Goal: Task Accomplishment & Management: Complete application form

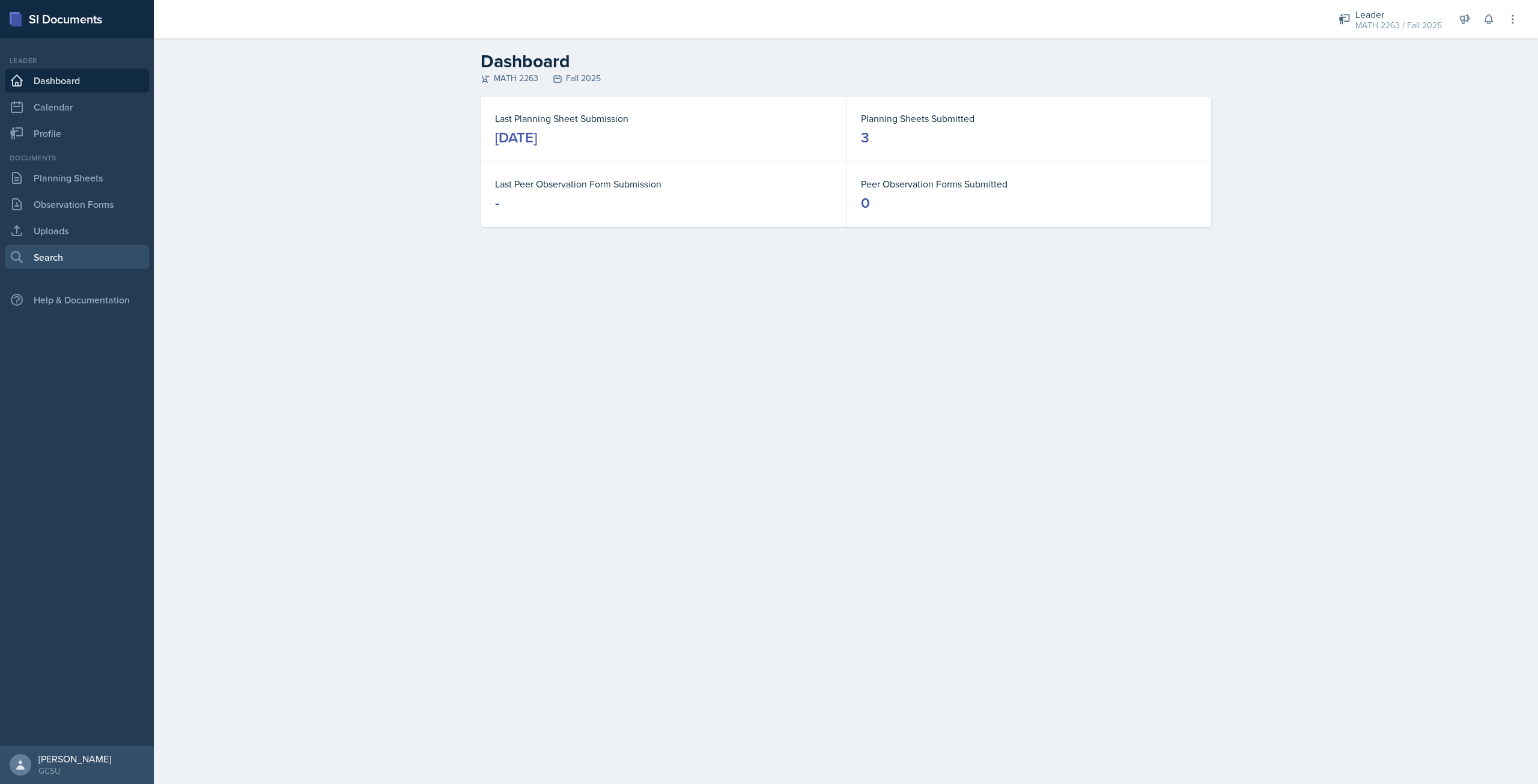
click at [72, 254] on link "Search" at bounding box center [77, 257] width 144 height 24
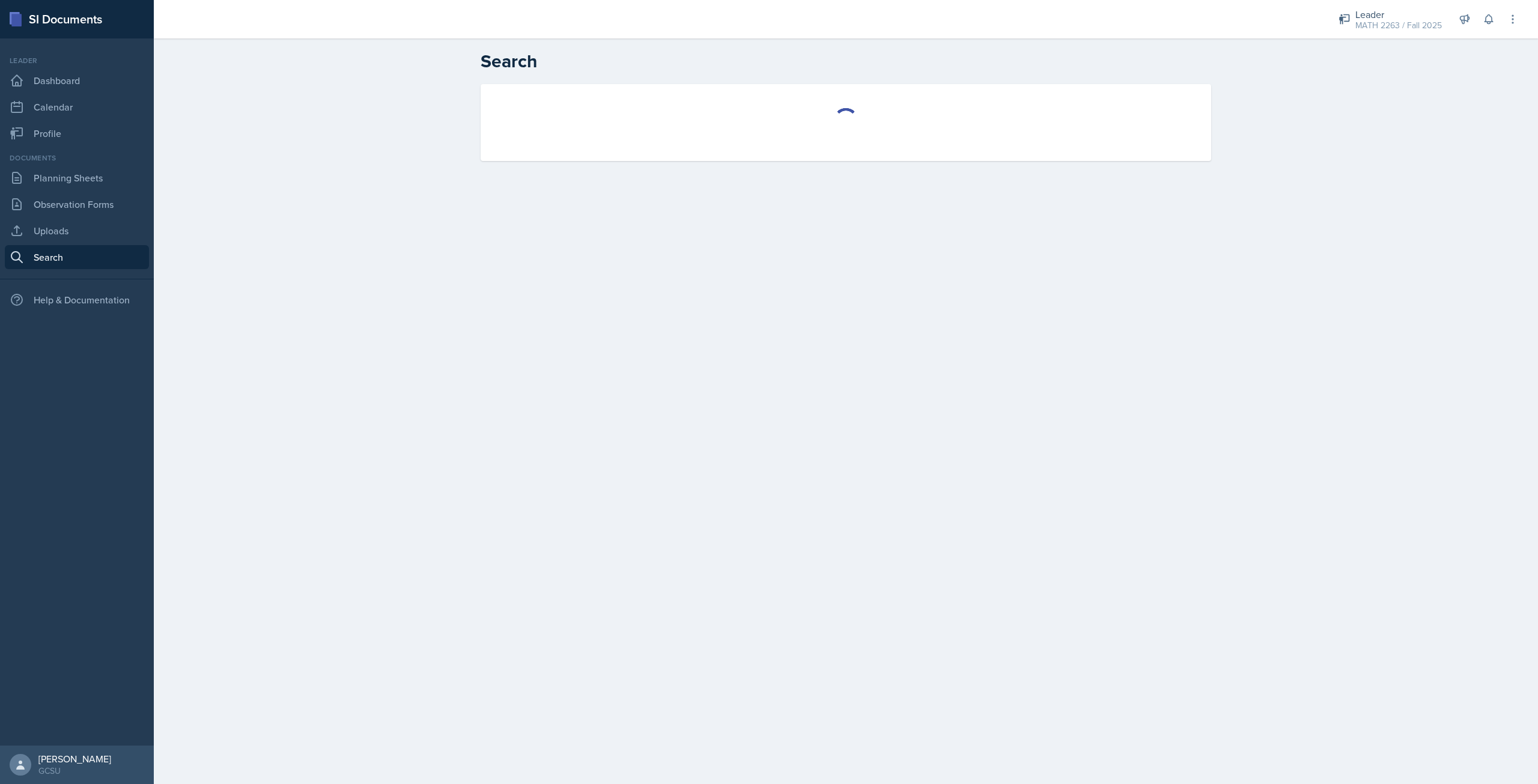
select select "all"
select select "1"
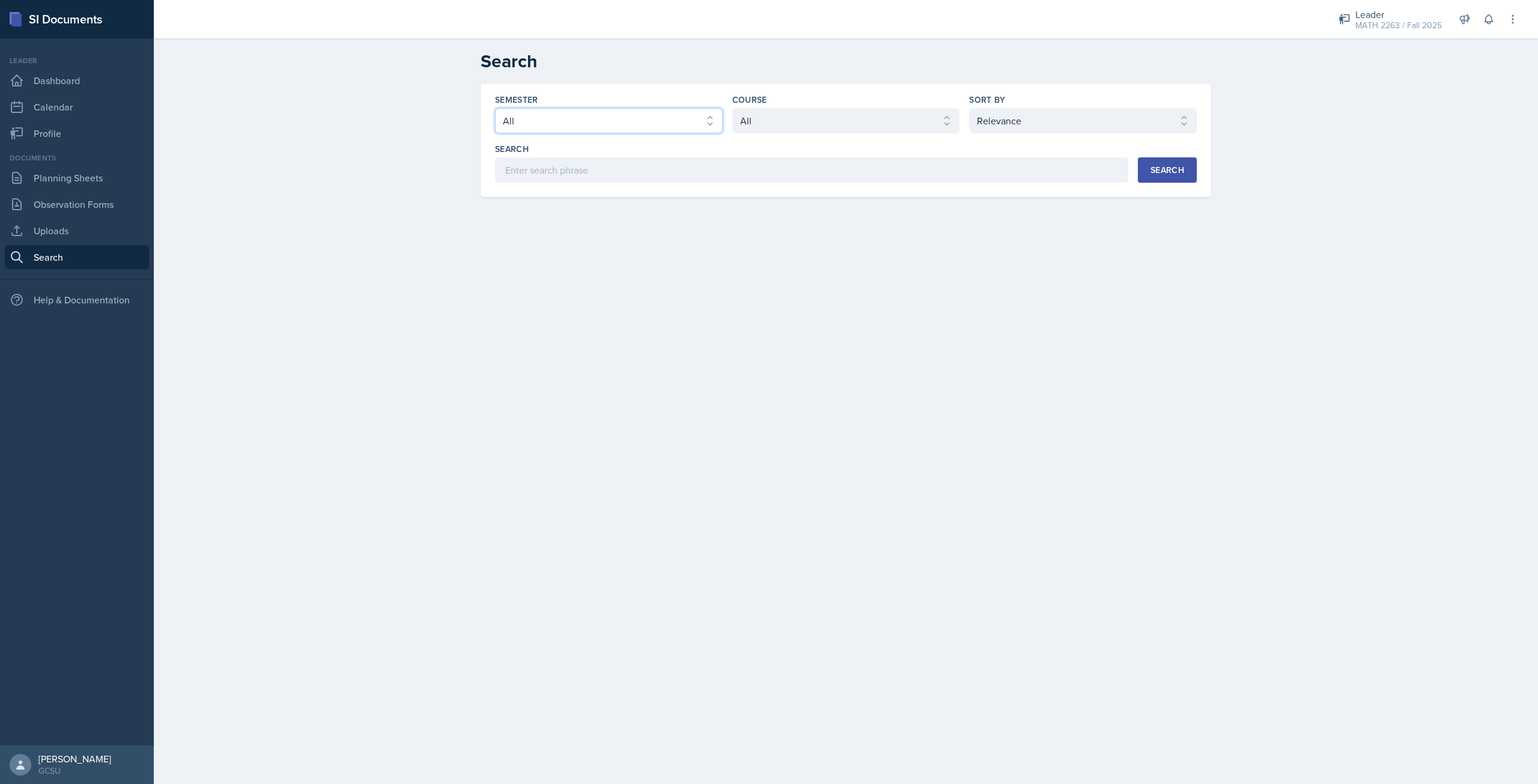
click at [564, 117] on select "Select semester All Fall 2025 Spring 2025 Fall 2024 Spring 2024 Fall 2023 Sprin…" at bounding box center [609, 120] width 228 height 25
click at [495, 108] on select "Select semester All Fall 2025 Spring 2025 Fall 2024 Spring 2024 Fall 2023 Sprin…" at bounding box center [609, 120] width 228 height 25
click at [663, 112] on select "Select semester All Fall 2025 Spring 2025 Fall 2024 Spring 2024 Fall 2023 Sprin…" at bounding box center [609, 120] width 228 height 25
select select "986fdc3e-2246-4ffd-9cb8-78666de4ebed"
click at [495, 108] on select "Select semester All Fall 2025 Spring 2025 Fall 2024 Spring 2024 Fall 2023 Sprin…" at bounding box center [609, 120] width 228 height 25
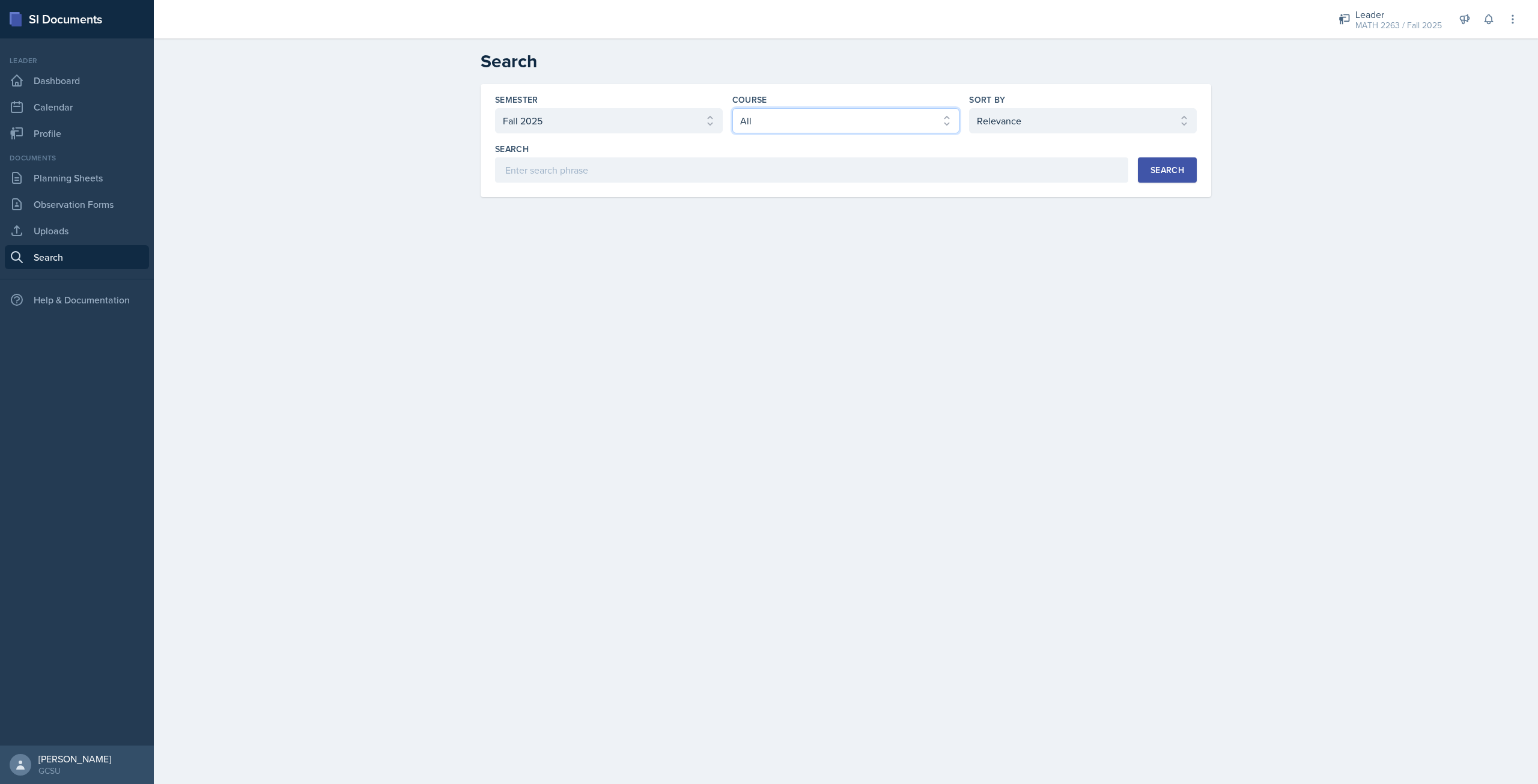
click at [776, 126] on select "Select course All ACCT 3101 ACCT 3102 ASTR 1000 BIOL 1100 BIOL 1107 BIOL 1108 B…" at bounding box center [846, 120] width 228 height 25
select select "8c1c6c70-06a7-4ea0-a76f-afdef5495926"
click at [732, 108] on select "Select course All ACCT 3101 ACCT 3102 ASTR 1000 BIOL 1100 BIOL 1107 BIOL 1108 B…" at bounding box center [846, 120] width 228 height 25
click at [1163, 173] on div "Search" at bounding box center [1167, 170] width 33 height 10
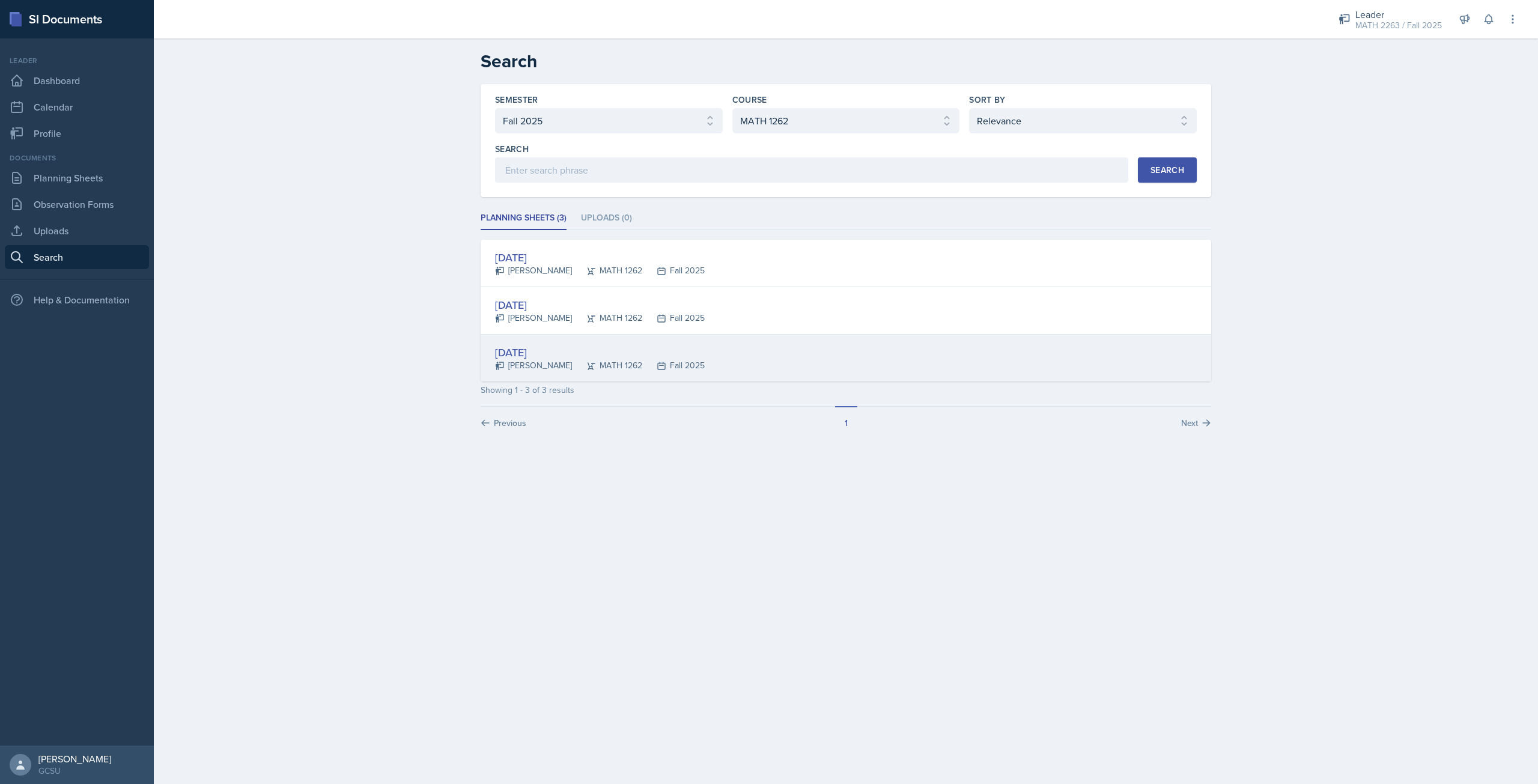
click at [550, 356] on div "[DATE]" at bounding box center [599, 352] width 210 height 16
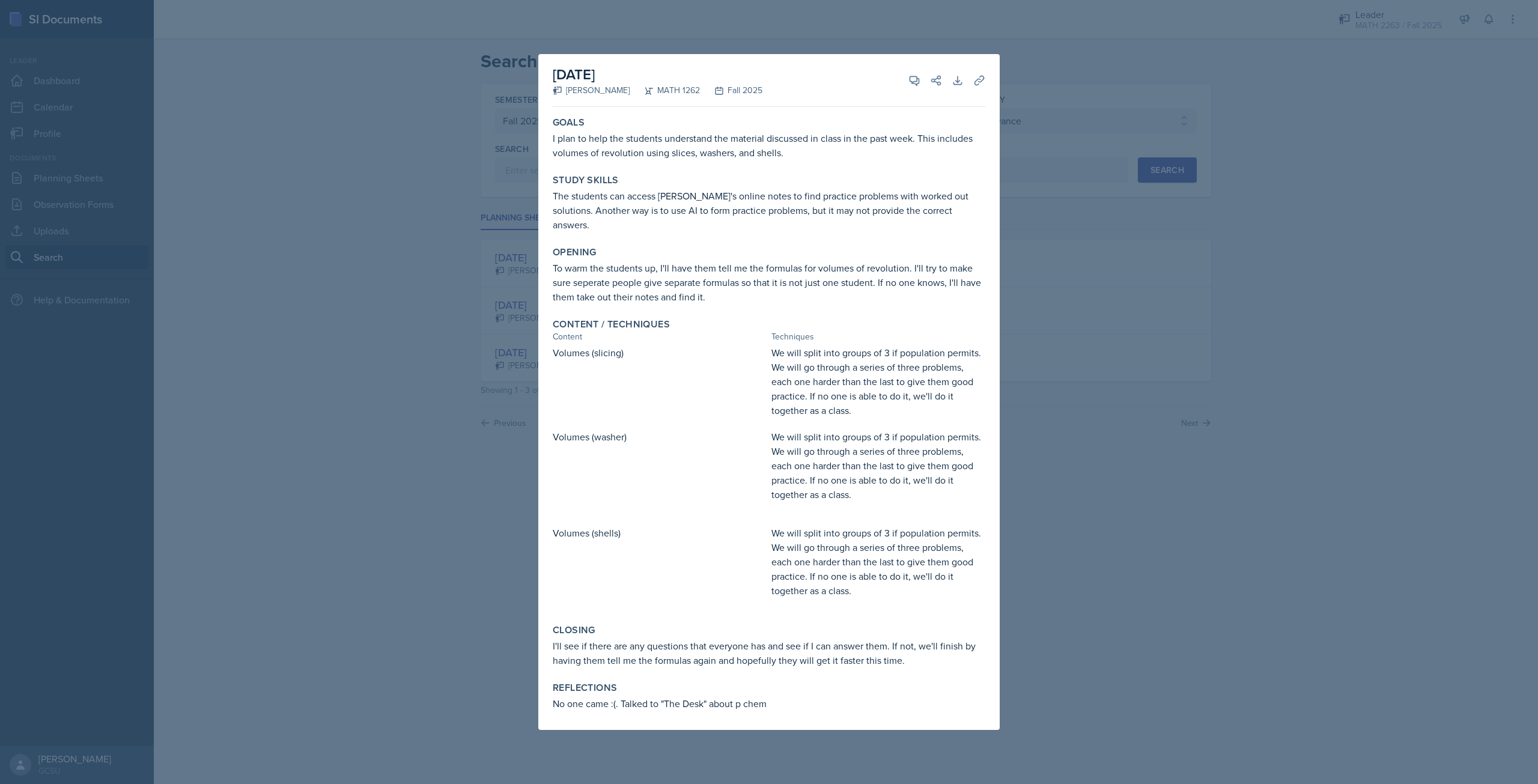
click at [180, 215] on div at bounding box center [769, 392] width 1538 height 784
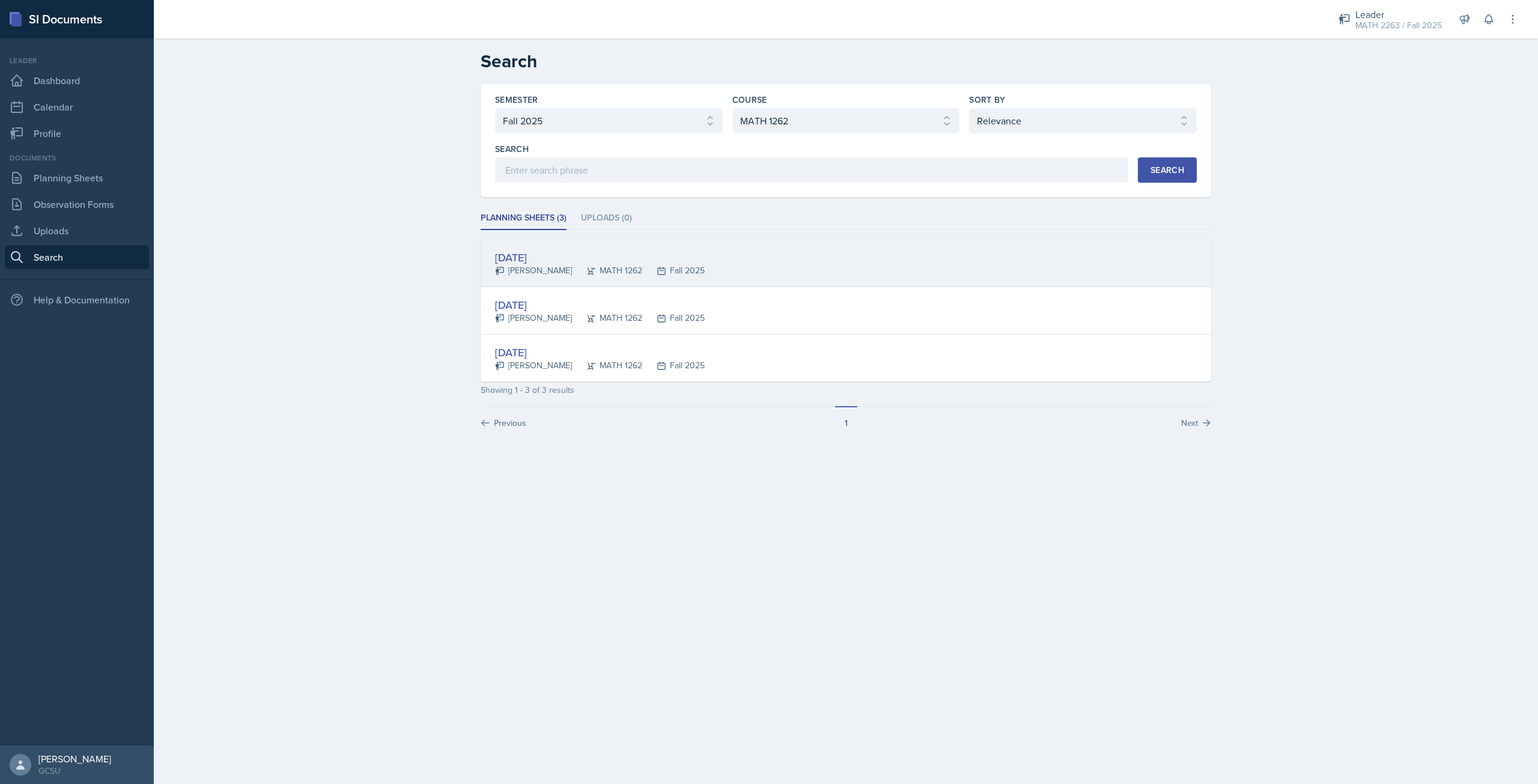
click at [549, 252] on div "[DATE]" at bounding box center [599, 257] width 210 height 16
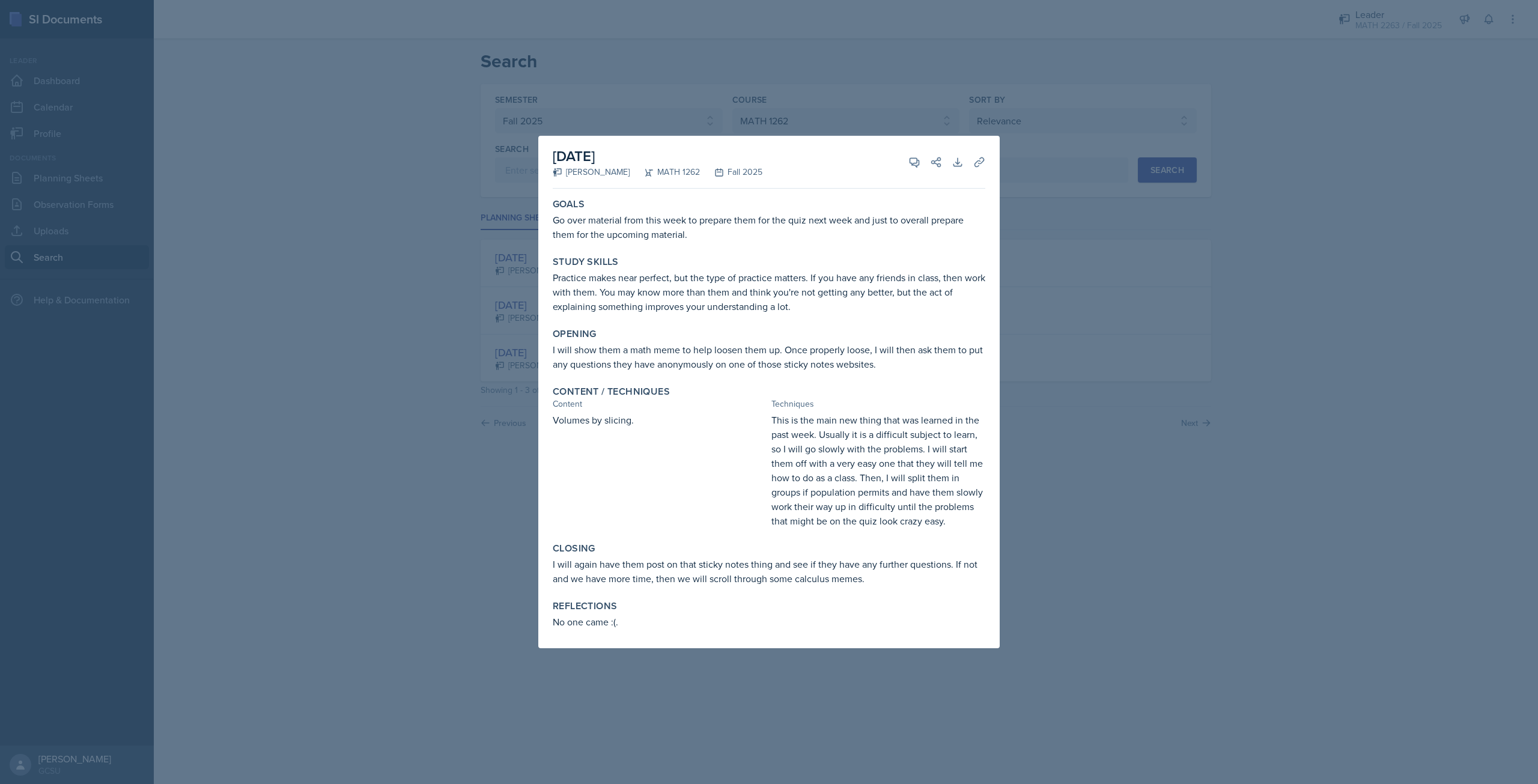
click at [1178, 450] on div at bounding box center [769, 392] width 1538 height 784
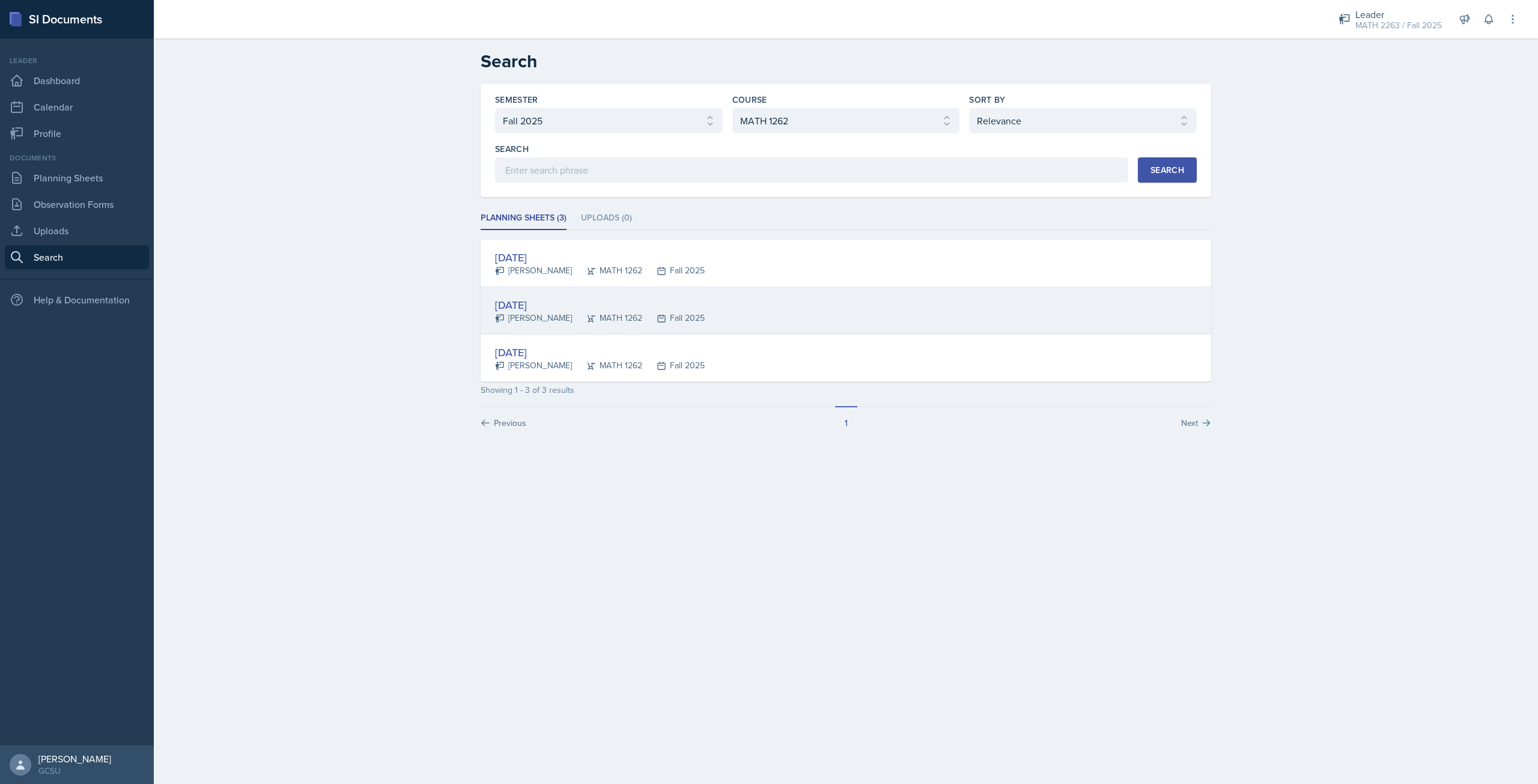
click at [529, 312] on div "Jonas Barfield" at bounding box center [533, 318] width 77 height 13
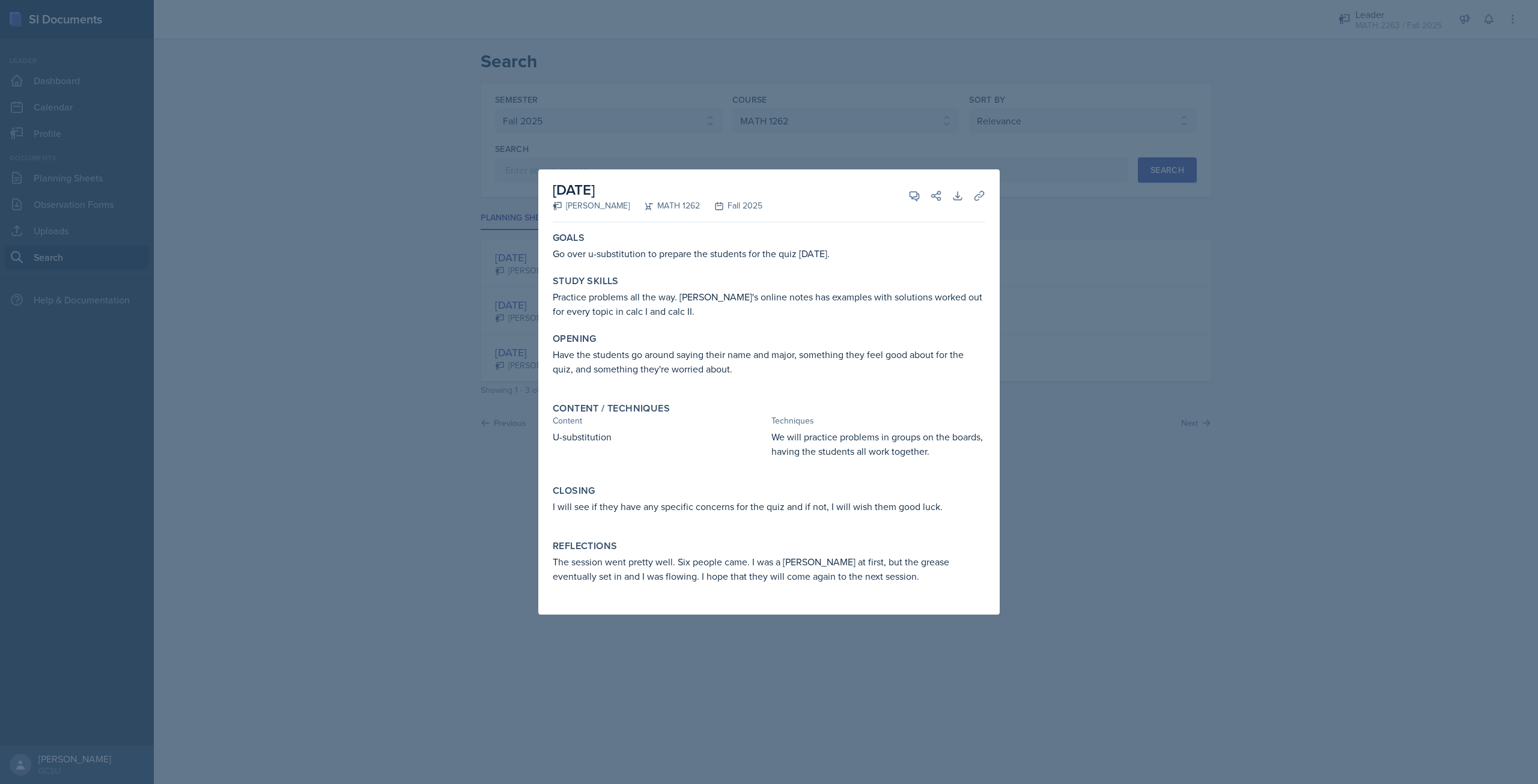
click at [441, 385] on div at bounding box center [769, 392] width 1538 height 784
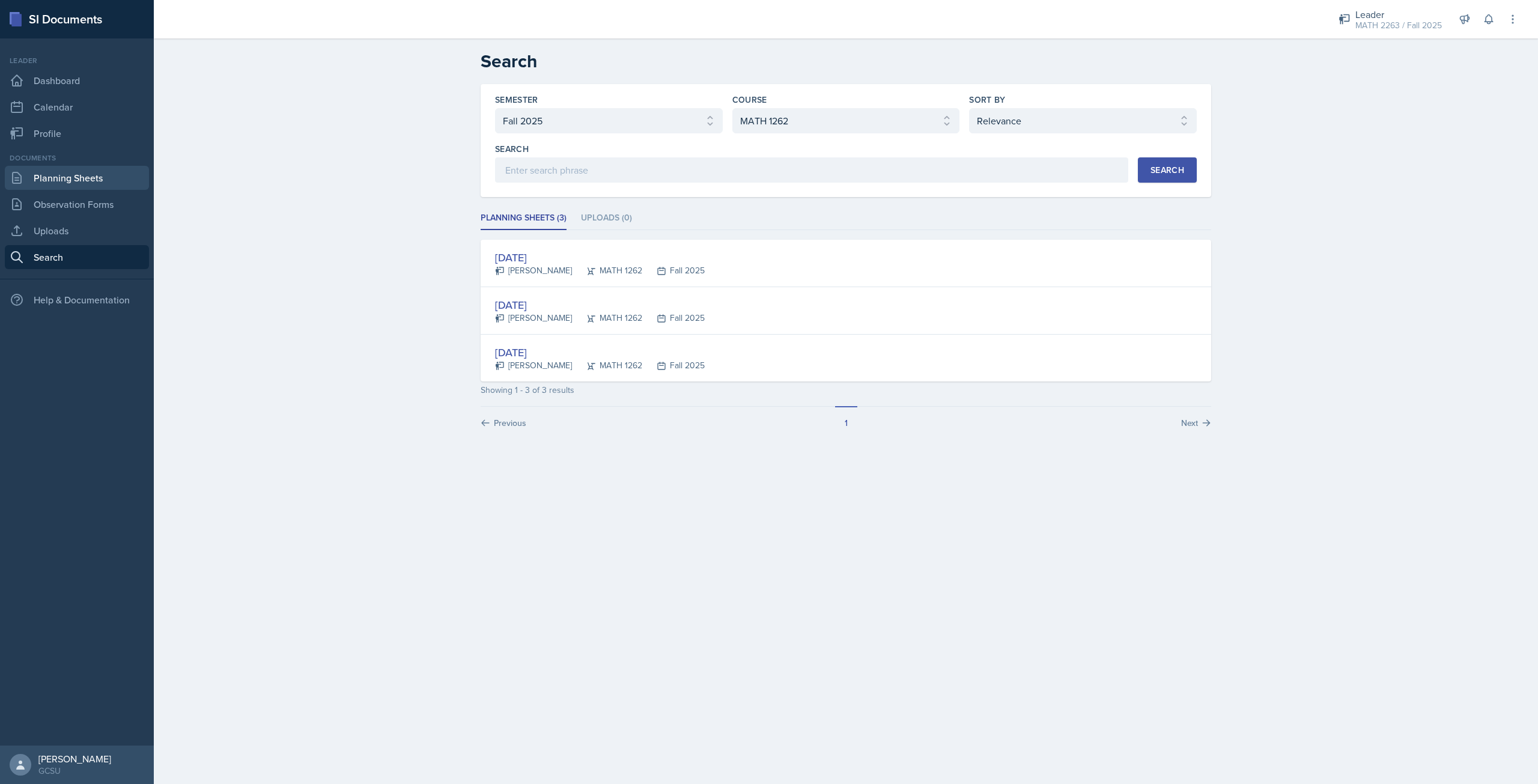
click at [73, 170] on link "Planning Sheets" at bounding box center [77, 178] width 144 height 24
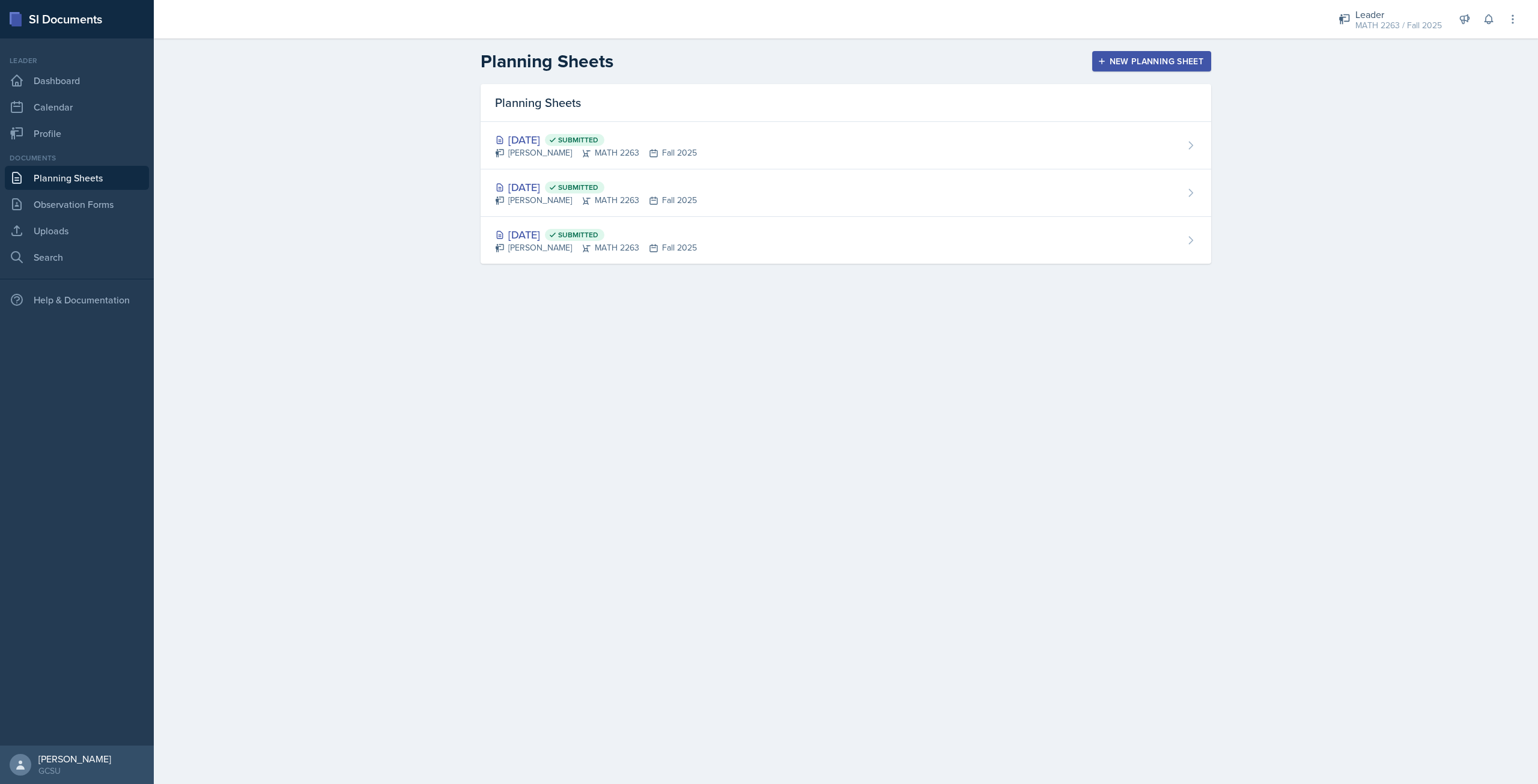
click at [1161, 65] on div "New Planning Sheet" at bounding box center [1151, 61] width 103 height 10
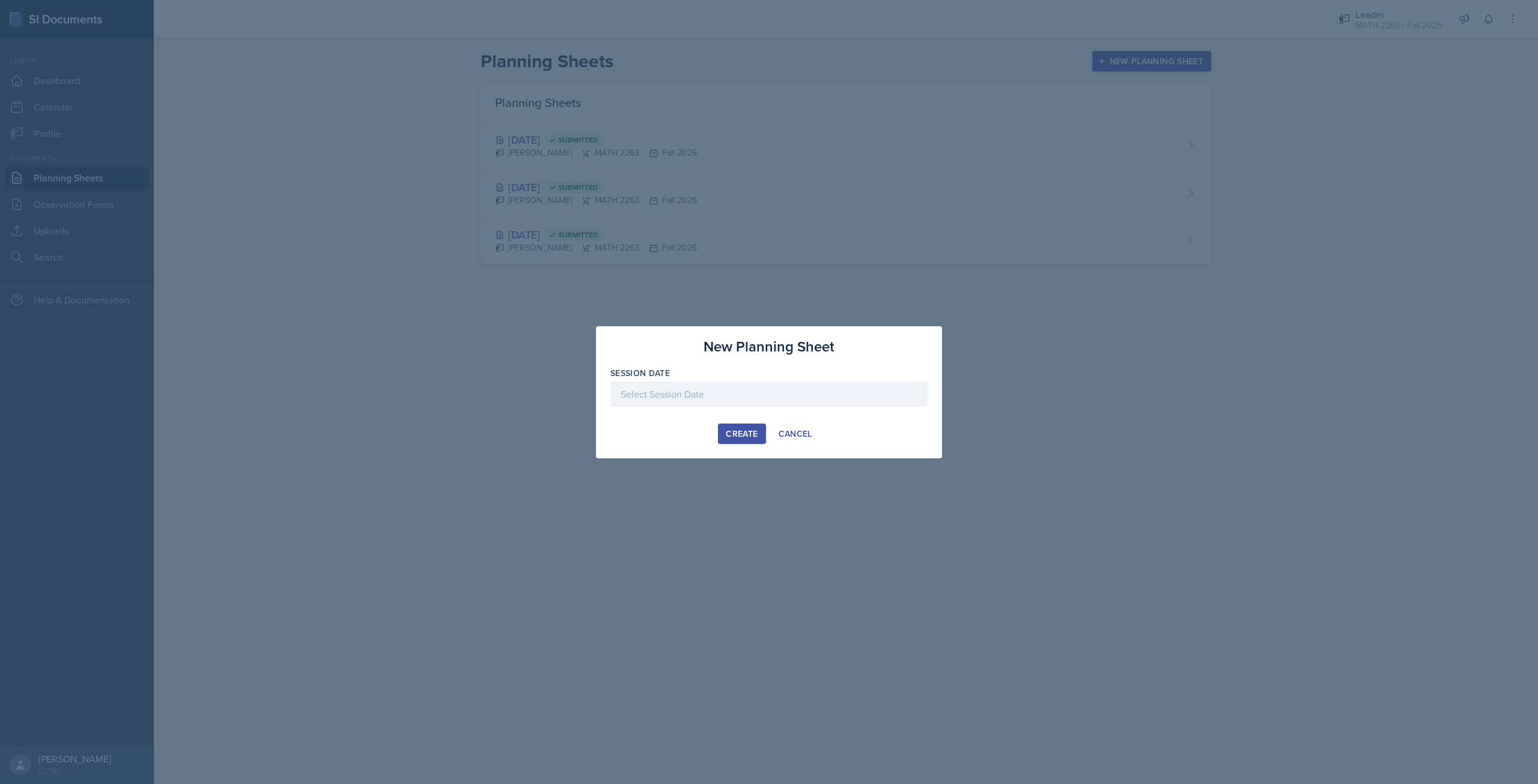
click at [812, 384] on div at bounding box center [769, 394] width 317 height 25
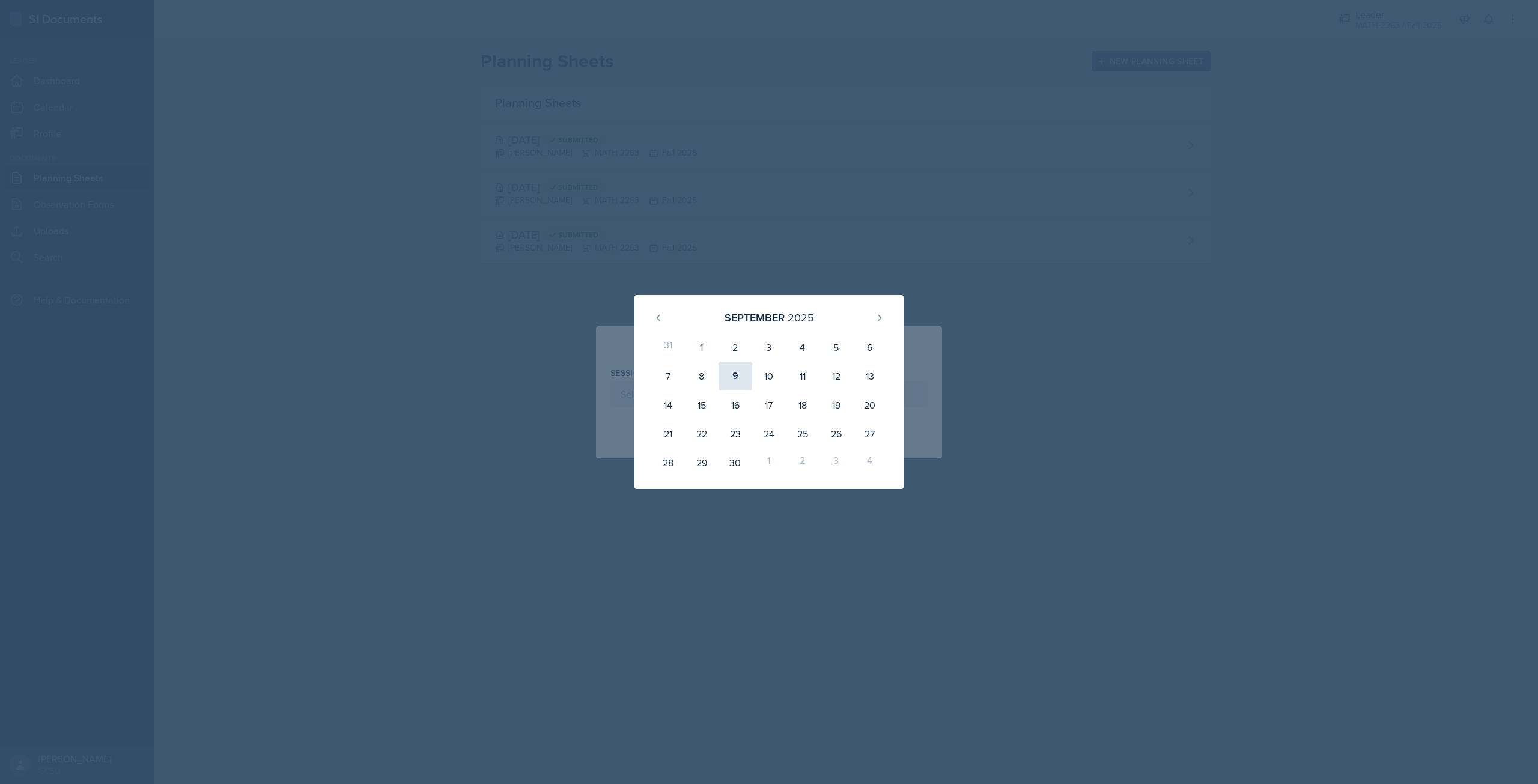
drag, startPoint x: 710, startPoint y: 378, endPoint x: 730, endPoint y: 387, distance: 21.9
click at [710, 379] on div "8" at bounding box center [701, 376] width 33 height 29
type input "[DATE]"
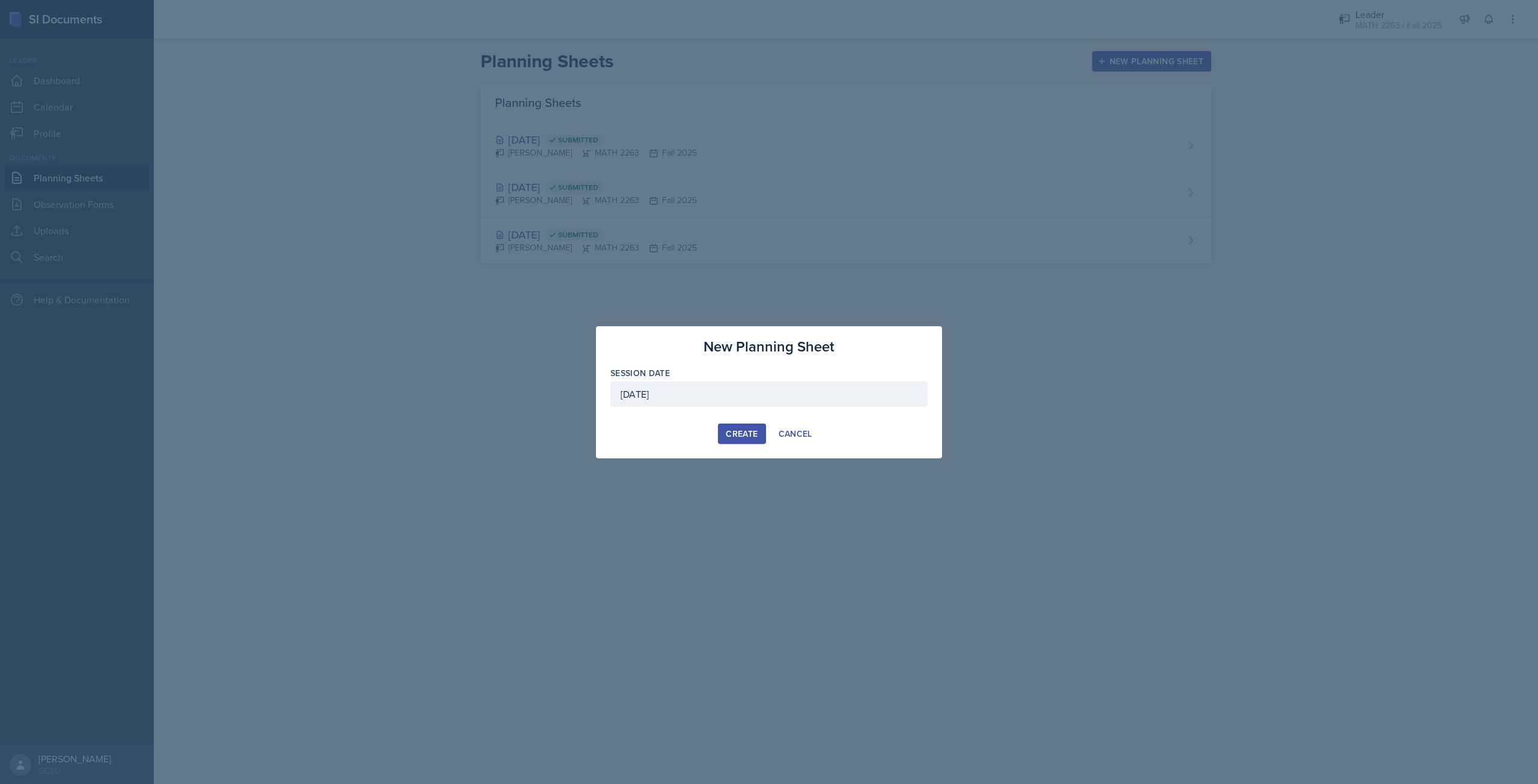
click at [752, 432] on div "Create" at bounding box center [742, 434] width 32 height 10
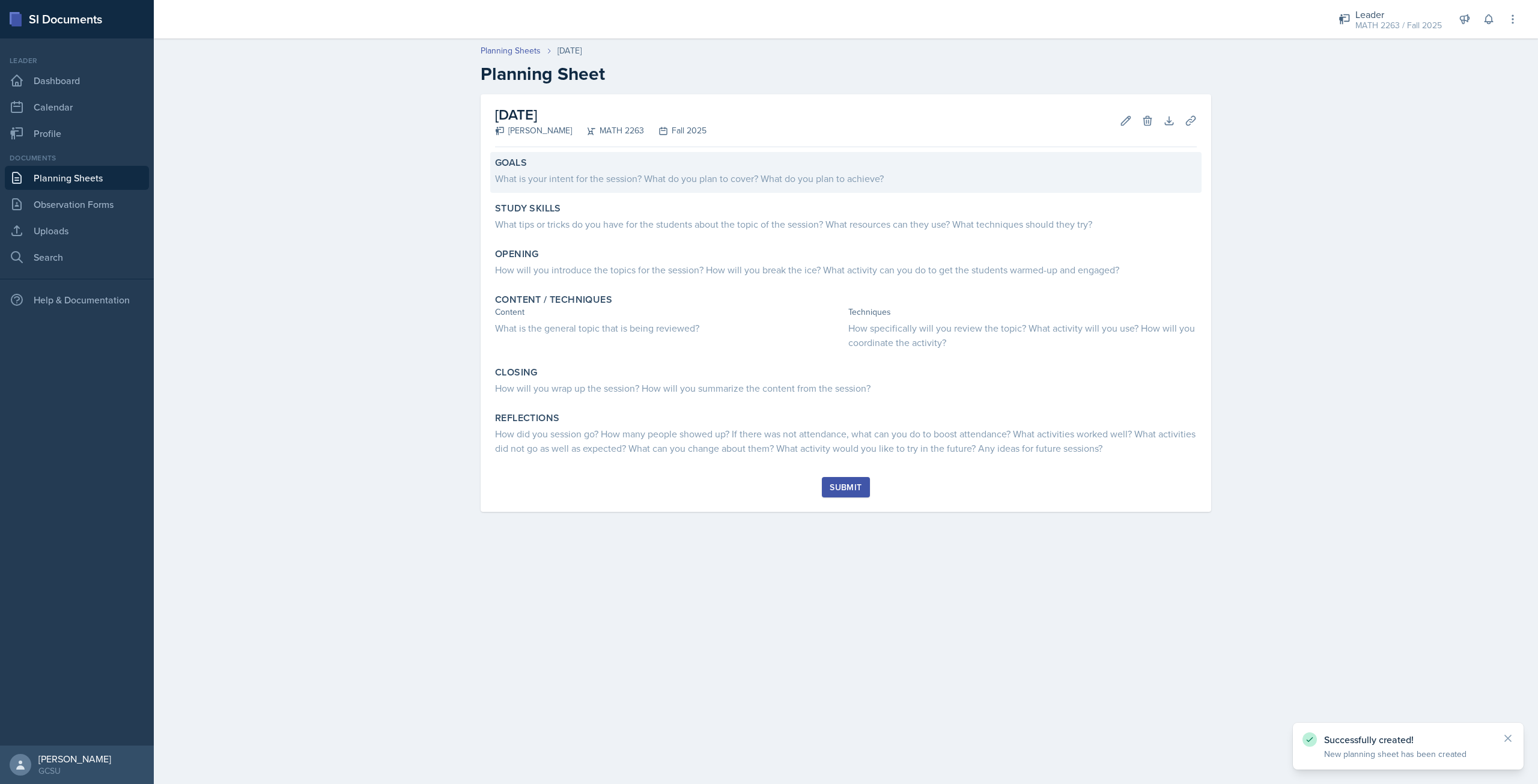
click at [536, 172] on div "What is your intent for the session? What do you plan to cover? What do you pla…" at bounding box center [845, 178] width 702 height 14
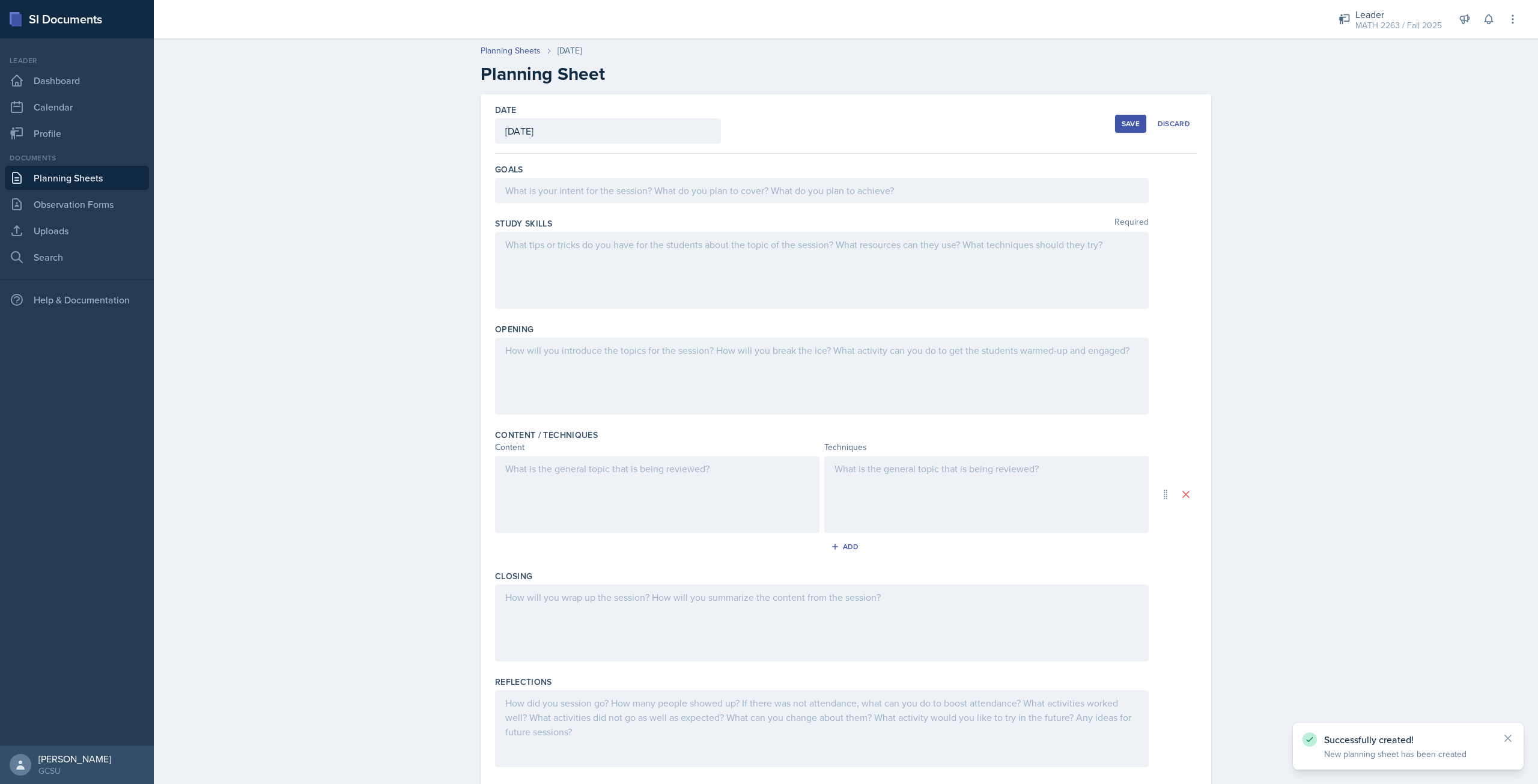
click at [547, 193] on div at bounding box center [821, 190] width 653 height 25
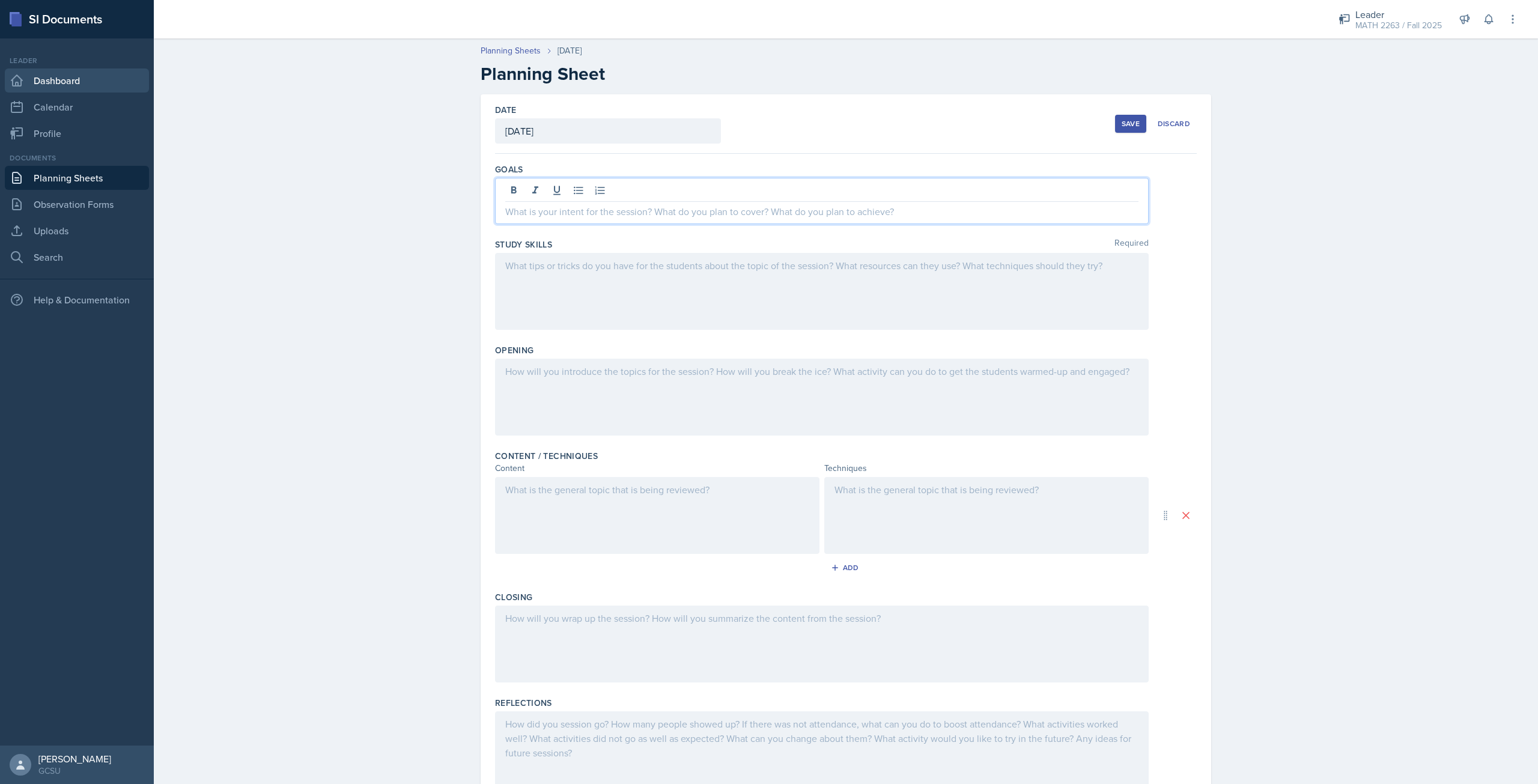
click at [55, 90] on link "Dashboard" at bounding box center [77, 80] width 144 height 24
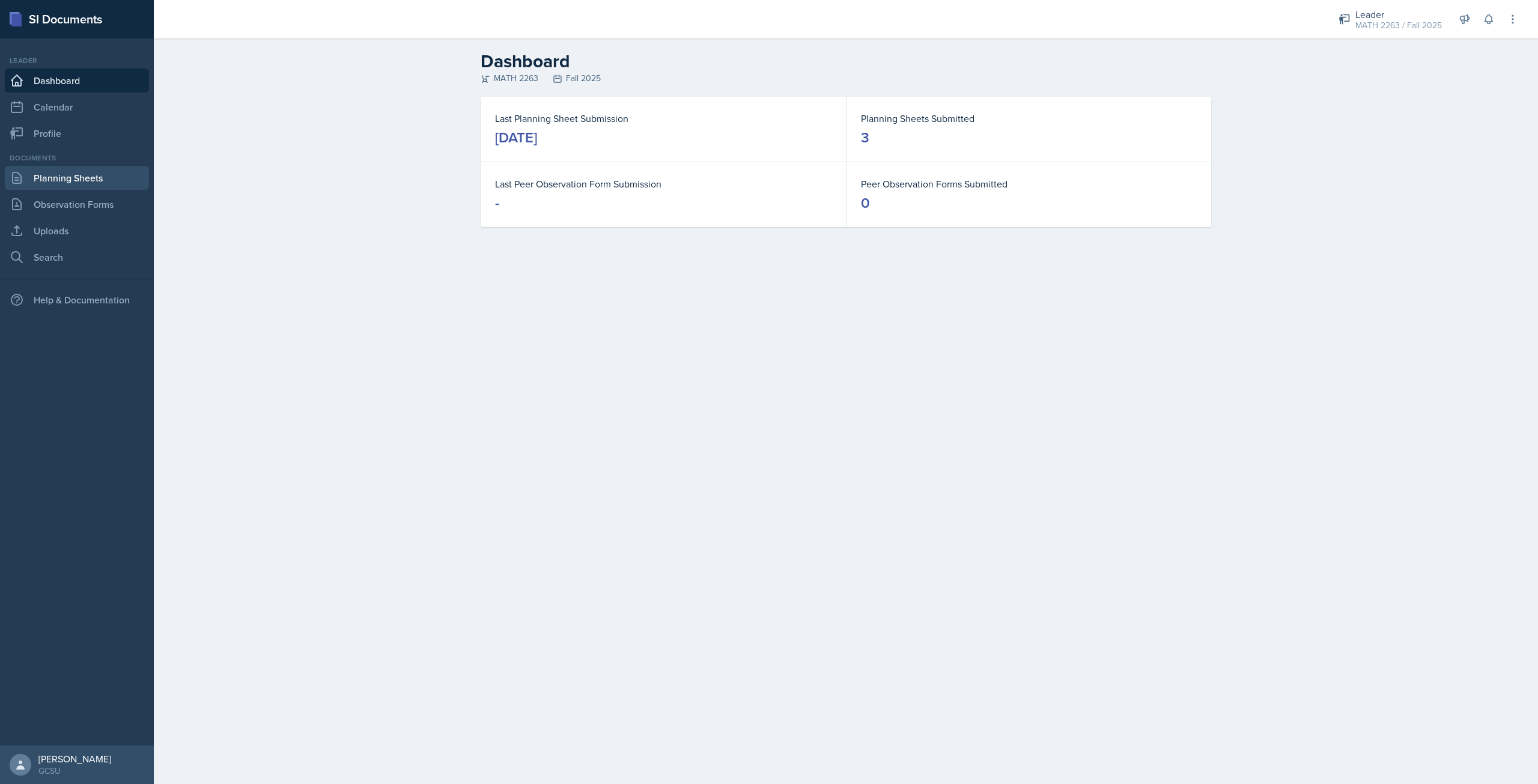
click at [108, 179] on link "Planning Sheets" at bounding box center [77, 178] width 144 height 24
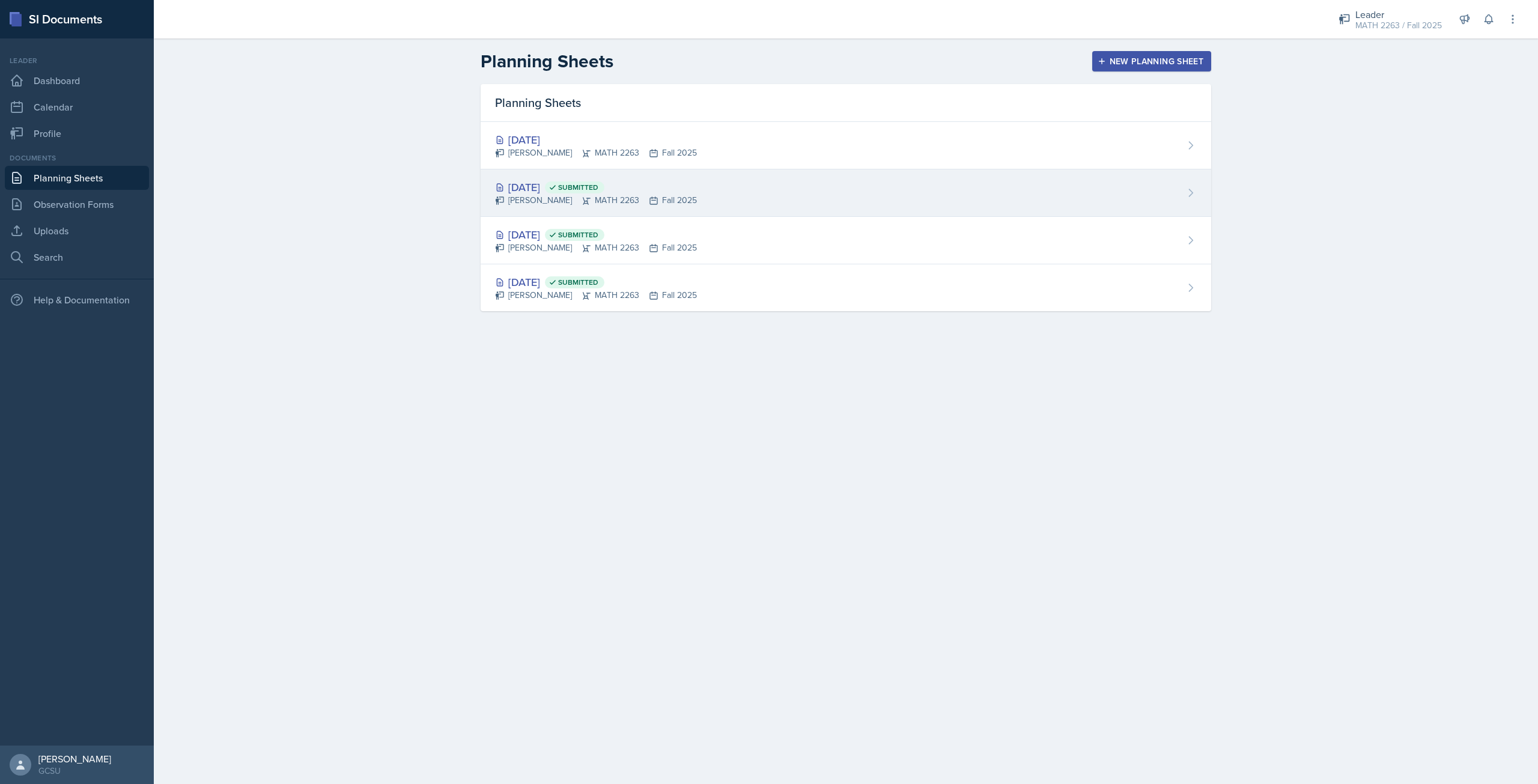
click at [540, 186] on div "Sep 3rd, 2025 Submitted" at bounding box center [596, 187] width 202 height 16
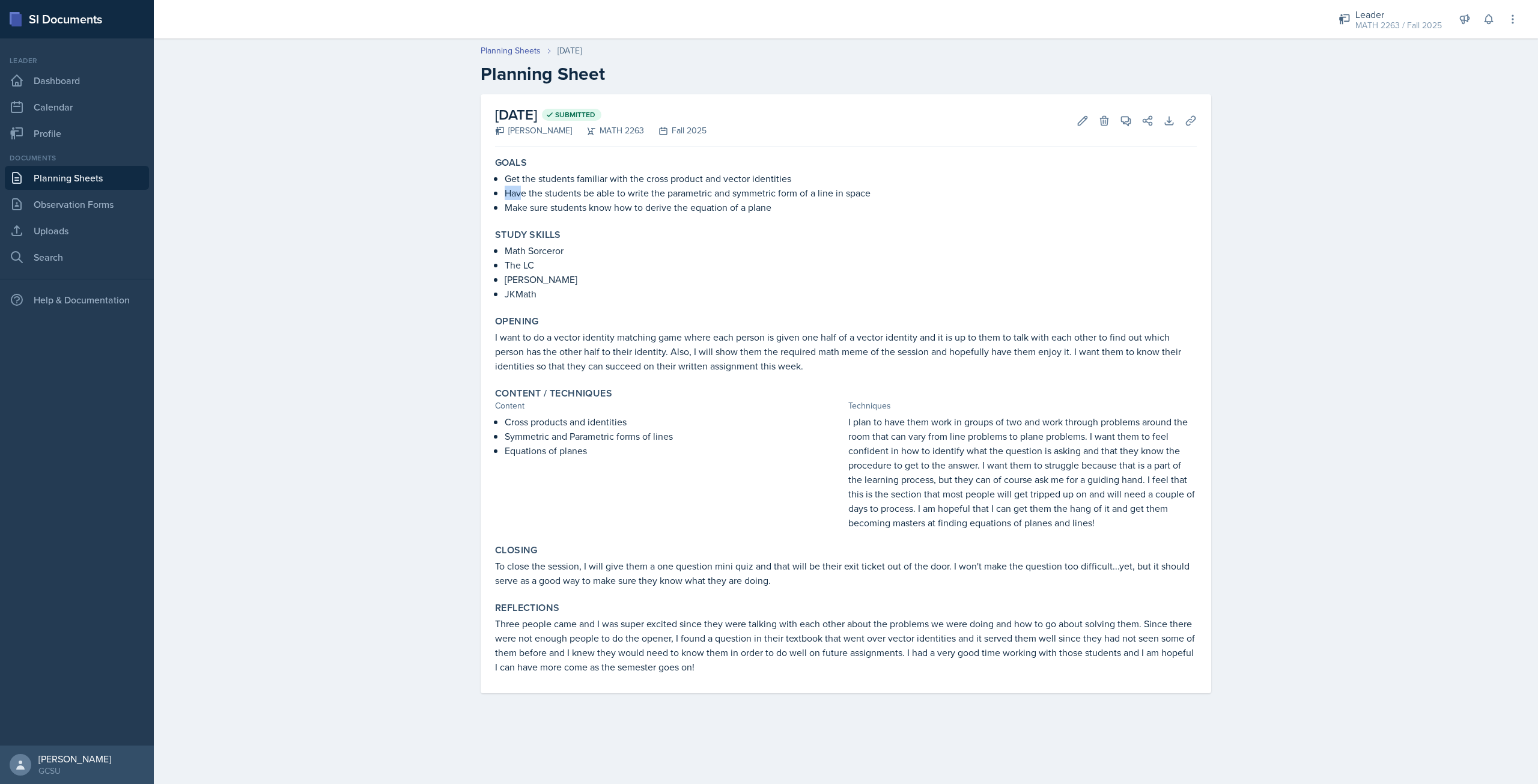
drag, startPoint x: 505, startPoint y: 195, endPoint x: 520, endPoint y: 195, distance: 15.0
click at [520, 195] on p "Have the students be able to write the parametric and symmetric form of a line …" at bounding box center [850, 193] width 692 height 14
click at [562, 227] on div "Study Skills Math Sorceror The LC Professor Leonard JKMath" at bounding box center [845, 264] width 711 height 82
click at [502, 190] on div "Get the students familiar with the cross product and vector identities Have the…" at bounding box center [845, 193] width 702 height 43
drag, startPoint x: 505, startPoint y: 190, endPoint x: 788, endPoint y: 216, distance: 284.2
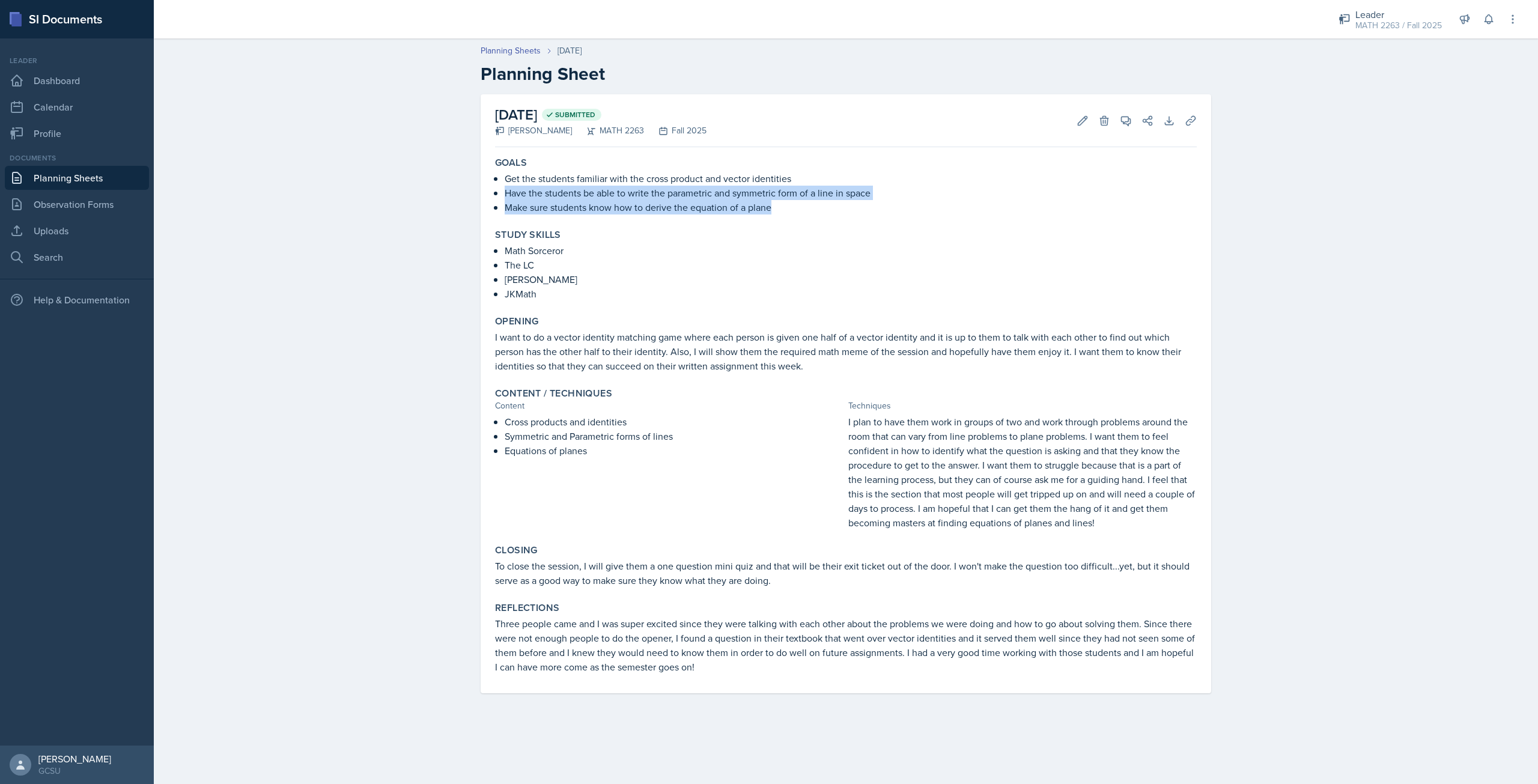
click at [788, 216] on div "Goals Get the students familiar with the cross product and vector identities Ha…" at bounding box center [845, 186] width 711 height 68
copy ul "Have the students be able to write the parametric and symmetric form of a line …"
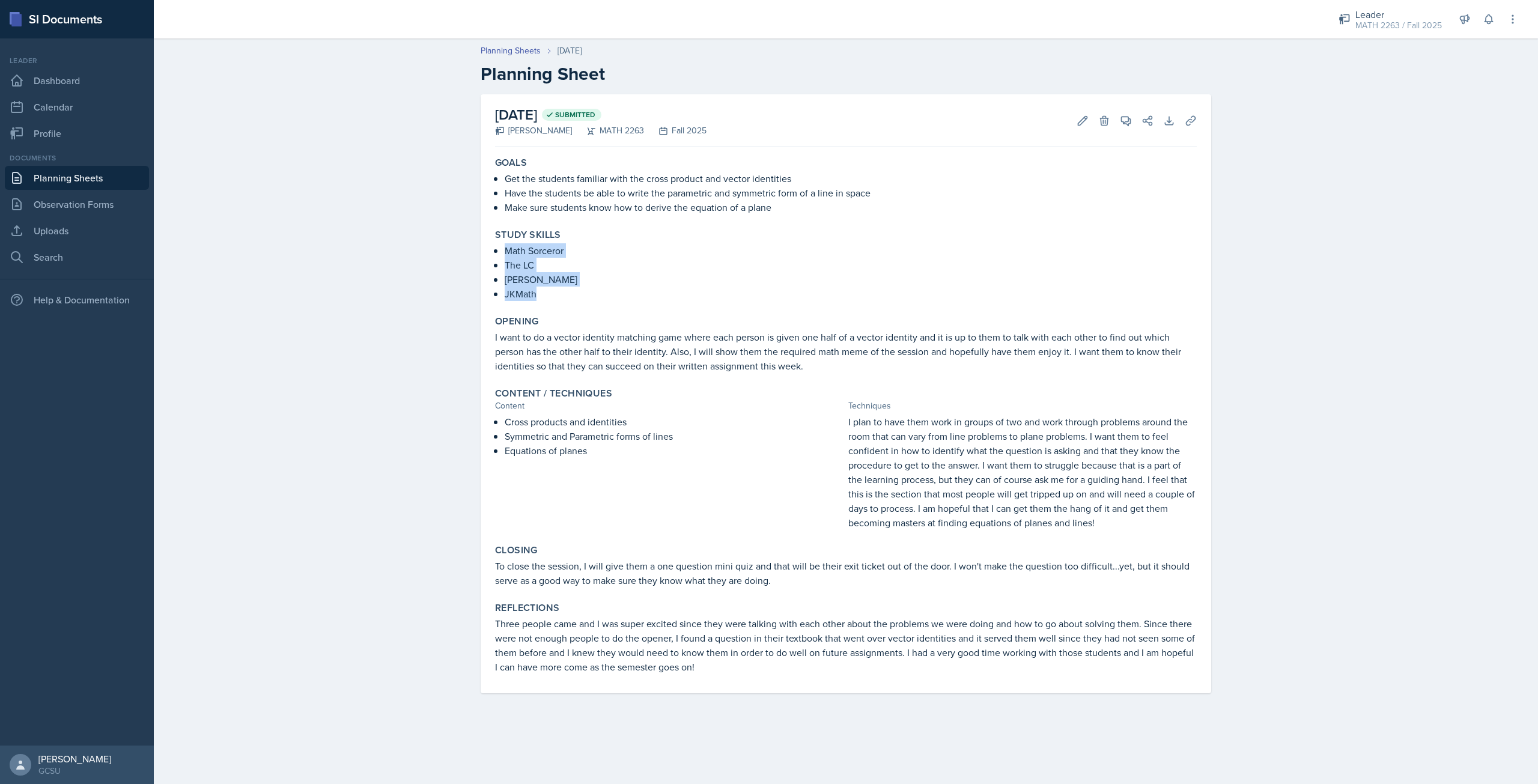
drag, startPoint x: 506, startPoint y: 250, endPoint x: 562, endPoint y: 298, distance: 73.8
click at [562, 298] on ul "Math Sorceror The LC Professor Leonard JKMath" at bounding box center [850, 272] width 692 height 58
copy ul "Math Sorceror The LC Professor Leonard JKMath"
drag, startPoint x: 504, startPoint y: 440, endPoint x: 594, endPoint y: 455, distance: 91.2
click at [594, 455] on div "Cross products and identities Symmetric and Parametric forms of lines Equations…" at bounding box center [669, 472] width 348 height 115
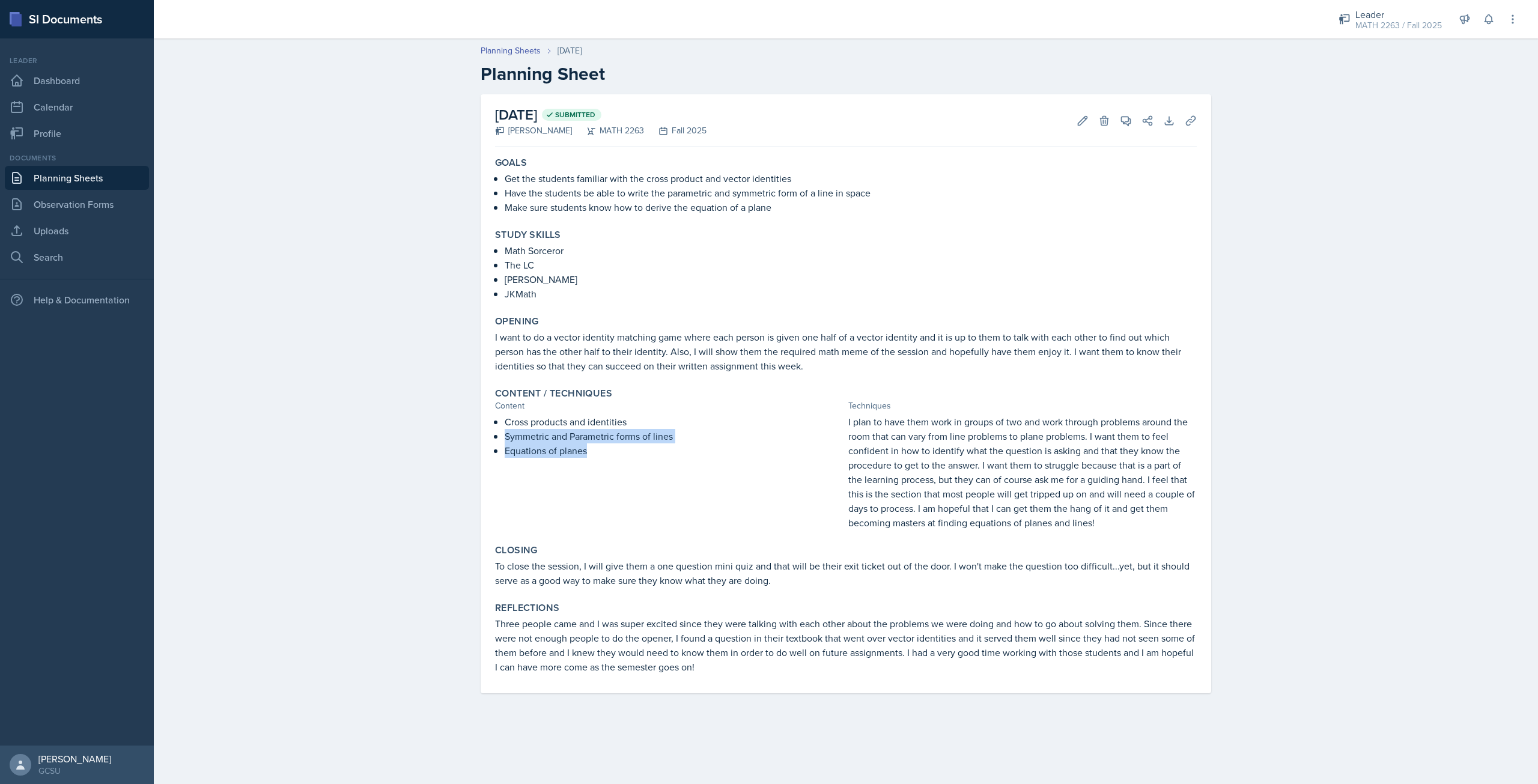
copy ul "Symmetric and Parametric forms of lines Equations of planes"
drag, startPoint x: 844, startPoint y: 420, endPoint x: 867, endPoint y: 431, distance: 25.5
click at [867, 431] on div "Cross products and identities Symmetric and Parametric forms of lines Equations…" at bounding box center [845, 472] width 702 height 115
drag, startPoint x: 805, startPoint y: 446, endPoint x: 822, endPoint y: 447, distance: 17.0
click at [803, 447] on p "Equations of planes" at bounding box center [674, 451] width 339 height 14
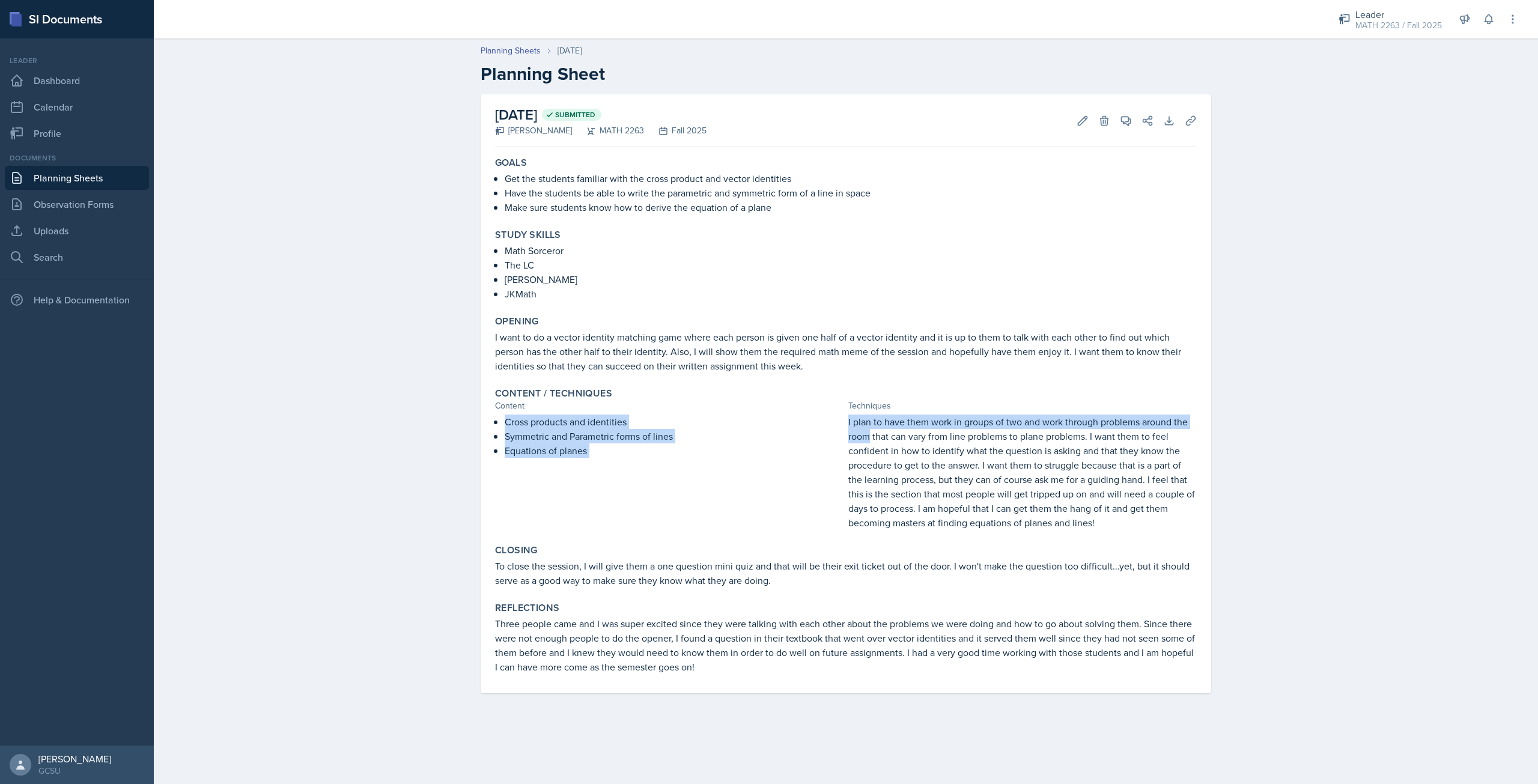
click at [825, 424] on p "Cross products and identities" at bounding box center [674, 421] width 339 height 14
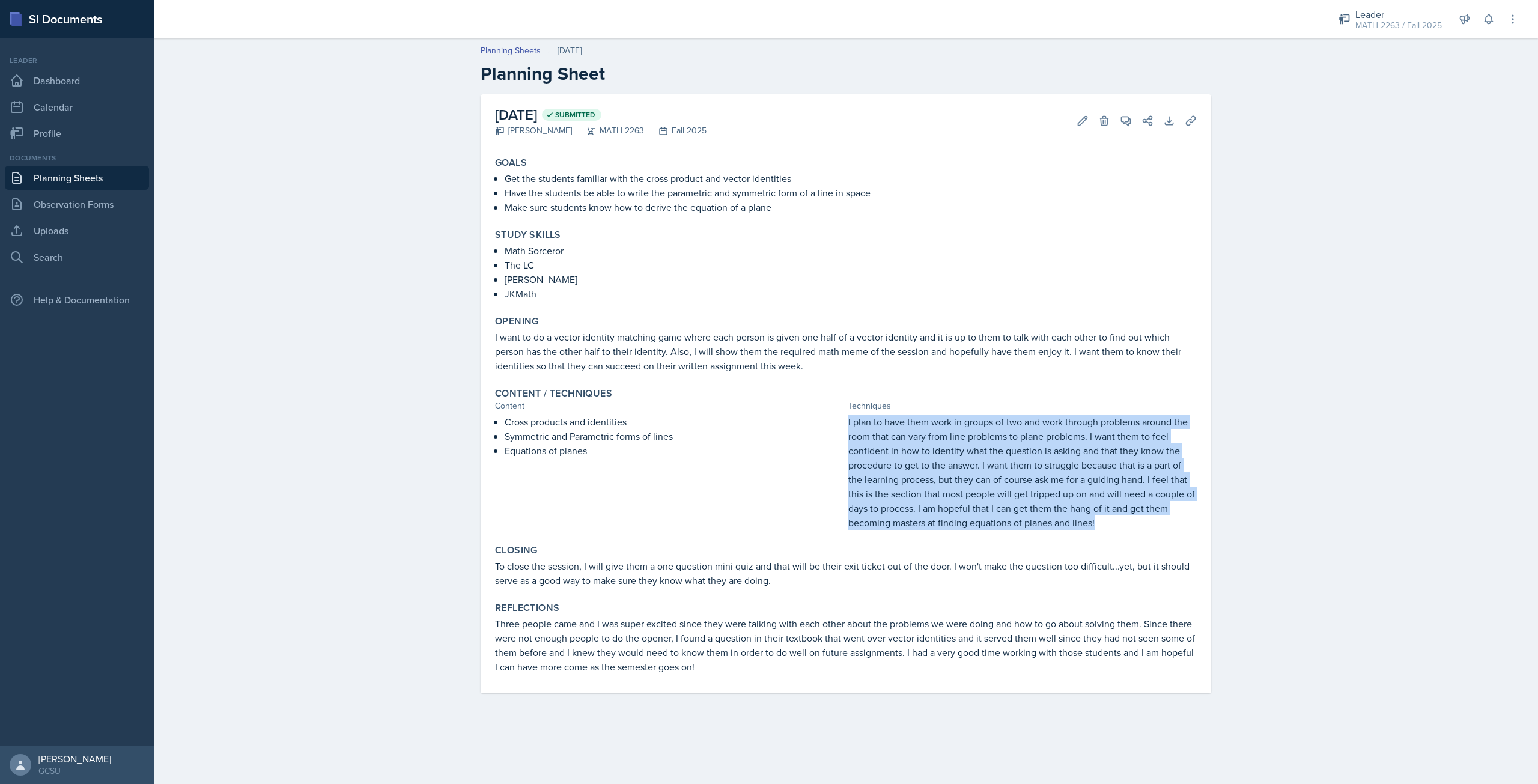
drag, startPoint x: 848, startPoint y: 421, endPoint x: 1116, endPoint y: 525, distance: 287.5
click at [1116, 525] on p "I plan to have them work in groups of two and work through problems around the …" at bounding box center [1022, 472] width 348 height 115
copy p "I plan to have them work in groups of two and work through problems around the …"
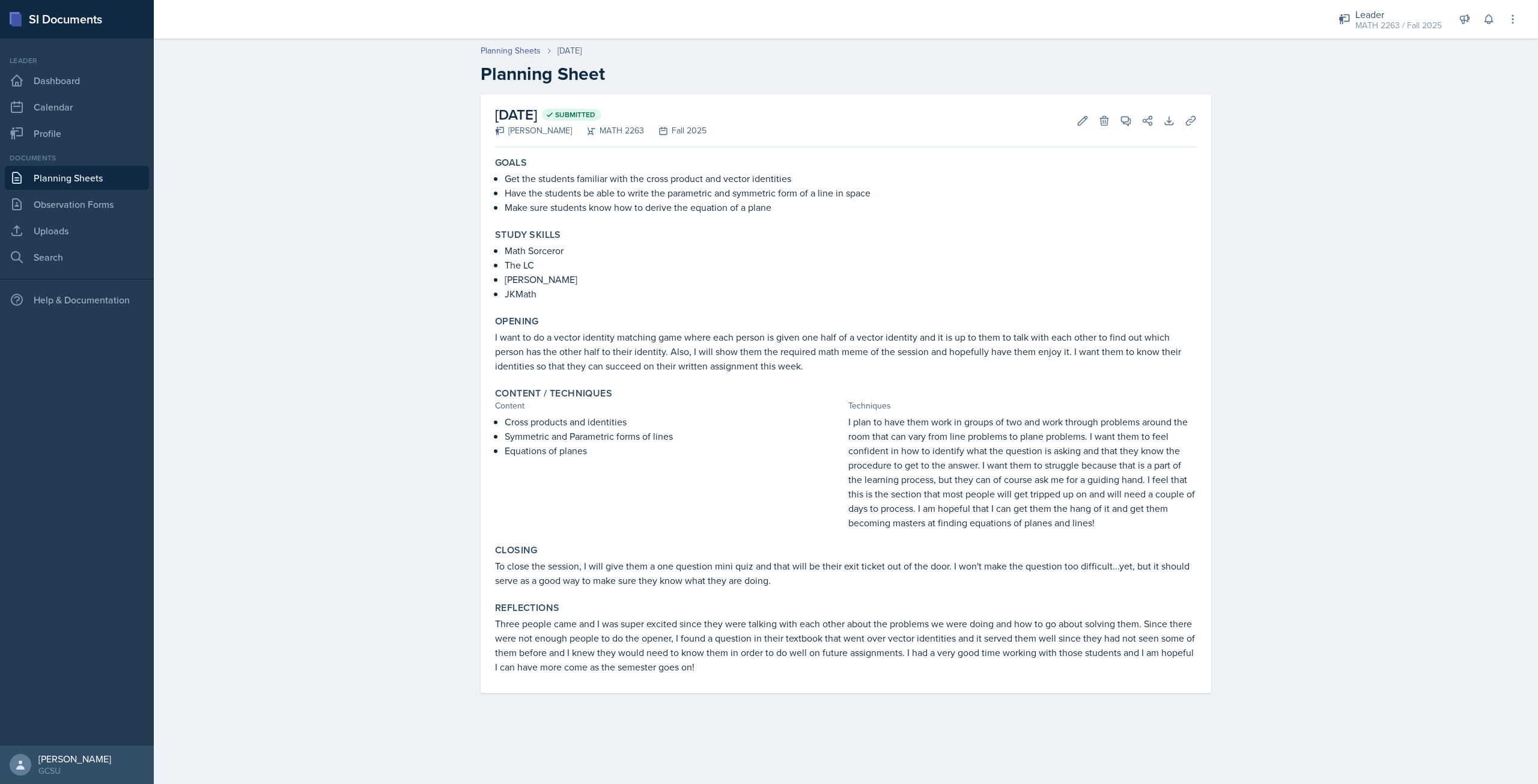
click at [626, 554] on div "Closing" at bounding box center [845, 550] width 702 height 12
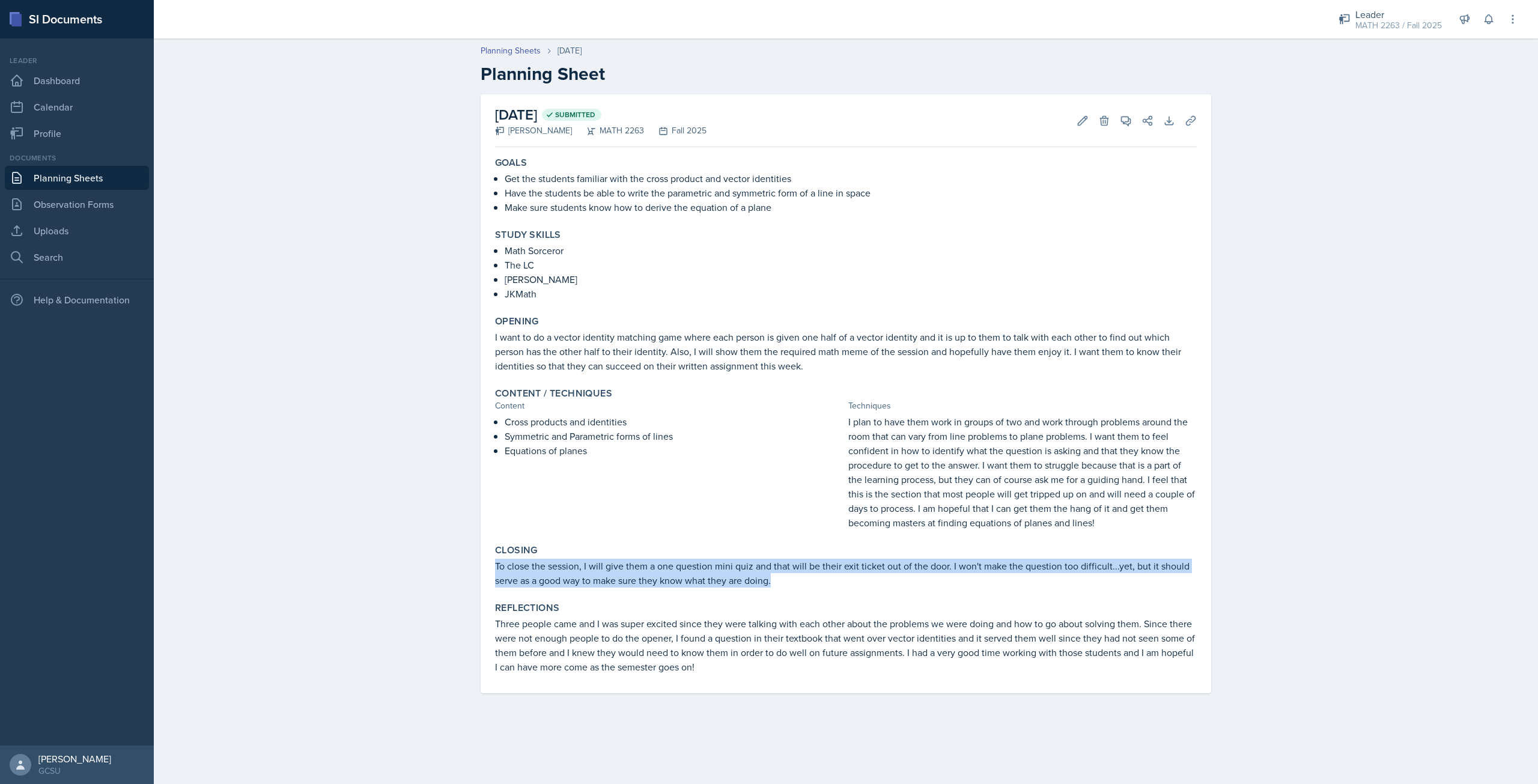
drag, startPoint x: 494, startPoint y: 568, endPoint x: 787, endPoint y: 583, distance: 293.4
click at [787, 583] on div "Closing To close the session, I will give them a one question mini quiz and tha…" at bounding box center [845, 566] width 711 height 53
copy p "To close the session, I will give them a one question mini quiz and that will b…"
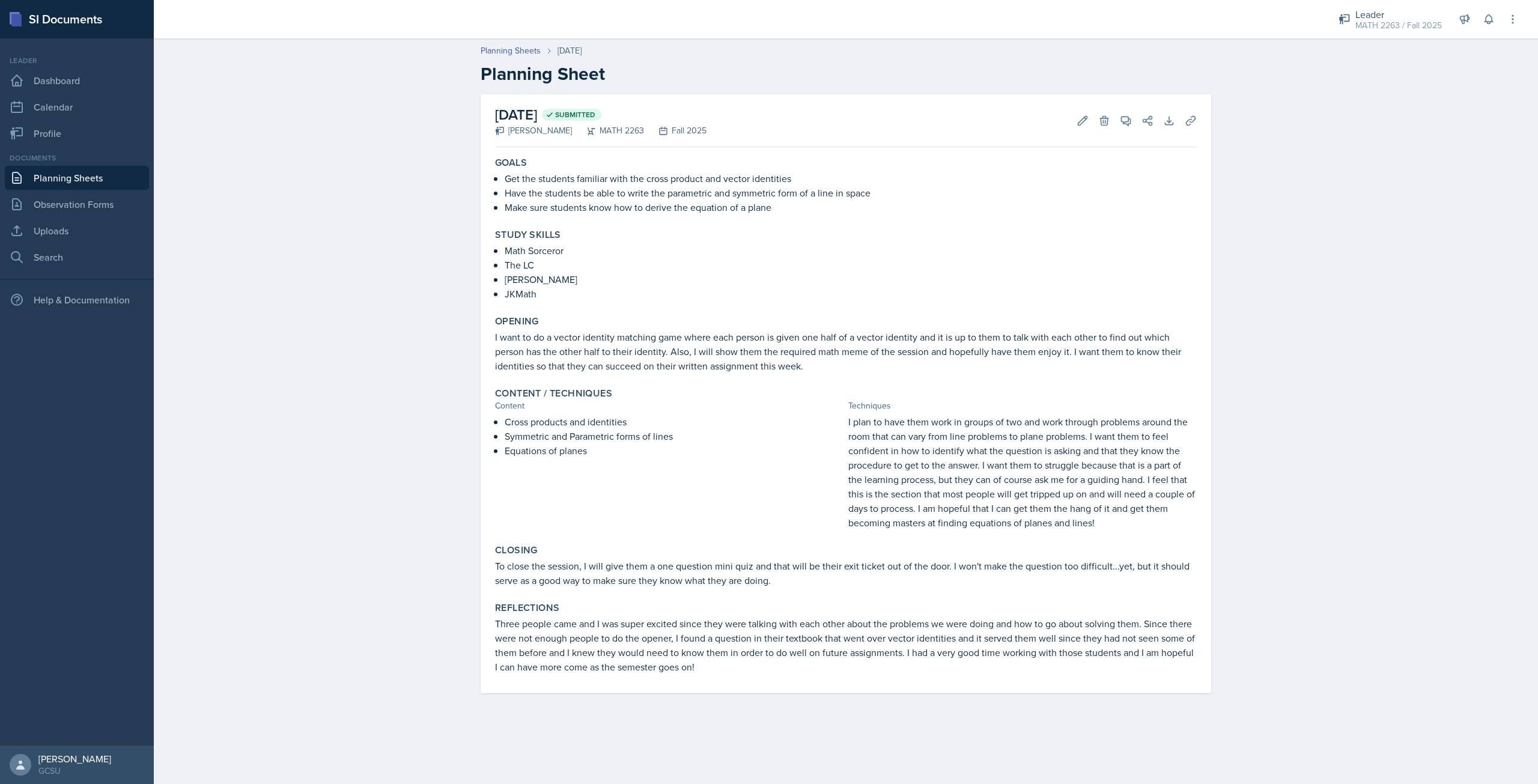
click at [342, 242] on div "Planning Sheets Sep 3rd, 2025 Planning Sheet September 3rd, 2025 Submitted Asht…" at bounding box center [845, 377] width 1384 height 689
click at [60, 176] on link "Planning Sheets" at bounding box center [77, 178] width 144 height 24
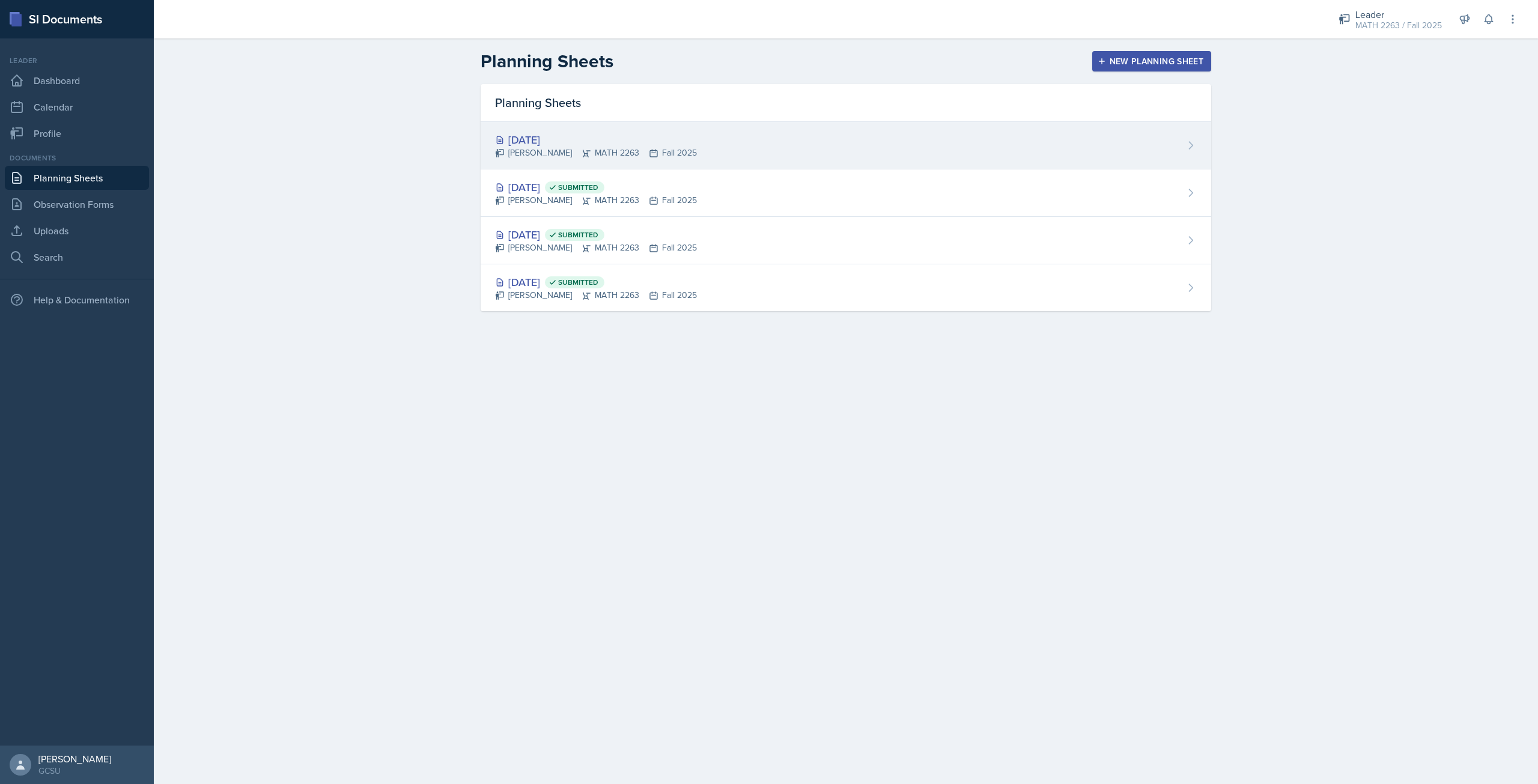
click at [529, 131] on div "[DATE]" at bounding box center [596, 139] width 202 height 16
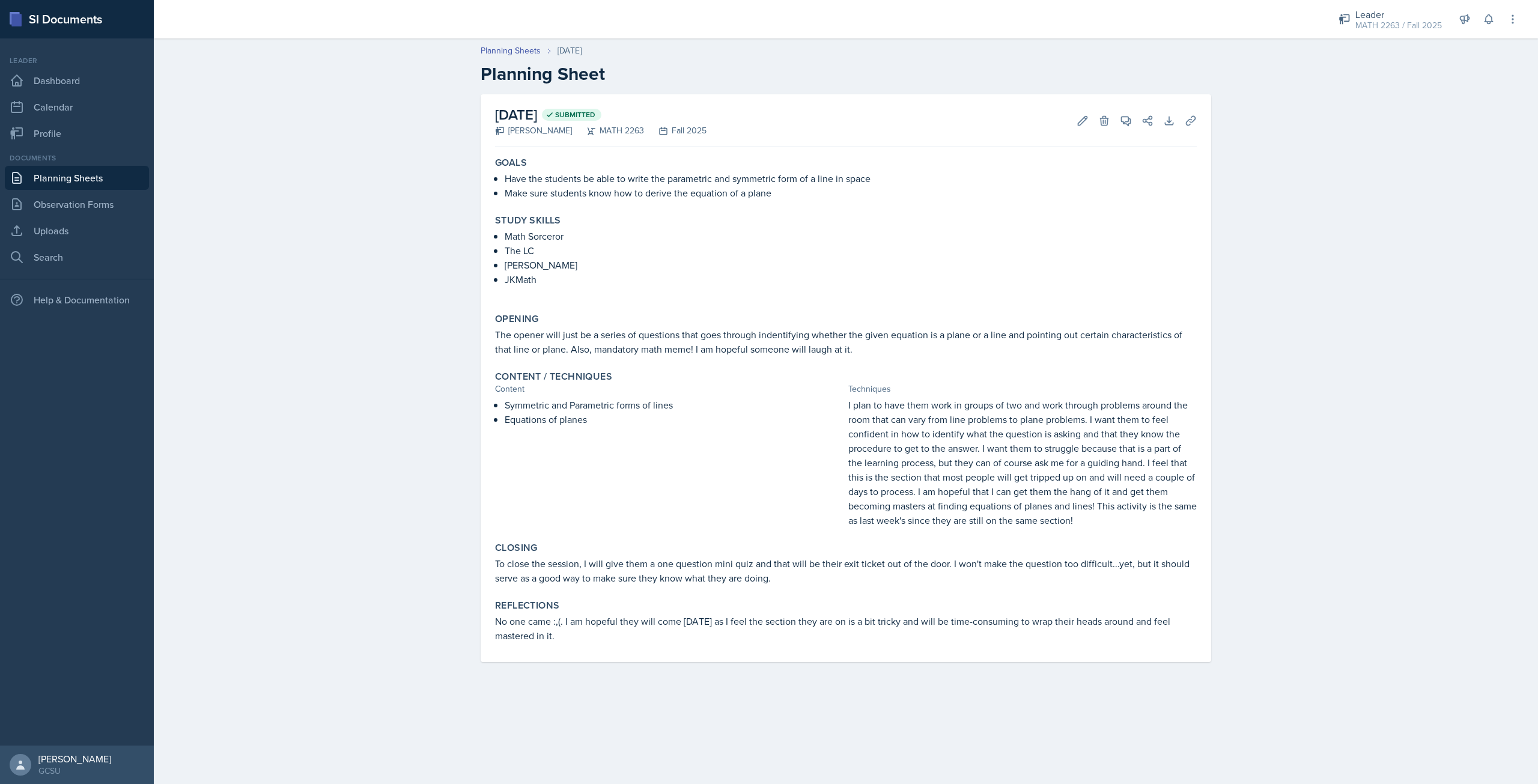
click at [87, 173] on link "Planning Sheets" at bounding box center [77, 178] width 144 height 24
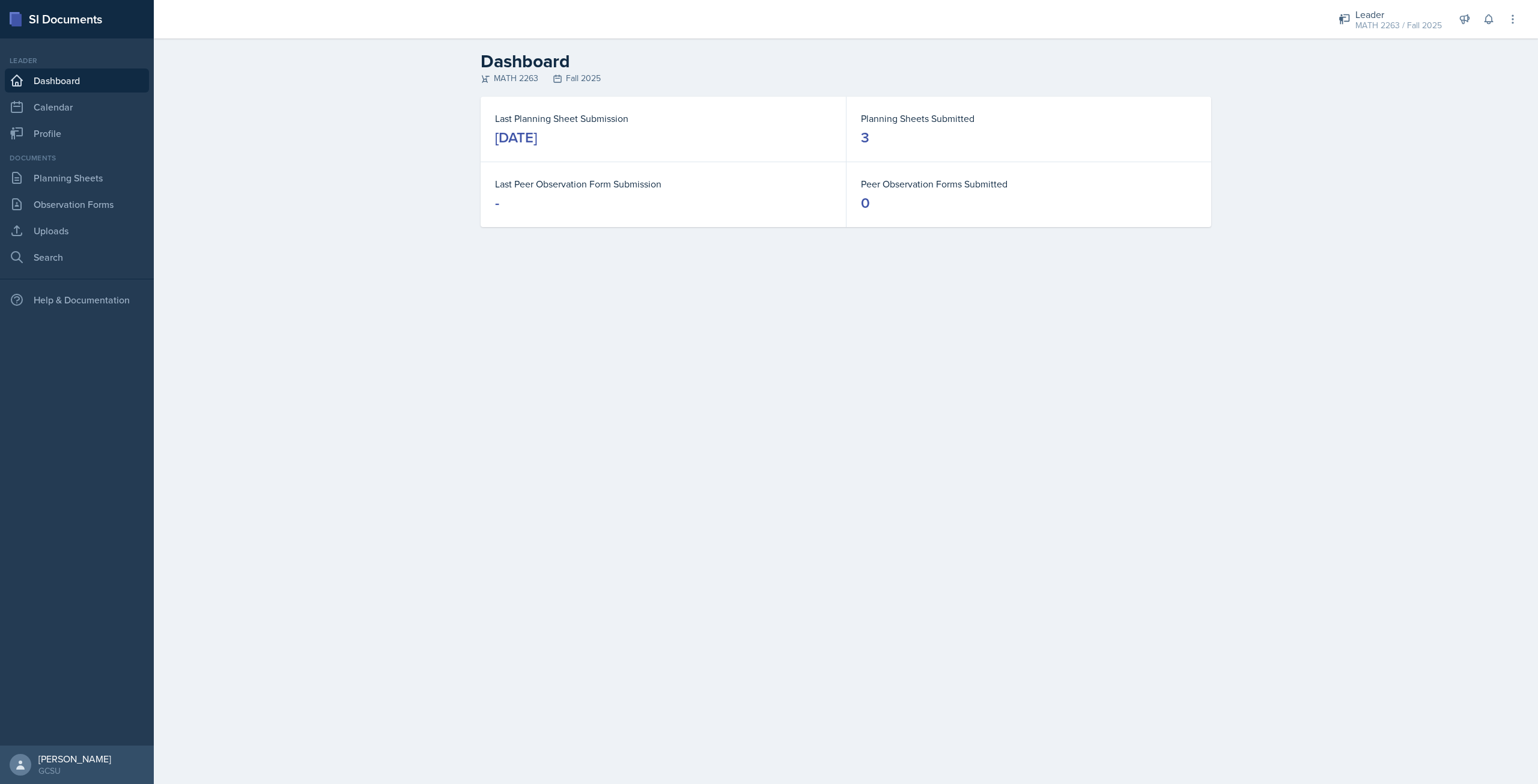
click at [106, 157] on div "Documents" at bounding box center [77, 158] width 144 height 11
click at [93, 176] on link "Planning Sheets" at bounding box center [77, 178] width 144 height 24
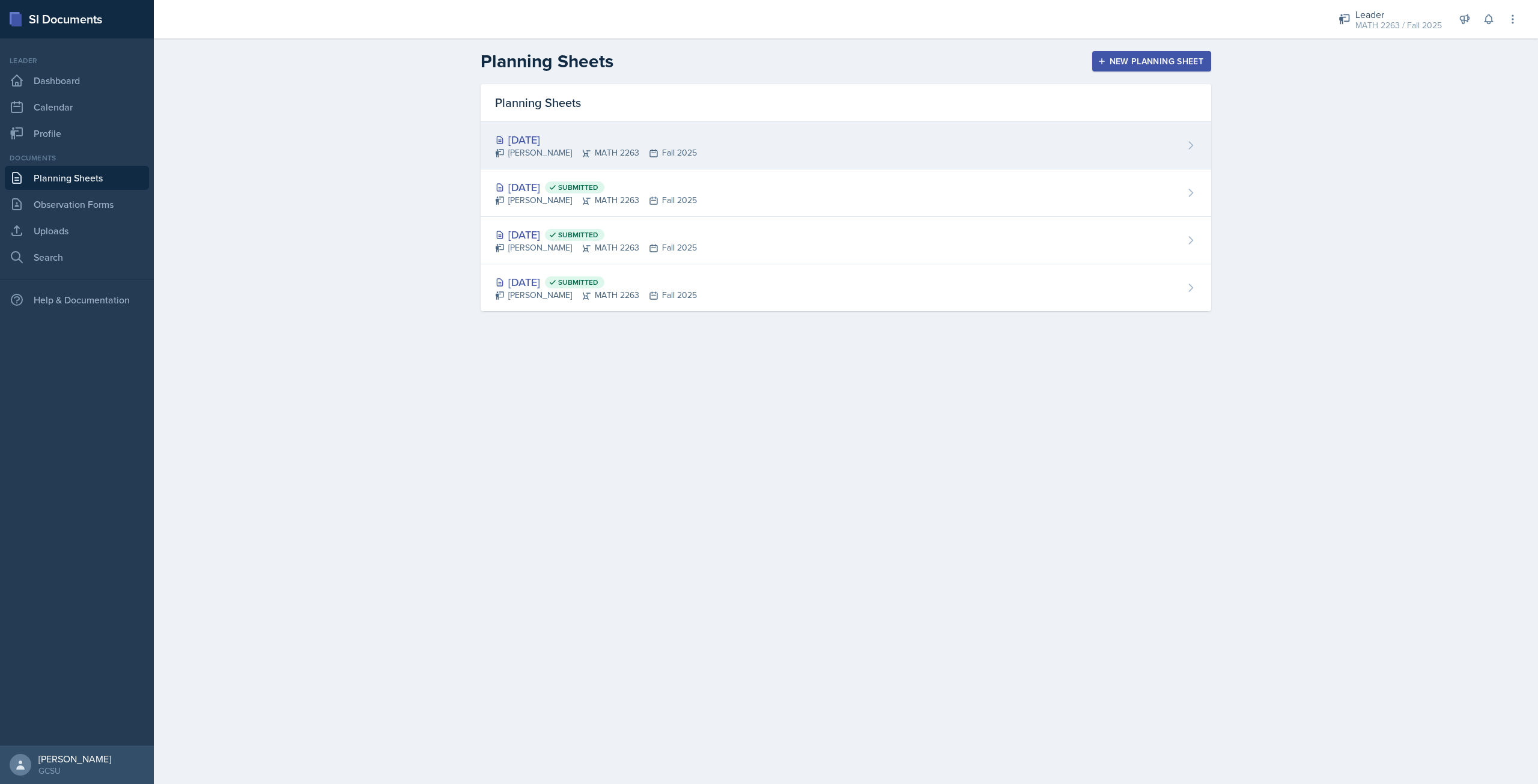
click at [741, 128] on div "[DATE] [PERSON_NAME] MATH 2263 Fall 2025" at bounding box center [845, 146] width 730 height 48
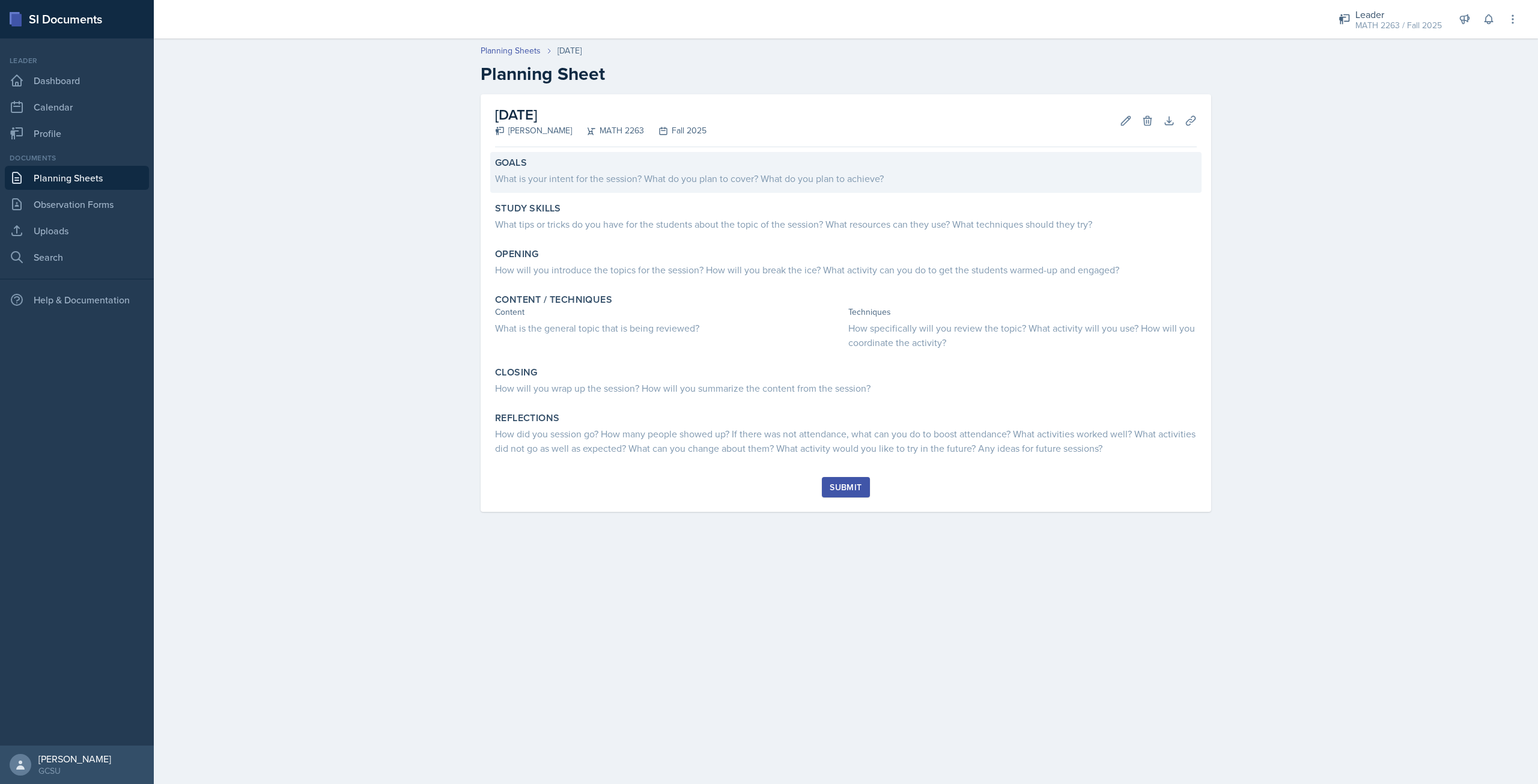
click at [538, 174] on div "What is your intent for the session? What do you plan to cover? What do you pla…" at bounding box center [845, 178] width 702 height 14
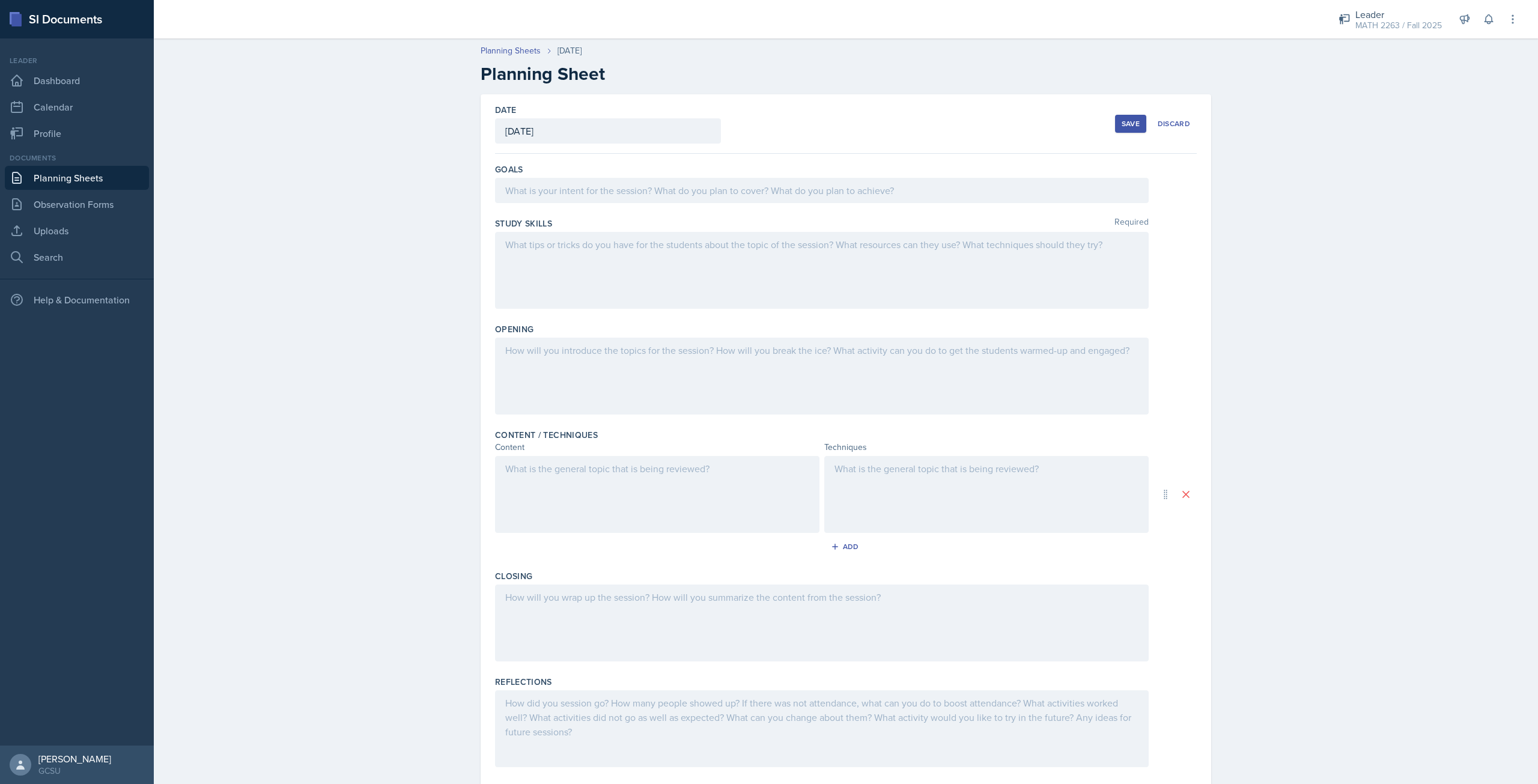
click at [538, 175] on div "Goals" at bounding box center [845, 169] width 702 height 12
click at [538, 189] on div at bounding box center [821, 190] width 653 height 25
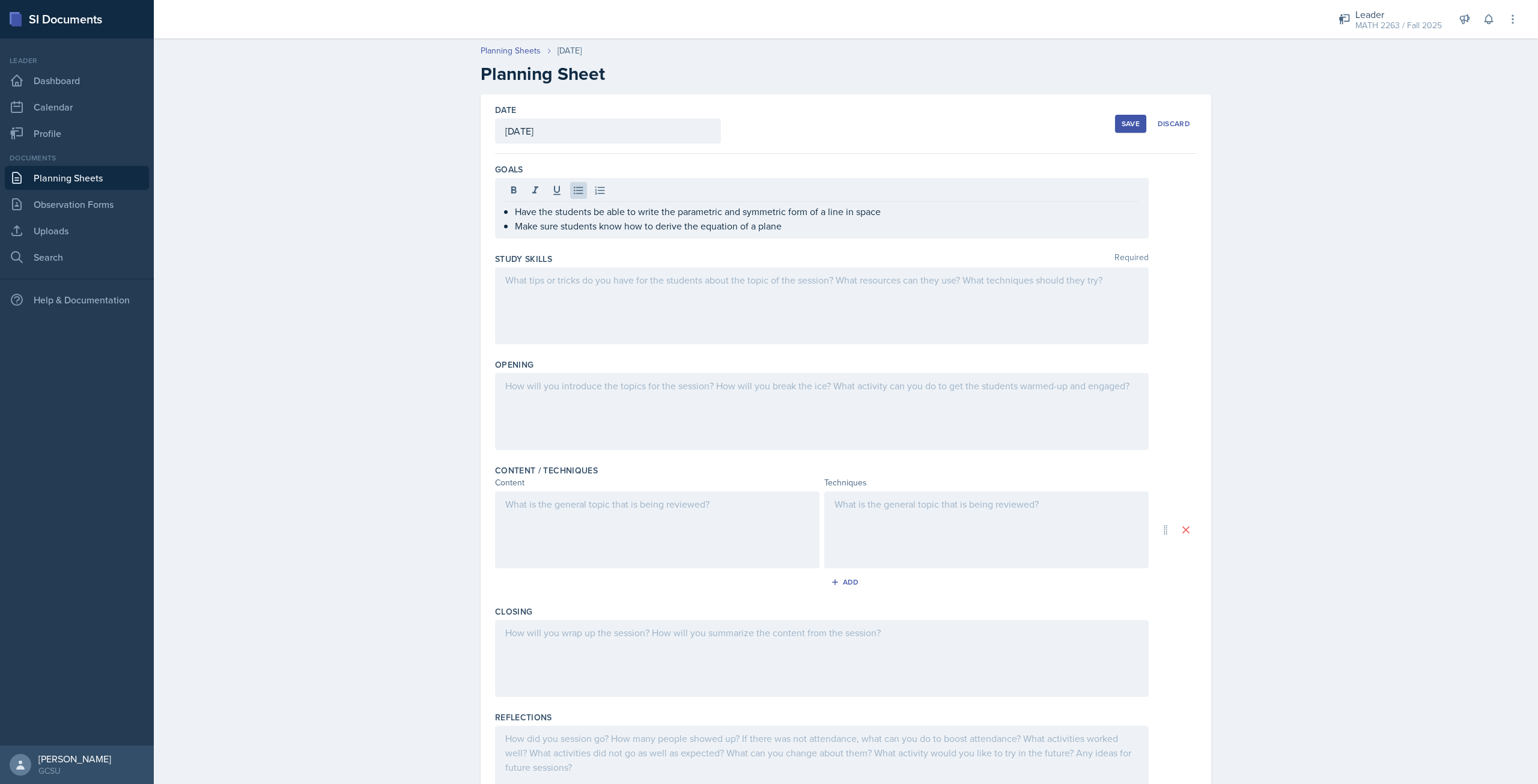
click at [614, 295] on div at bounding box center [821, 306] width 653 height 77
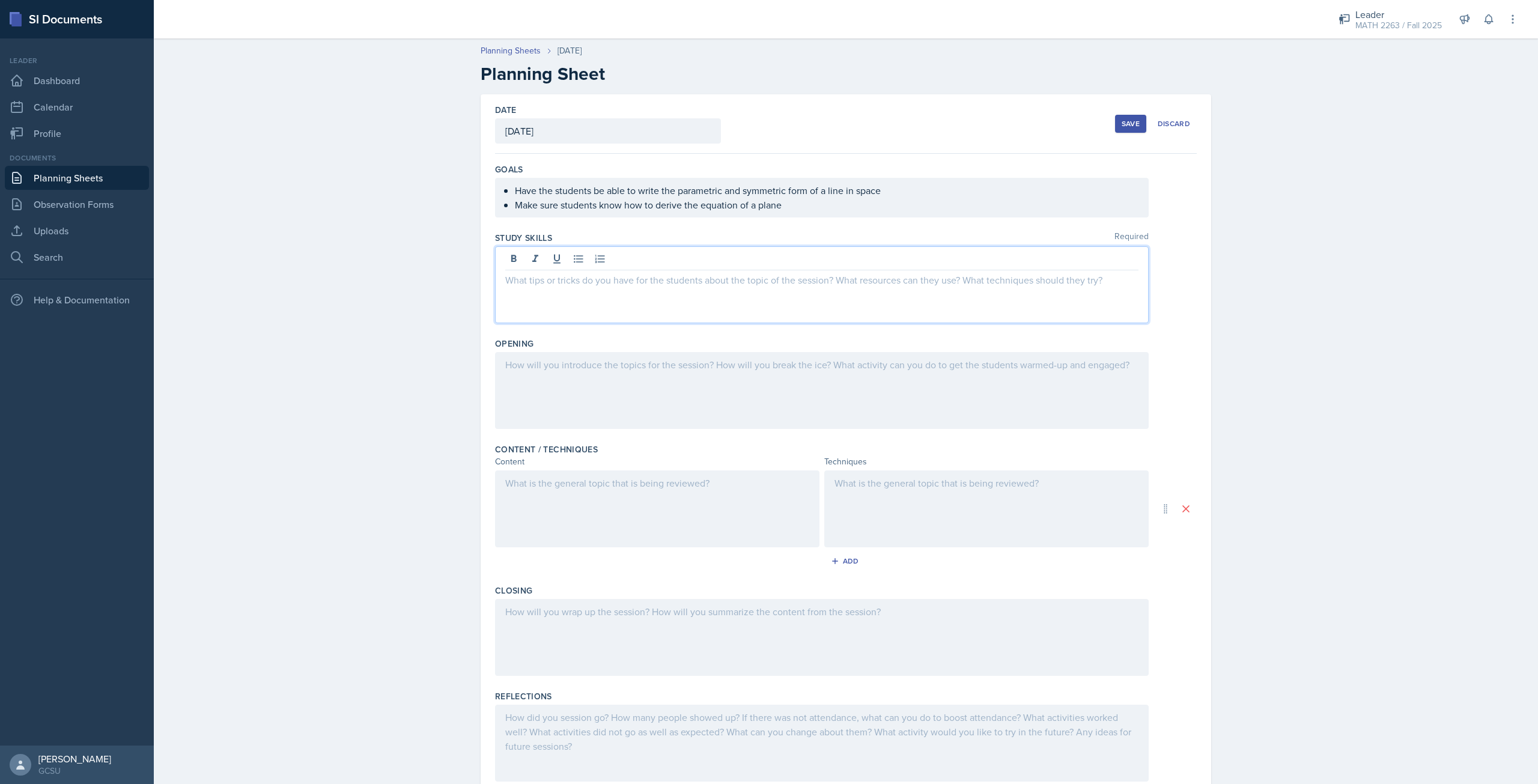
click at [530, 292] on div at bounding box center [821, 284] width 653 height 77
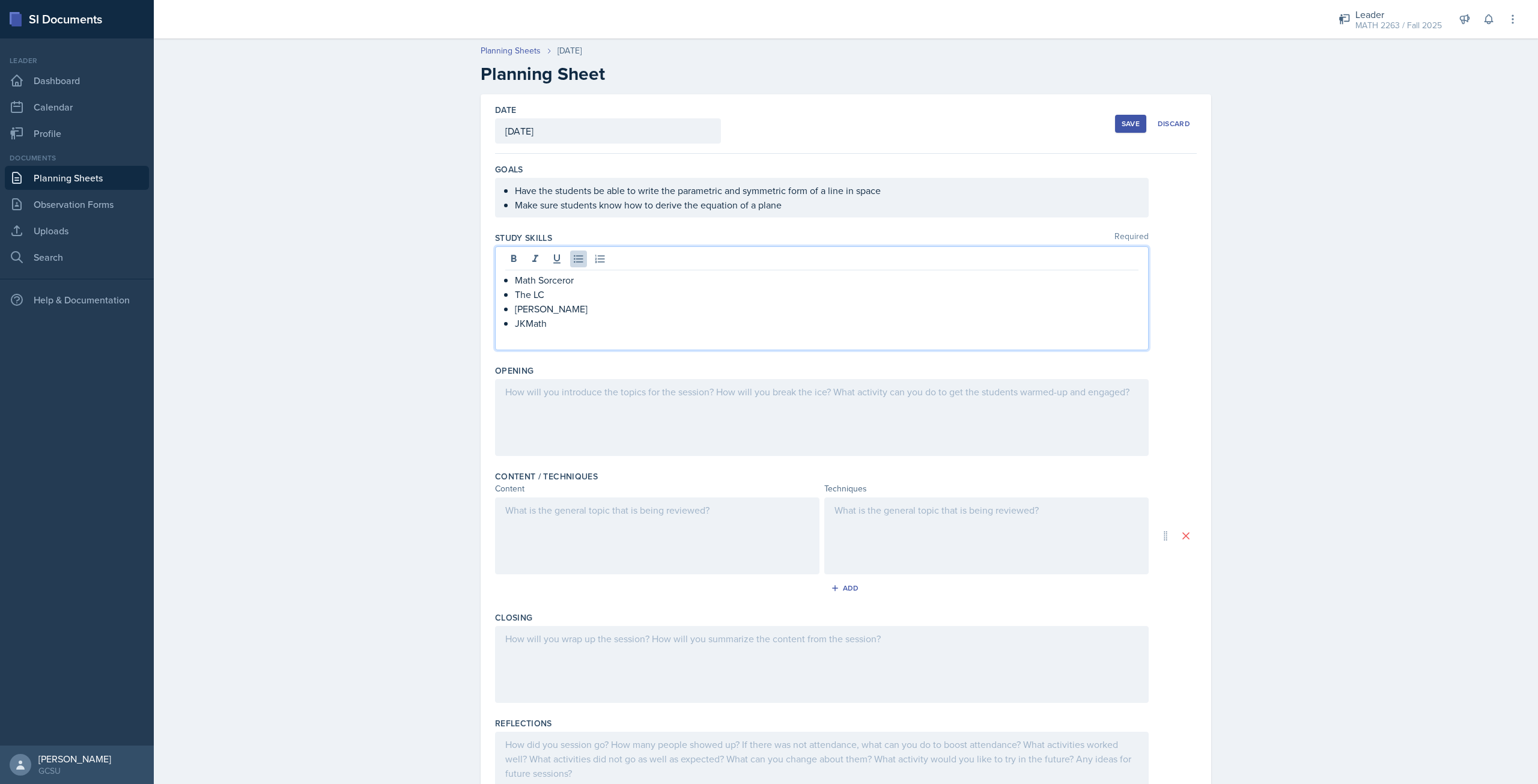
click at [562, 399] on div at bounding box center [821, 417] width 653 height 77
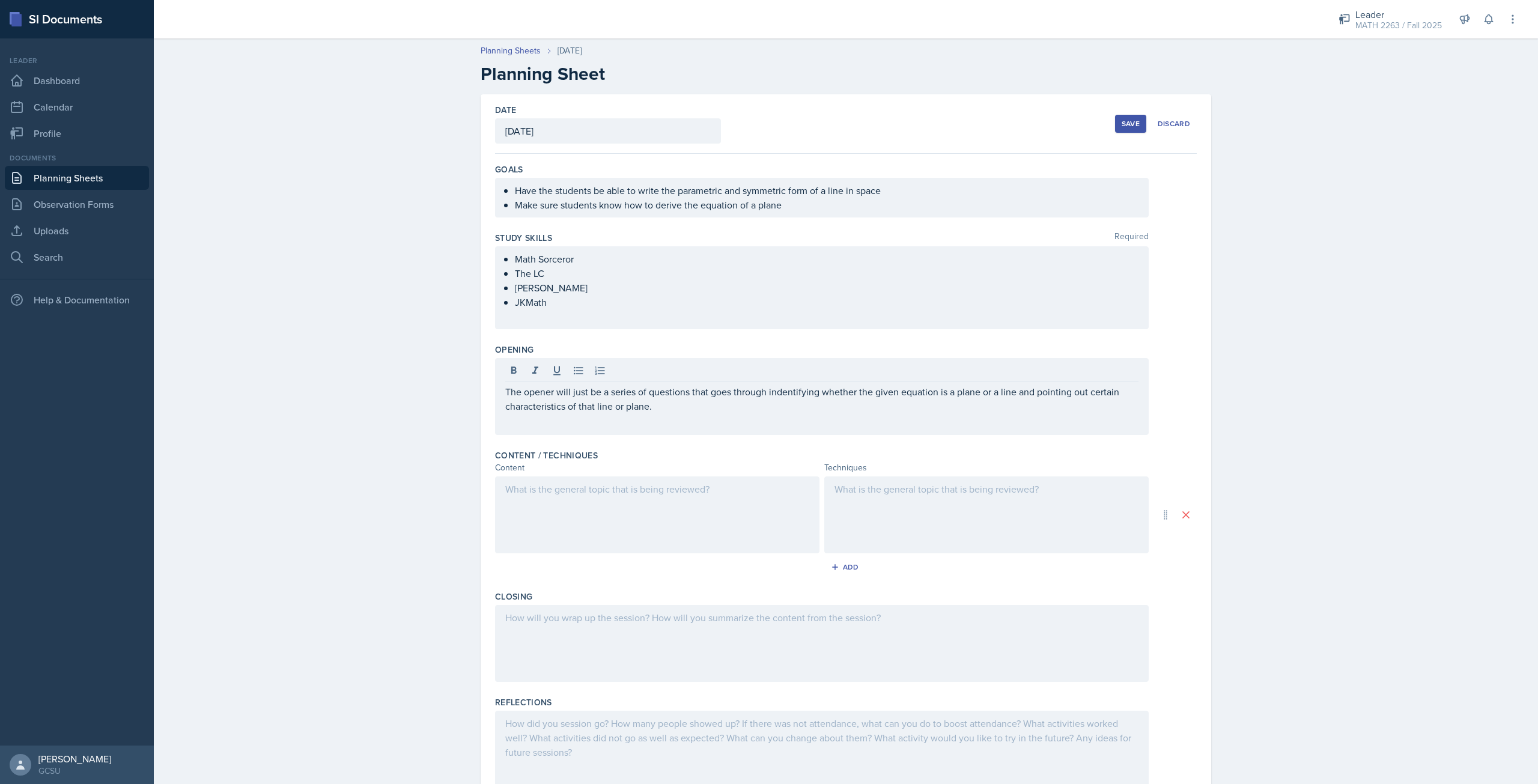
click at [639, 508] on div at bounding box center [657, 515] width 324 height 77
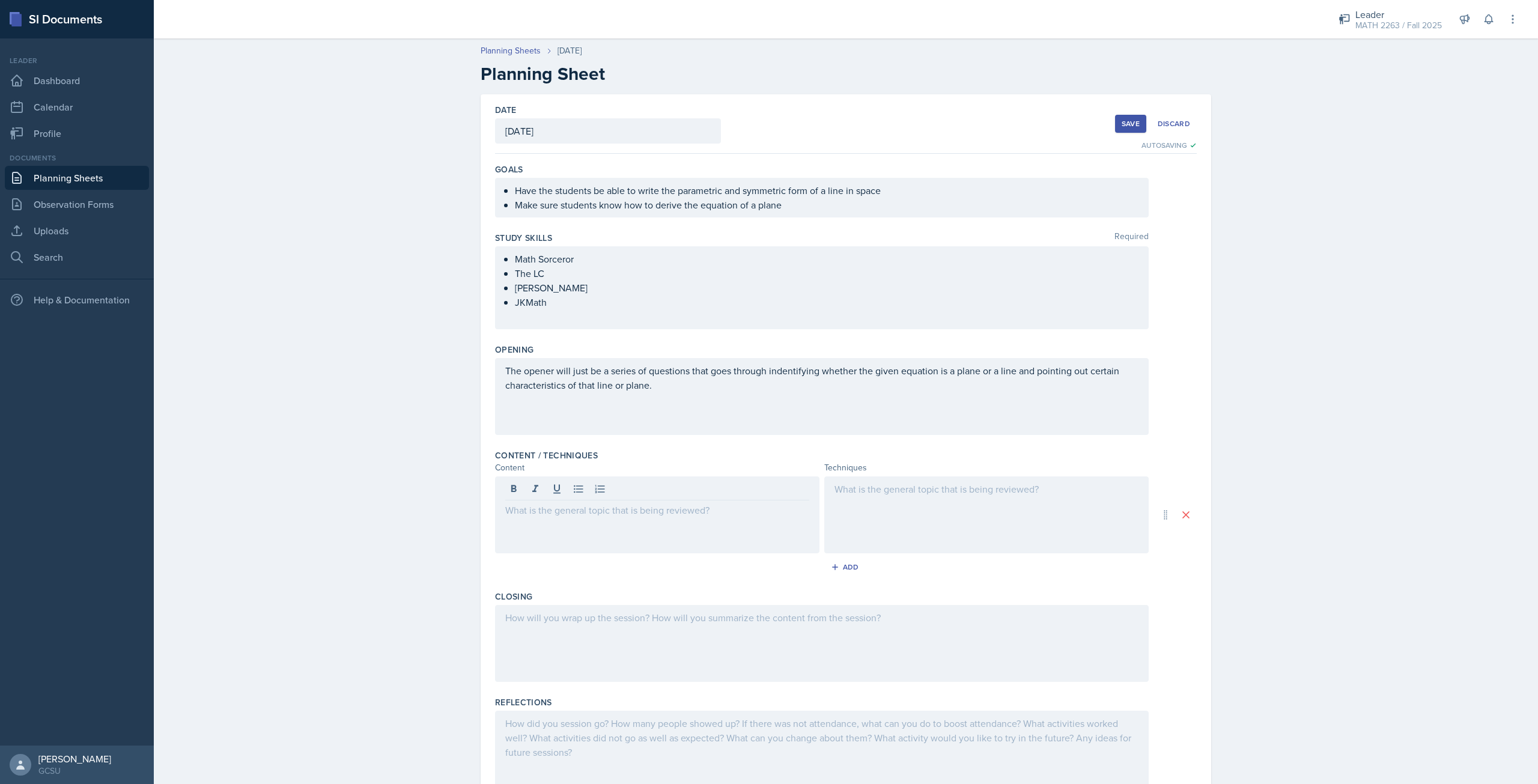
drag, startPoint x: 556, startPoint y: 521, endPoint x: 534, endPoint y: 358, distance: 164.5
click at [535, 358] on div "Opening The opener will just be a series of questions that goes through indenti…" at bounding box center [845, 392] width 702 height 106
click at [532, 502] on div at bounding box center [657, 515] width 324 height 77
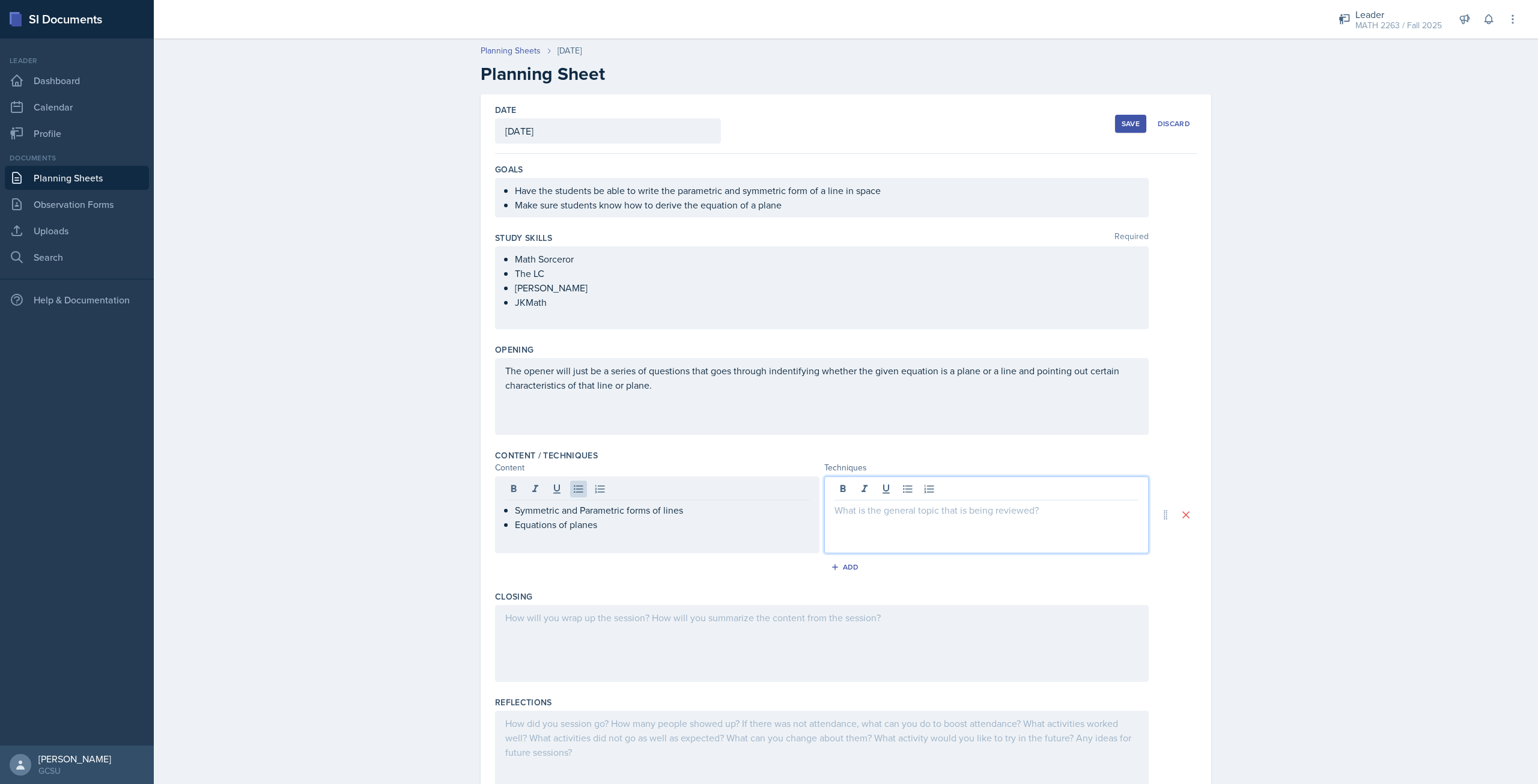
click at [849, 488] on div at bounding box center [986, 515] width 324 height 77
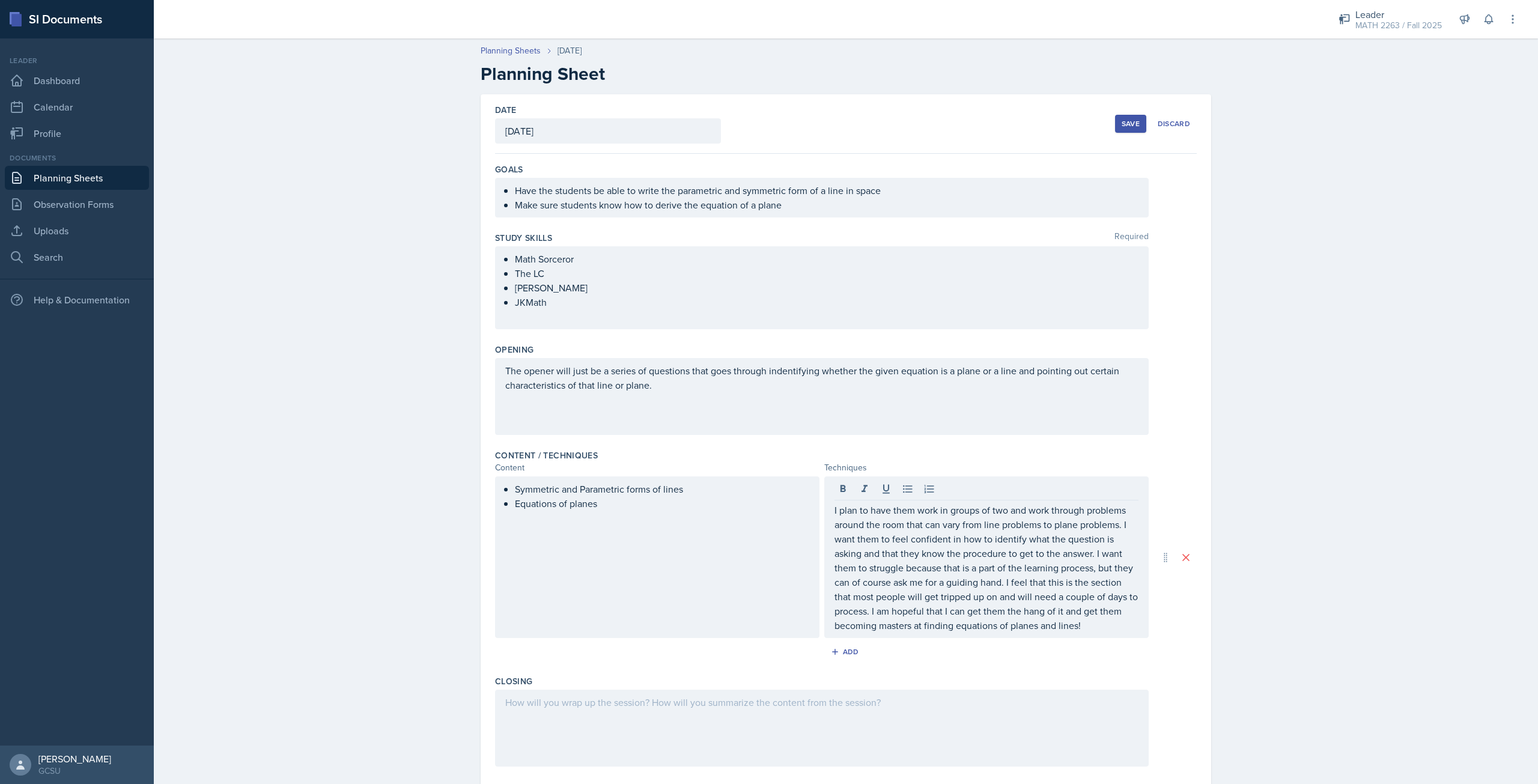
click at [828, 511] on div "I plan to have them work in groups of two and work through problems around the …" at bounding box center [986, 557] width 324 height 161
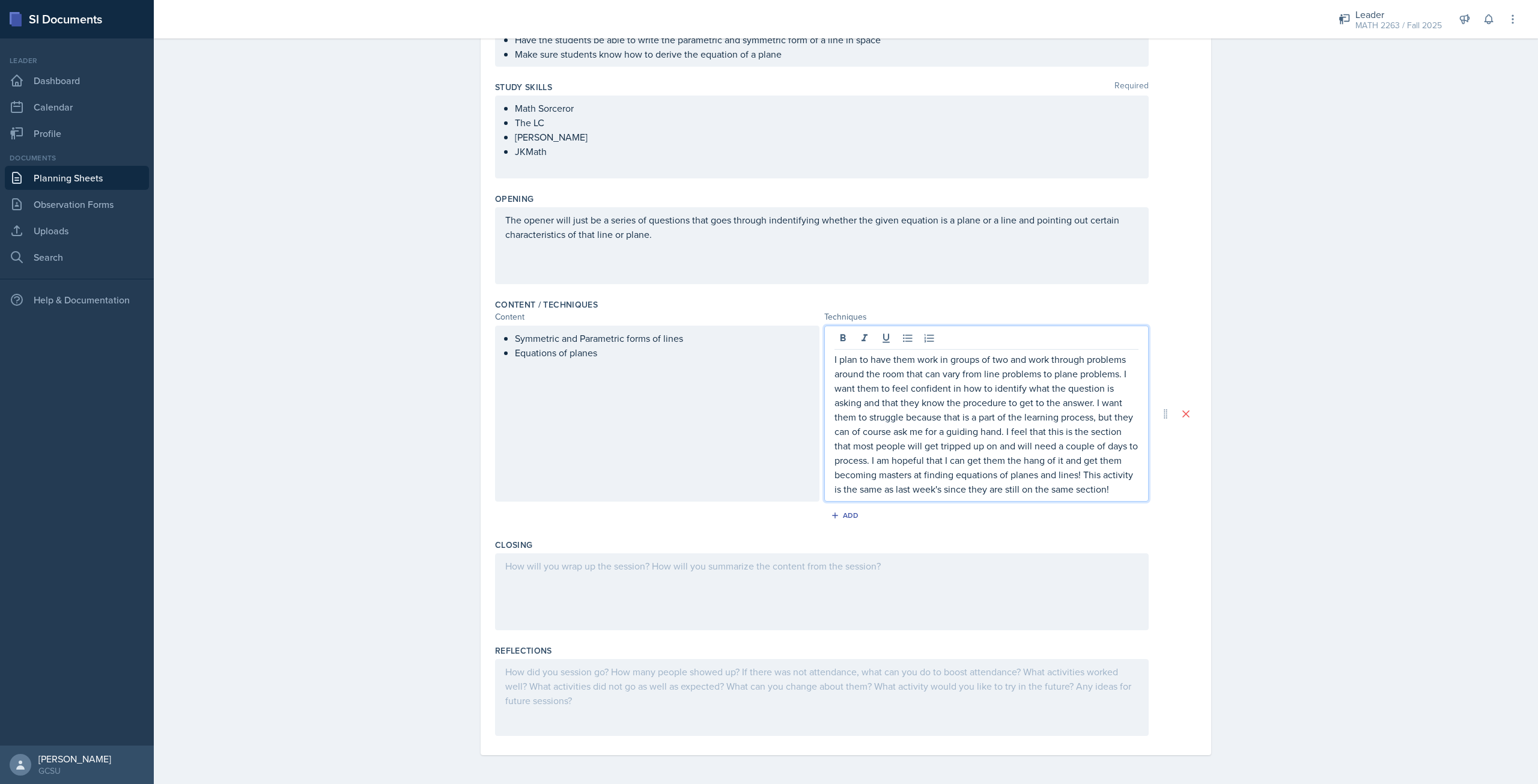
click at [762, 567] on div at bounding box center [821, 591] width 653 height 77
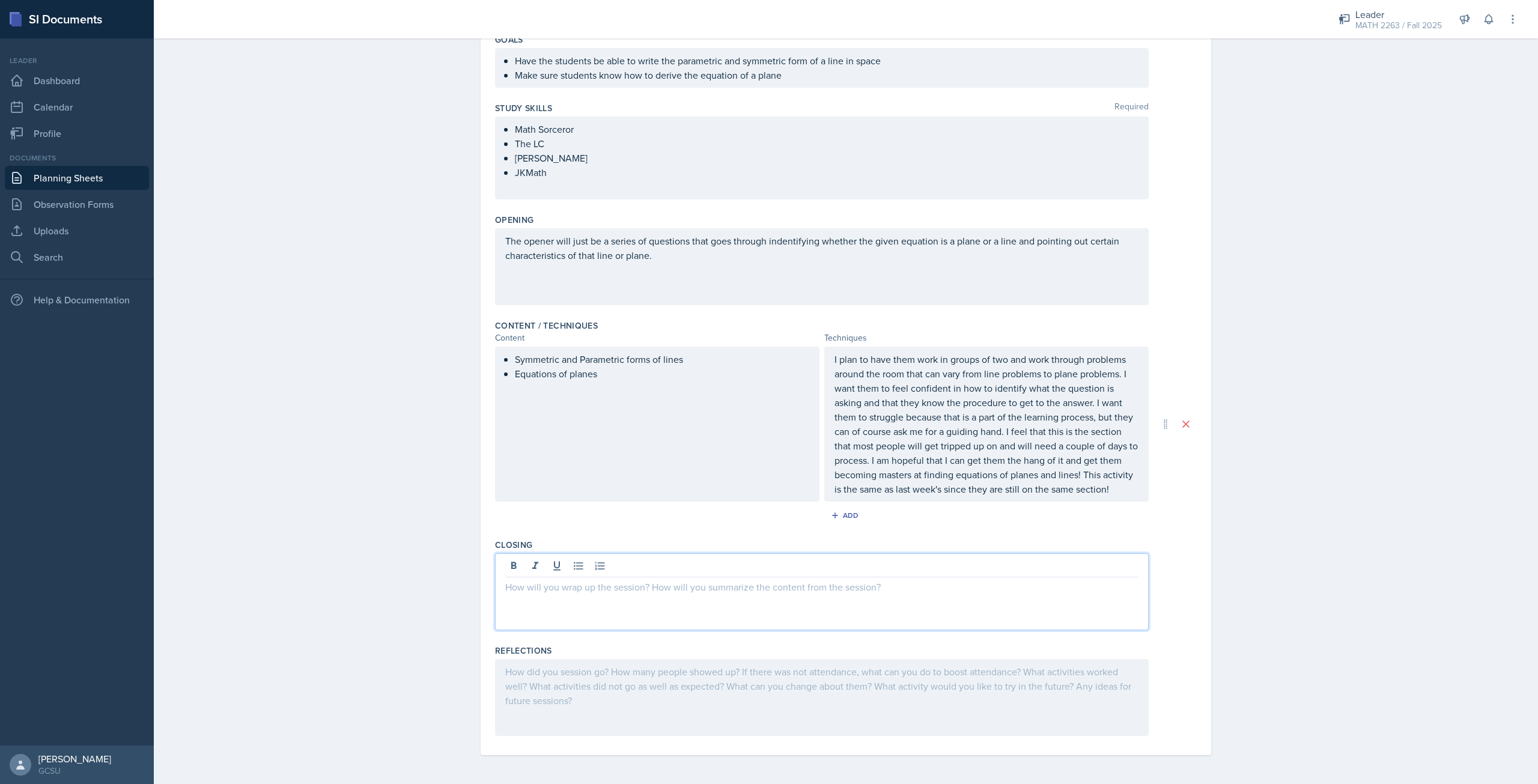
scroll to position [130, 0]
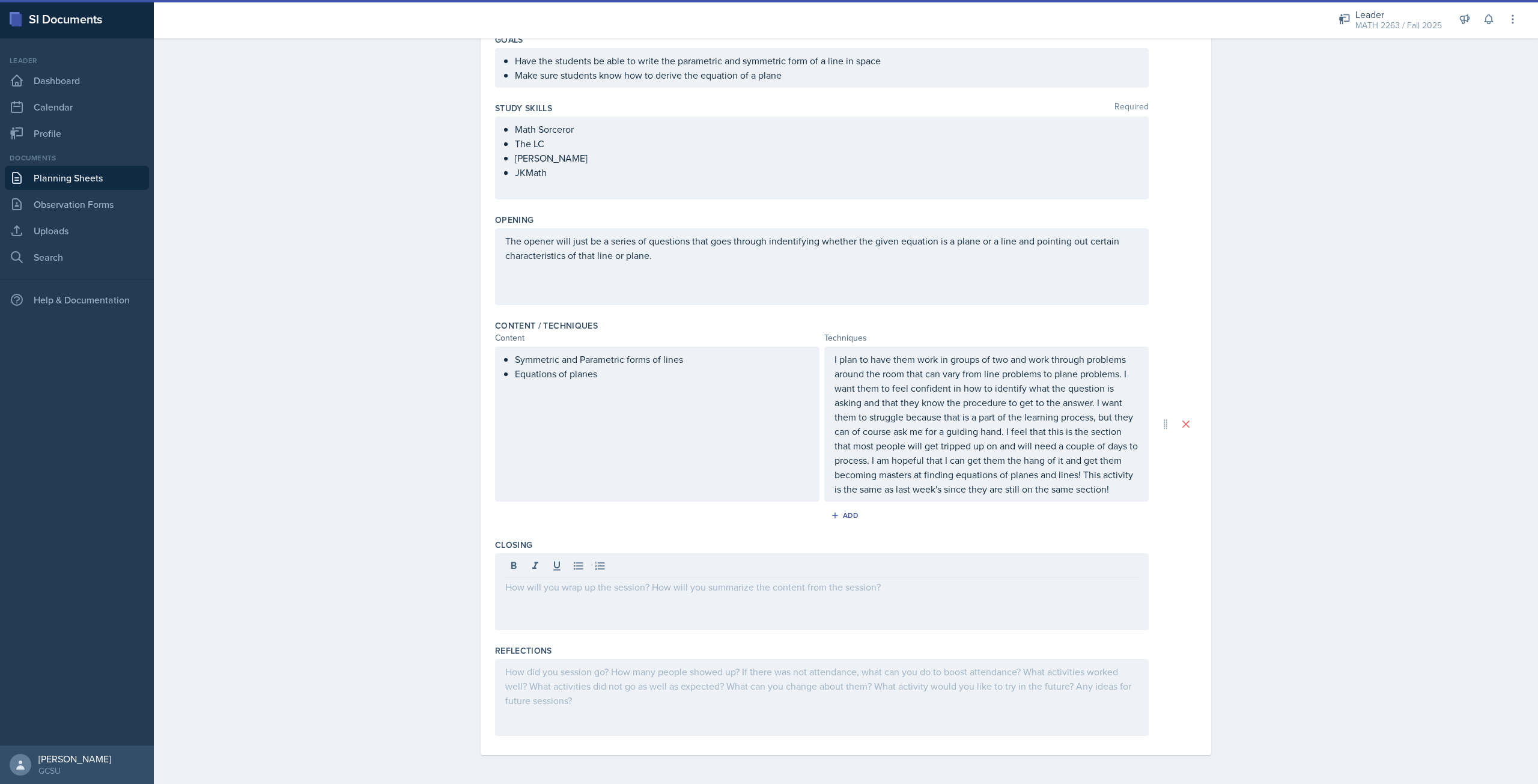
drag, startPoint x: 608, startPoint y: 601, endPoint x: 563, endPoint y: 596, distance: 45.3
click at [563, 596] on div at bounding box center [821, 591] width 653 height 77
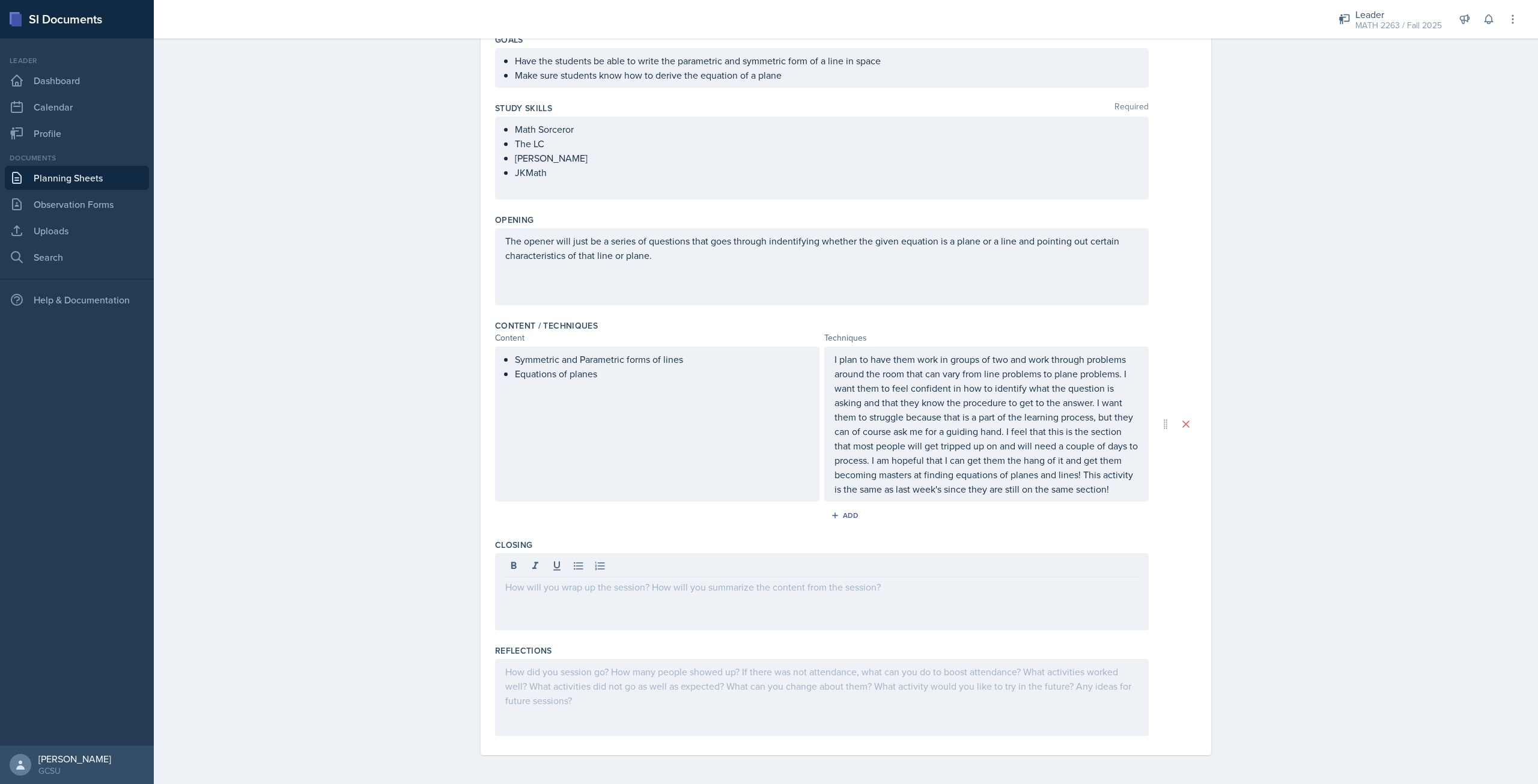
drag, startPoint x: 550, startPoint y: 601, endPoint x: 497, endPoint y: 587, distance: 54.8
click at [486, 581] on div "Date [DATE] [DATE] 31 1 2 3 4 5 6 7 8 9 10 11 12 13 14 15 16 17 18 19 20 21 22 …" at bounding box center [845, 360] width 730 height 790
click at [513, 594] on div at bounding box center [821, 591] width 653 height 77
click at [638, 681] on div at bounding box center [821, 697] width 653 height 77
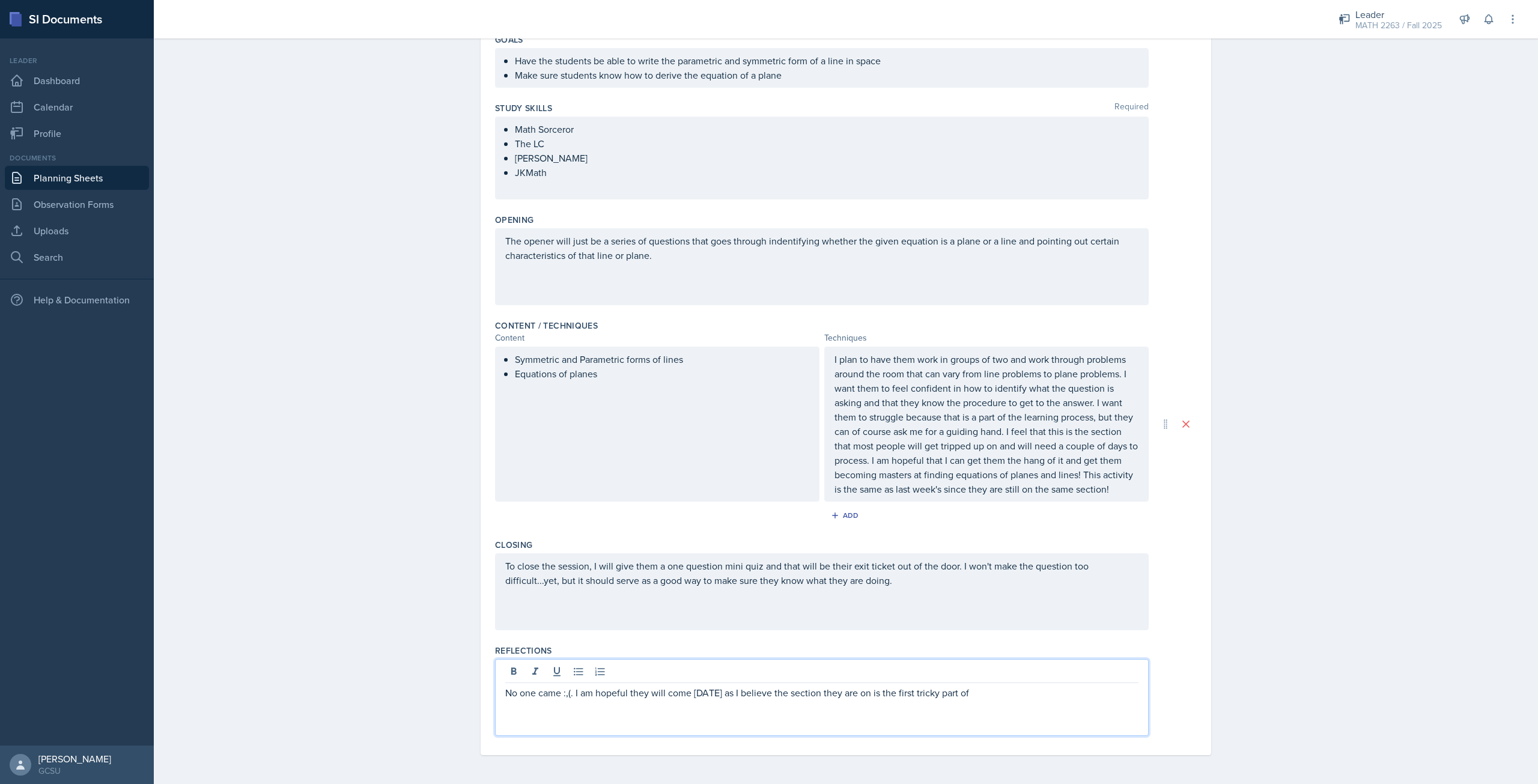
drag, startPoint x: 988, startPoint y: 690, endPoint x: 759, endPoint y: 692, distance: 229.0
click at [759, 692] on p "No one came :,(. I am hopeful they will come [DATE] as I believe the section th…" at bounding box center [822, 692] width 634 height 14
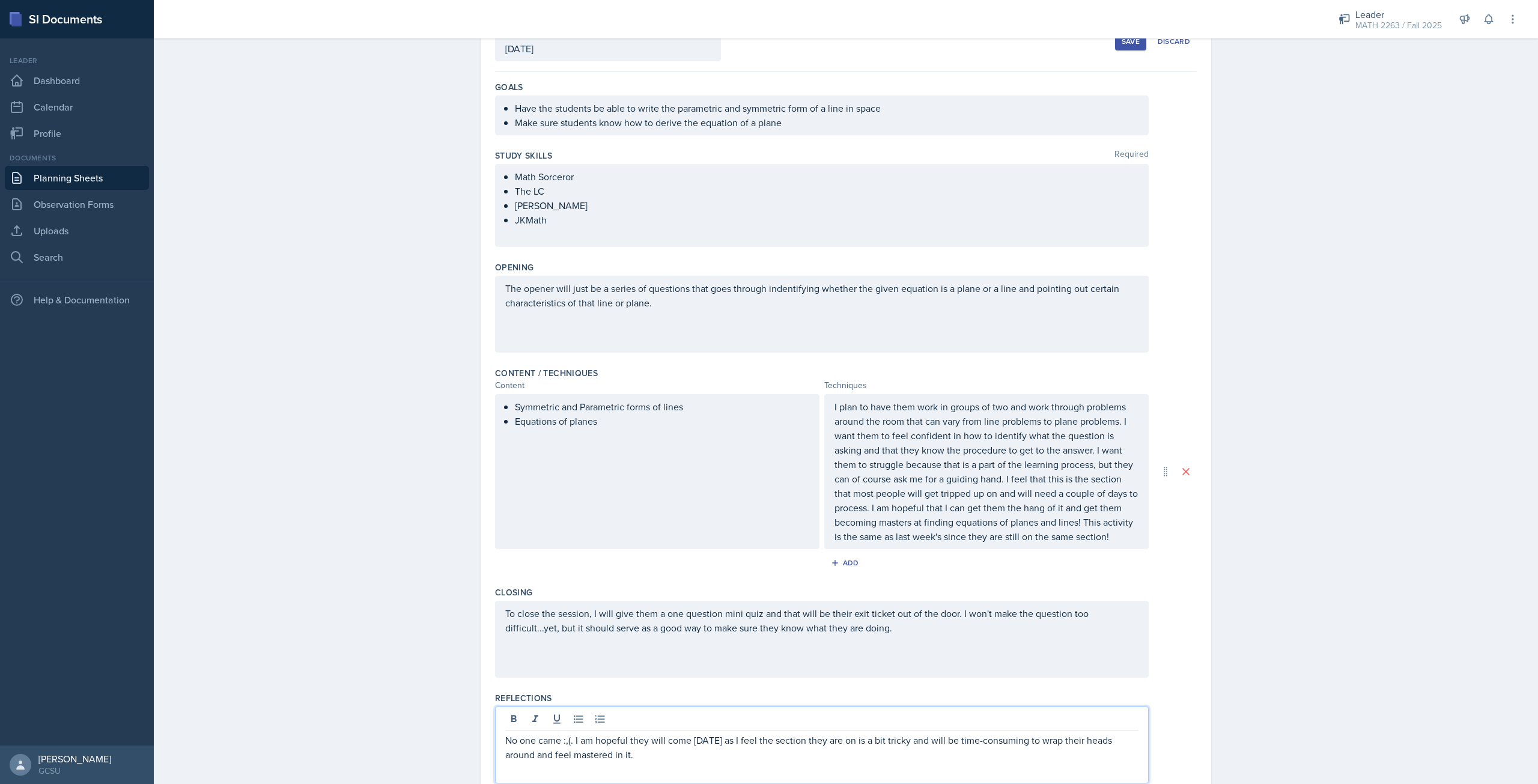
scroll to position [10, 0]
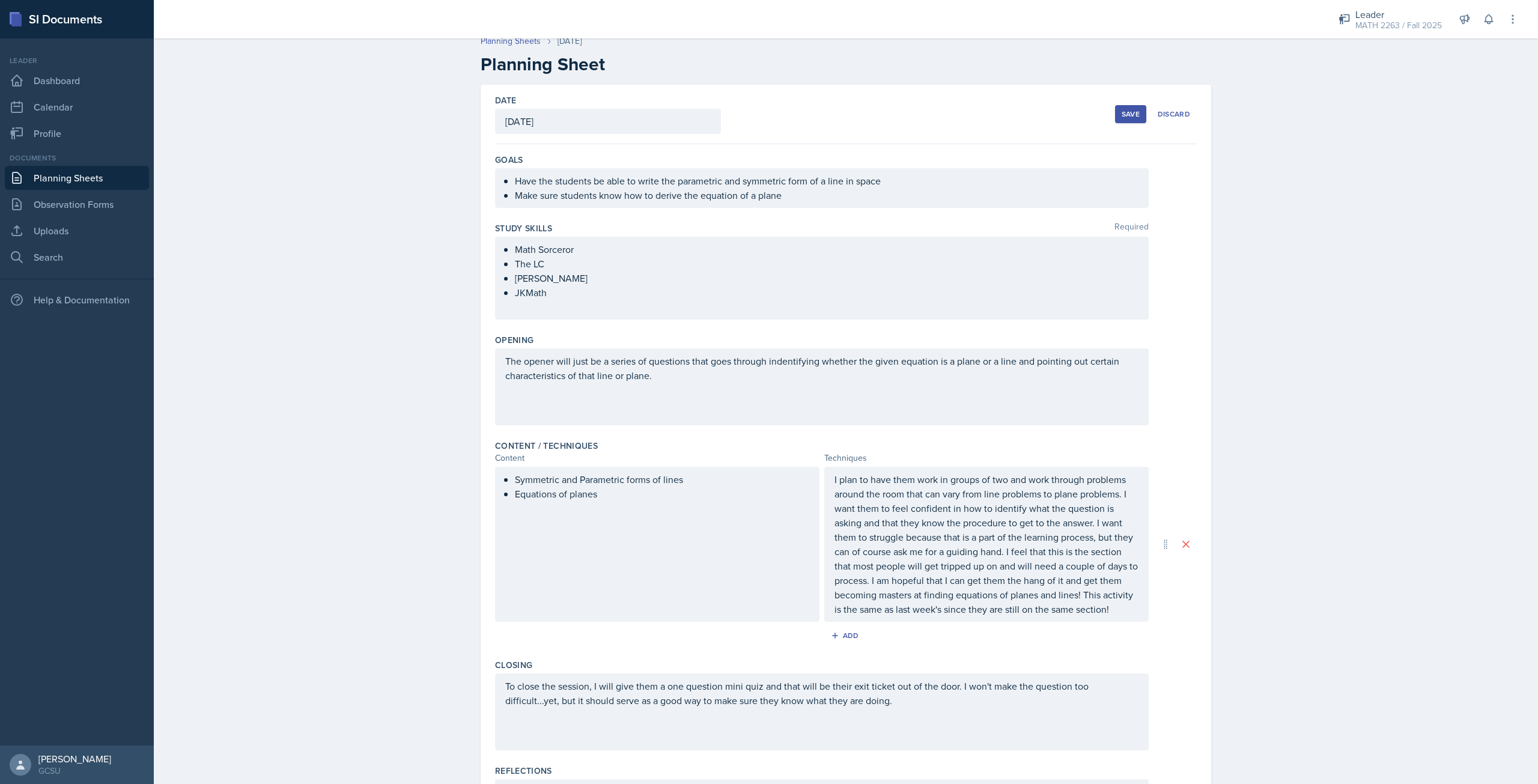
click at [672, 385] on div "The opener will just be a series of questions that goes through indentifying wh…" at bounding box center [821, 387] width 653 height 77
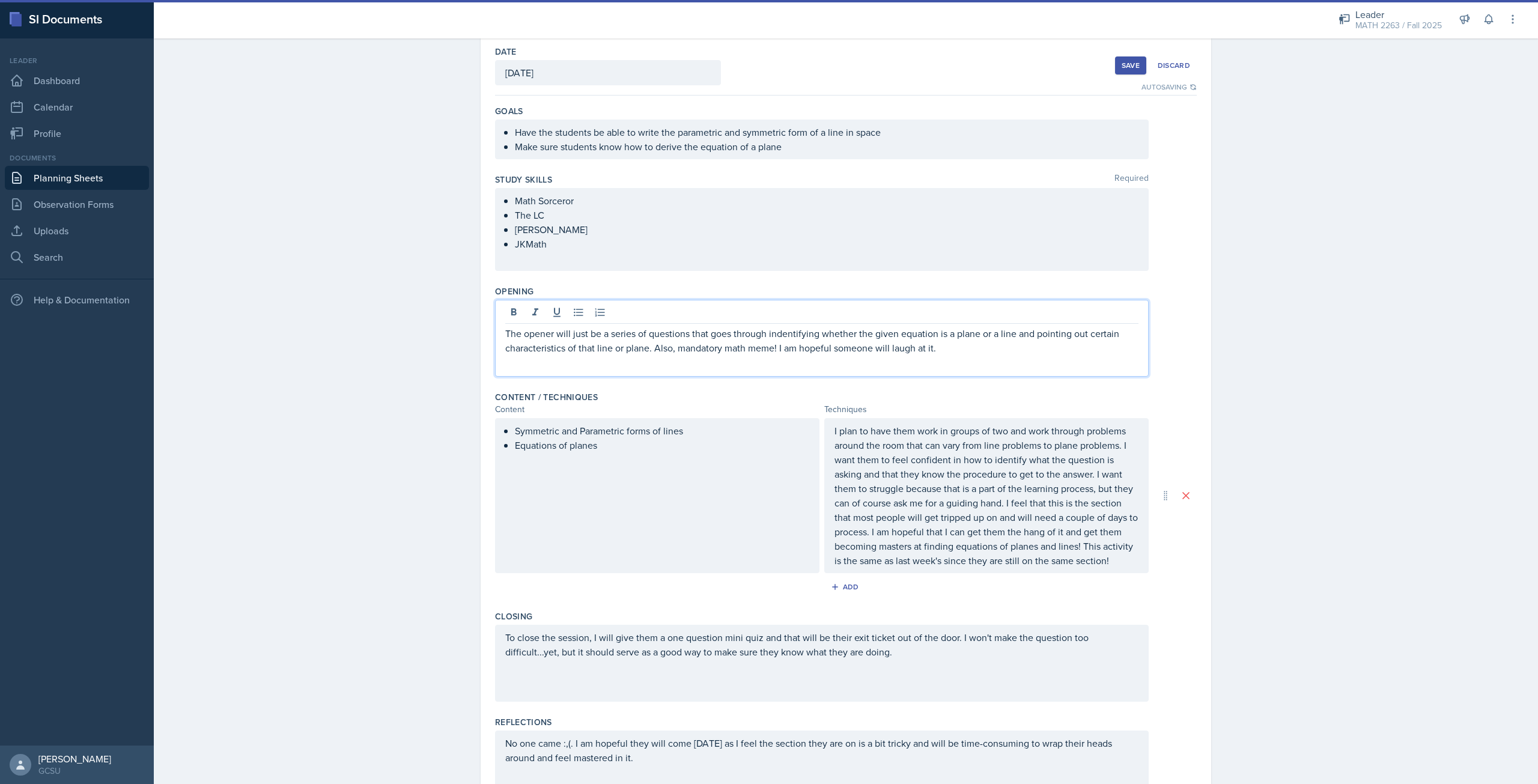
scroll to position [0, 0]
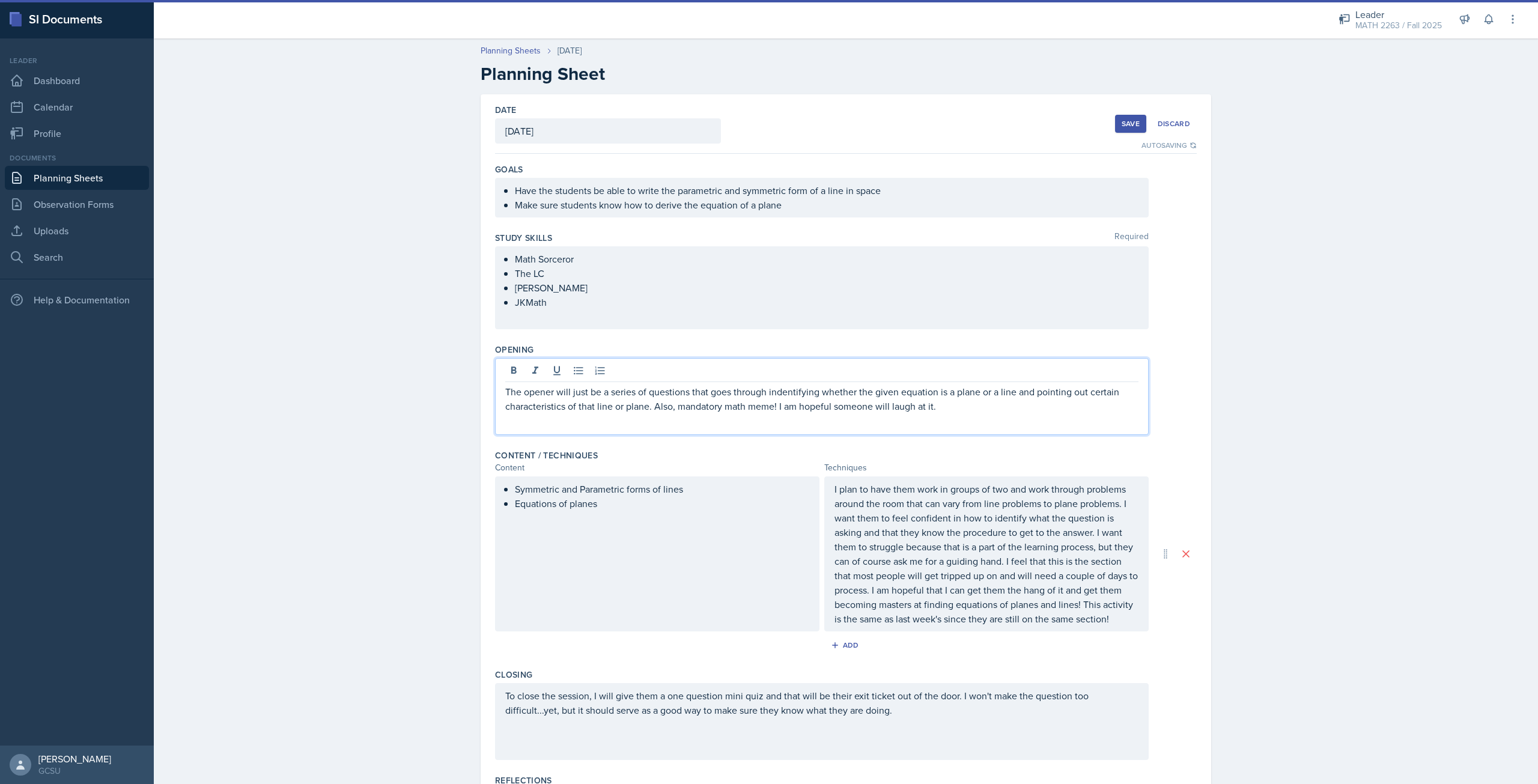
click at [1131, 126] on div "Save" at bounding box center [1131, 124] width 18 height 10
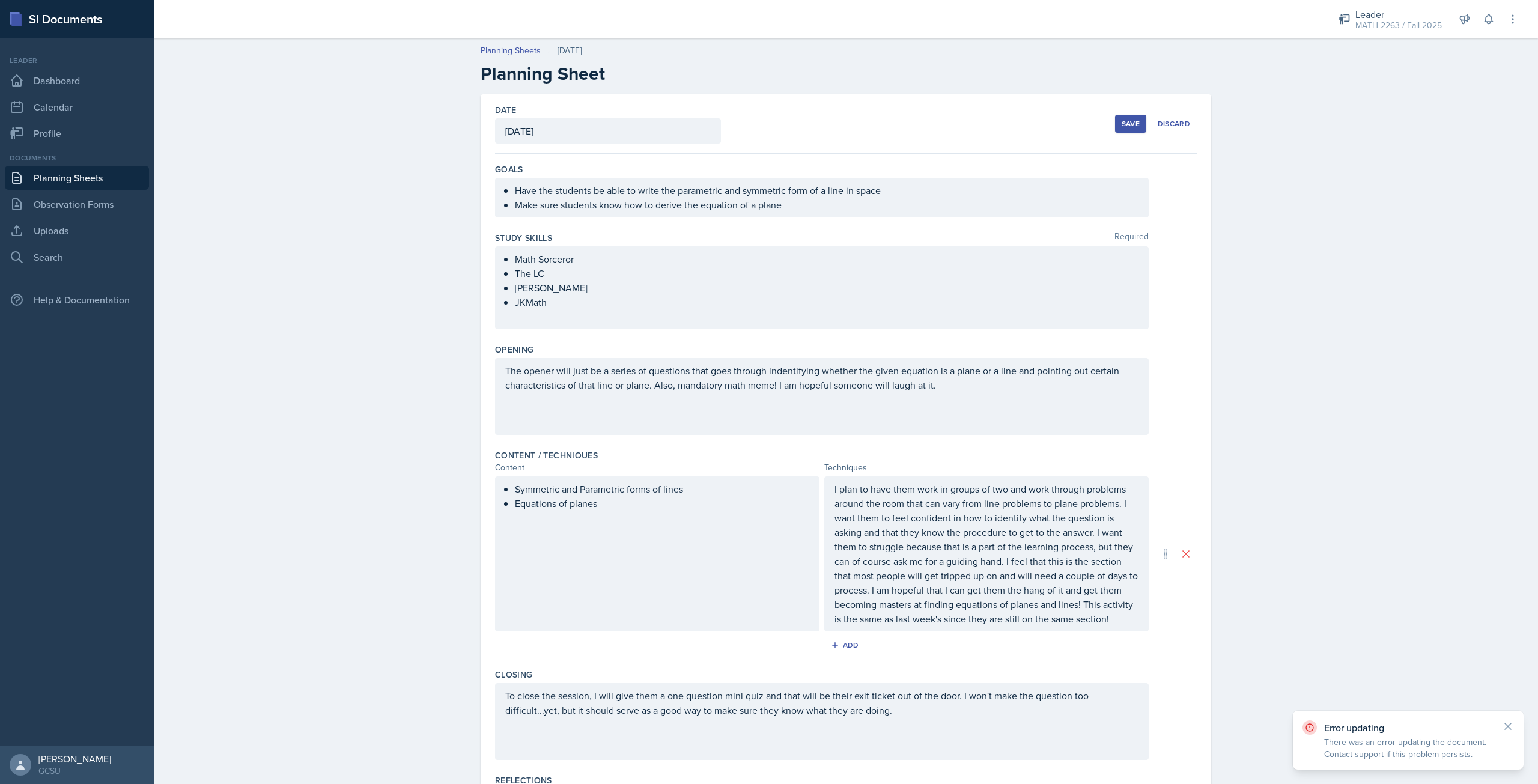
click at [1130, 117] on button "Save" at bounding box center [1131, 123] width 31 height 18
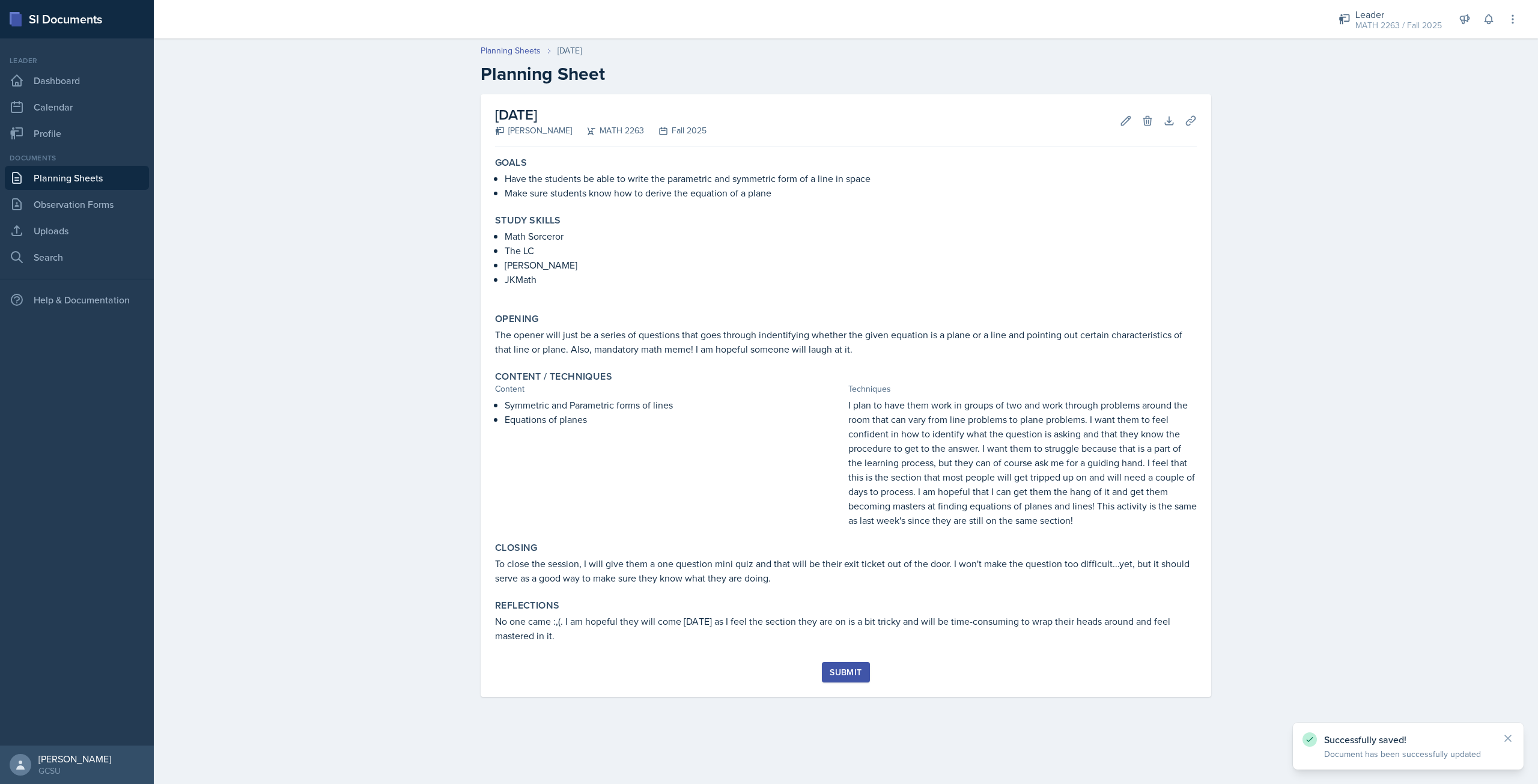
click at [863, 672] on button "Submit" at bounding box center [845, 672] width 48 height 21
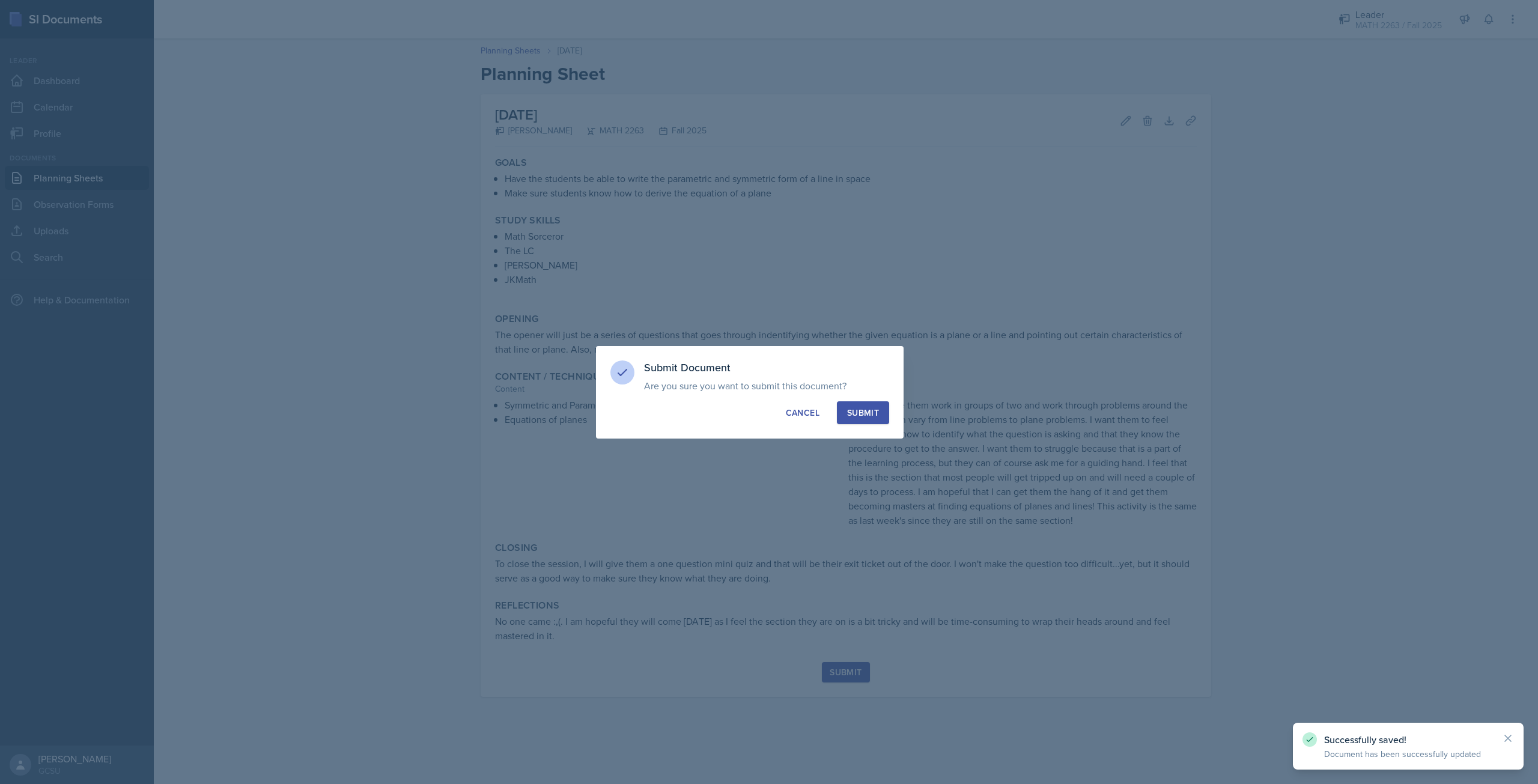
click at [854, 412] on div "Submit" at bounding box center [863, 412] width 32 height 12
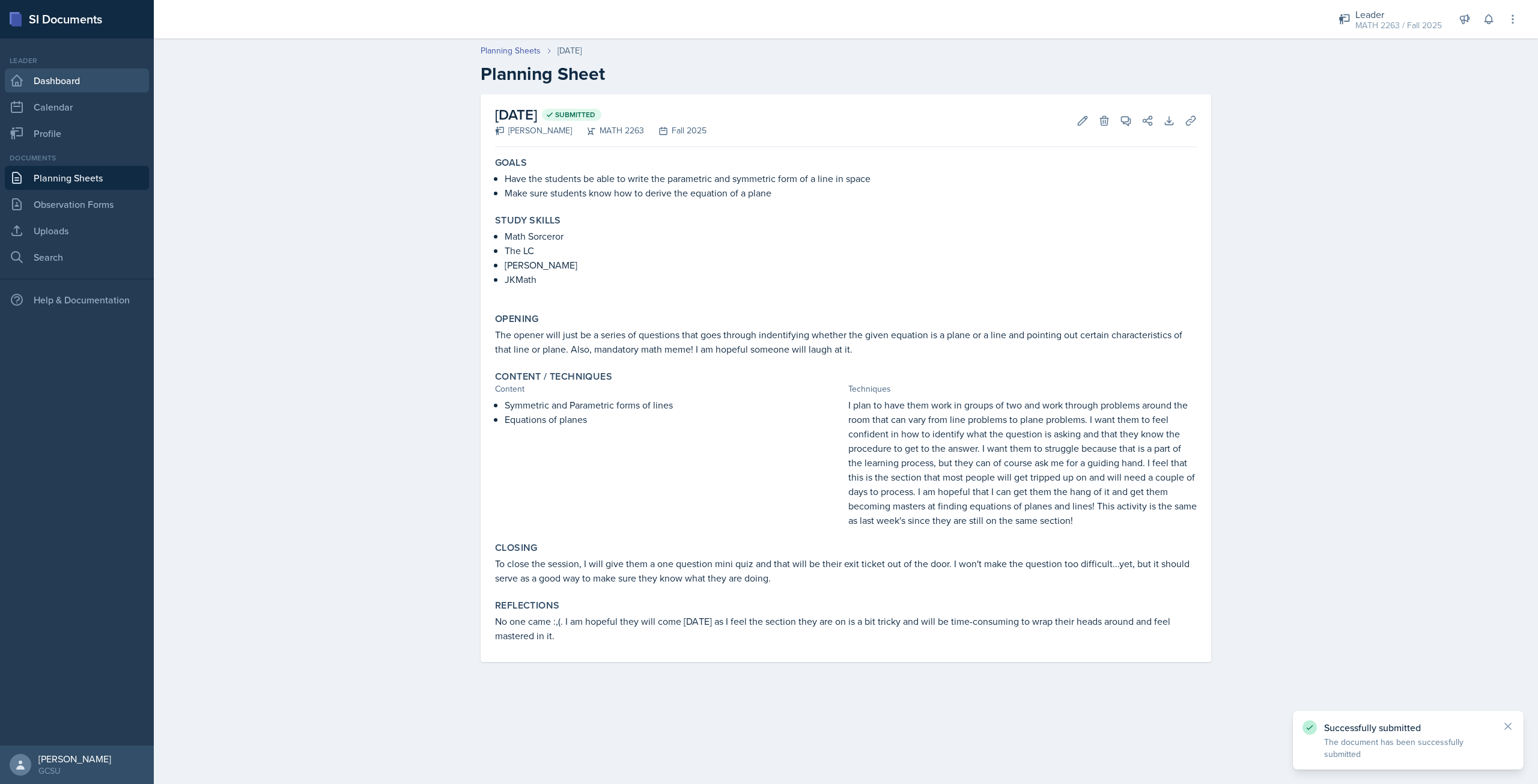
click at [55, 73] on link "Dashboard" at bounding box center [77, 80] width 144 height 24
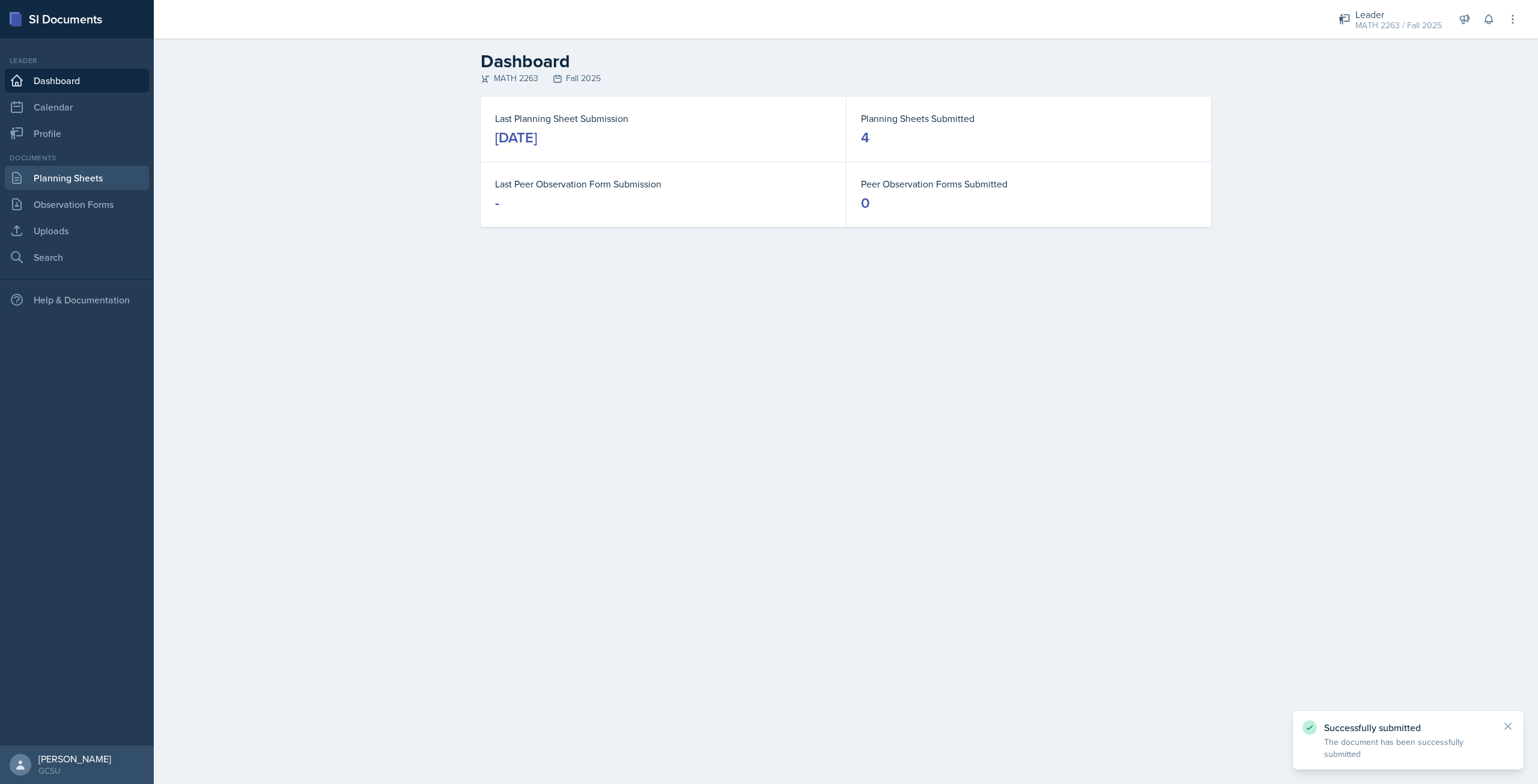
click at [64, 171] on link "Planning Sheets" at bounding box center [77, 178] width 144 height 24
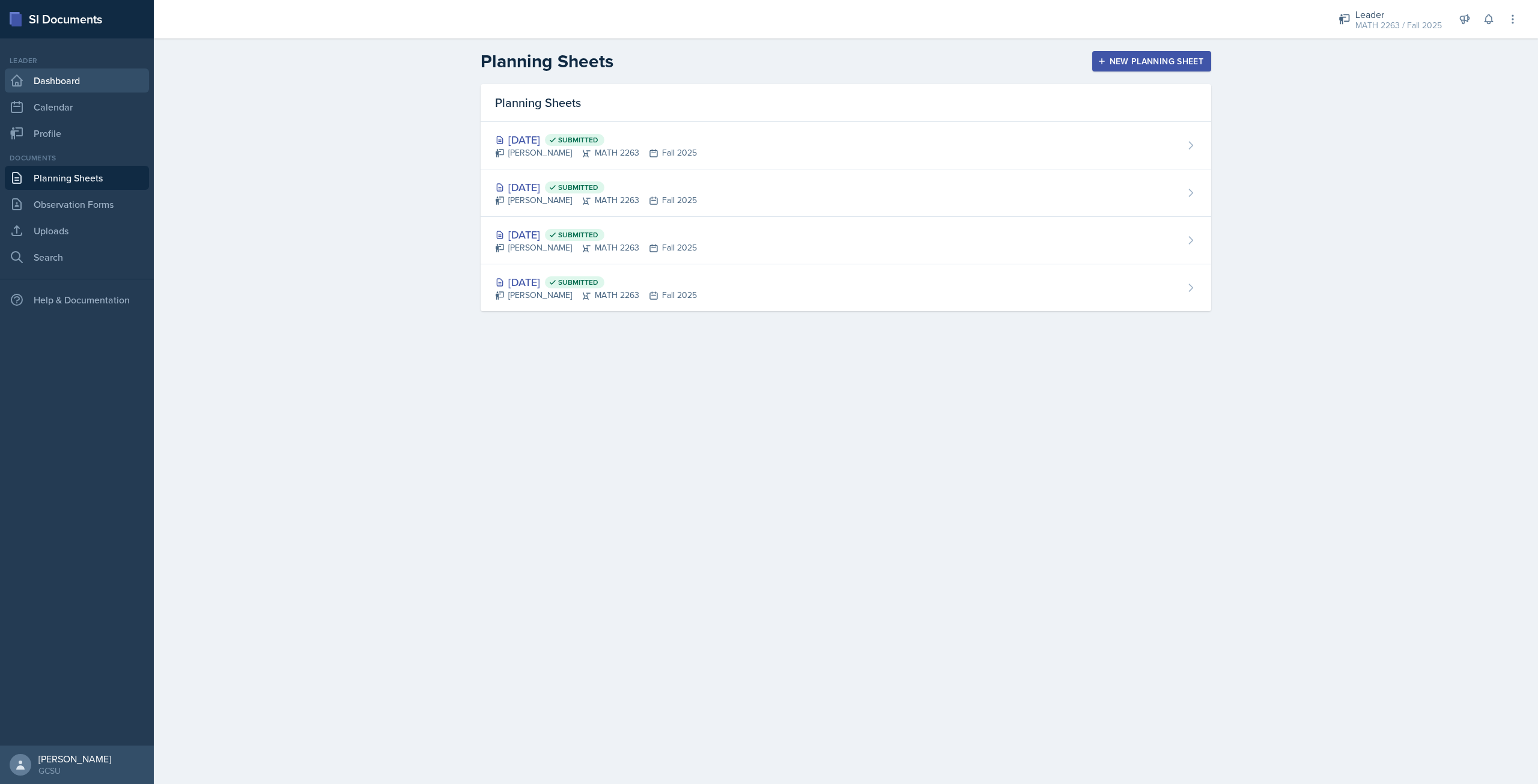
click at [41, 83] on link "Dashboard" at bounding box center [77, 80] width 144 height 24
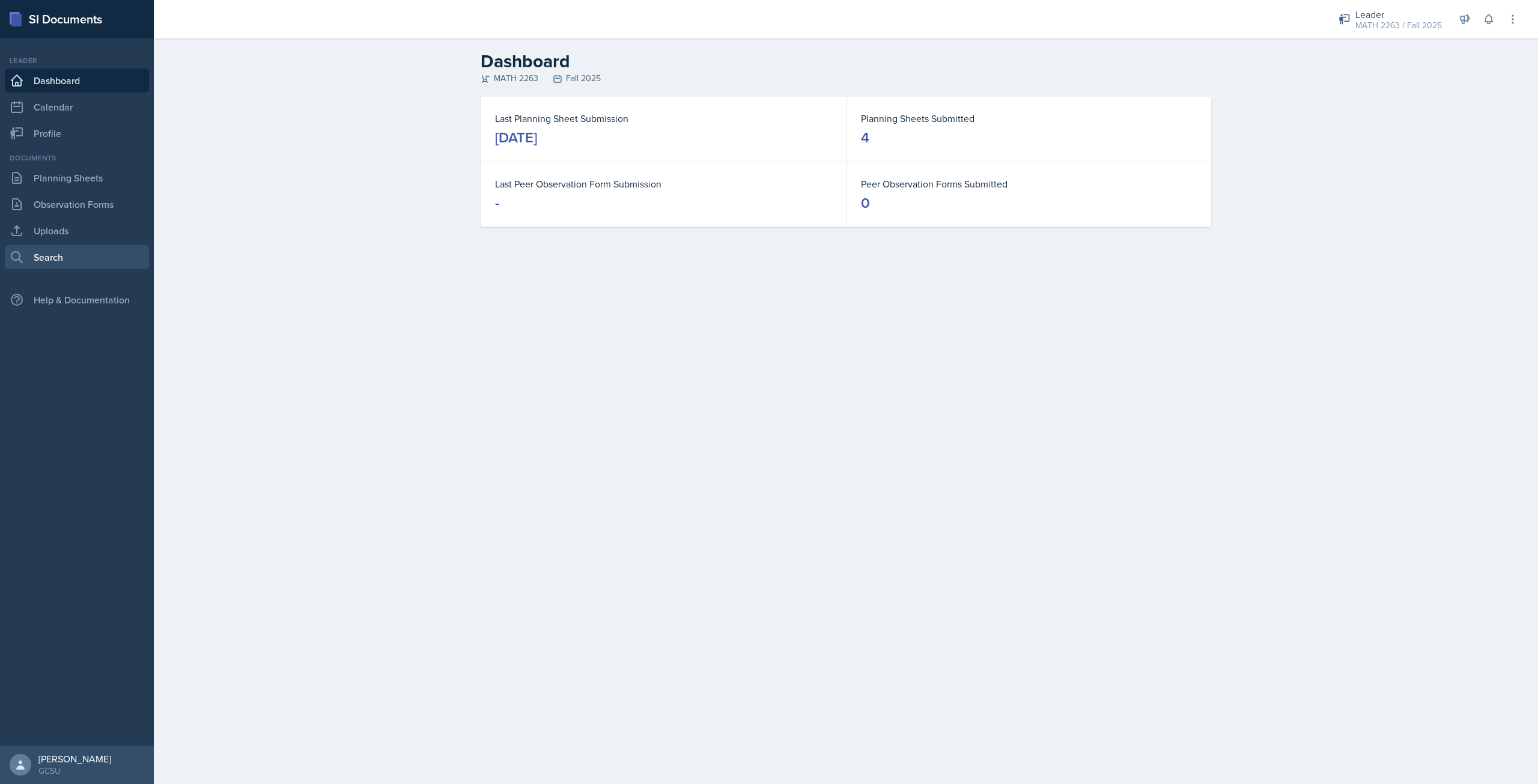
click at [73, 257] on link "Search" at bounding box center [77, 257] width 144 height 24
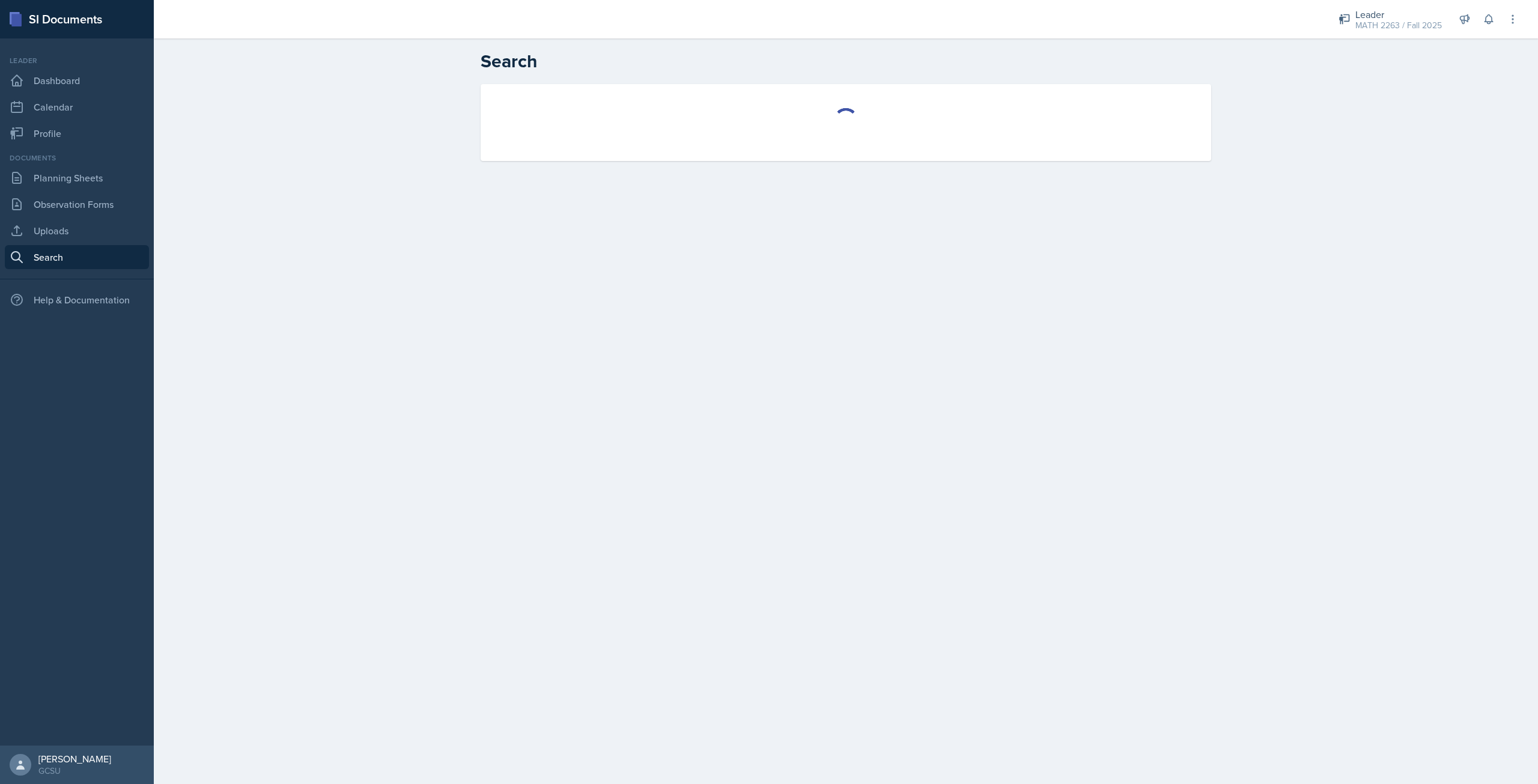
select select "all"
select select "1"
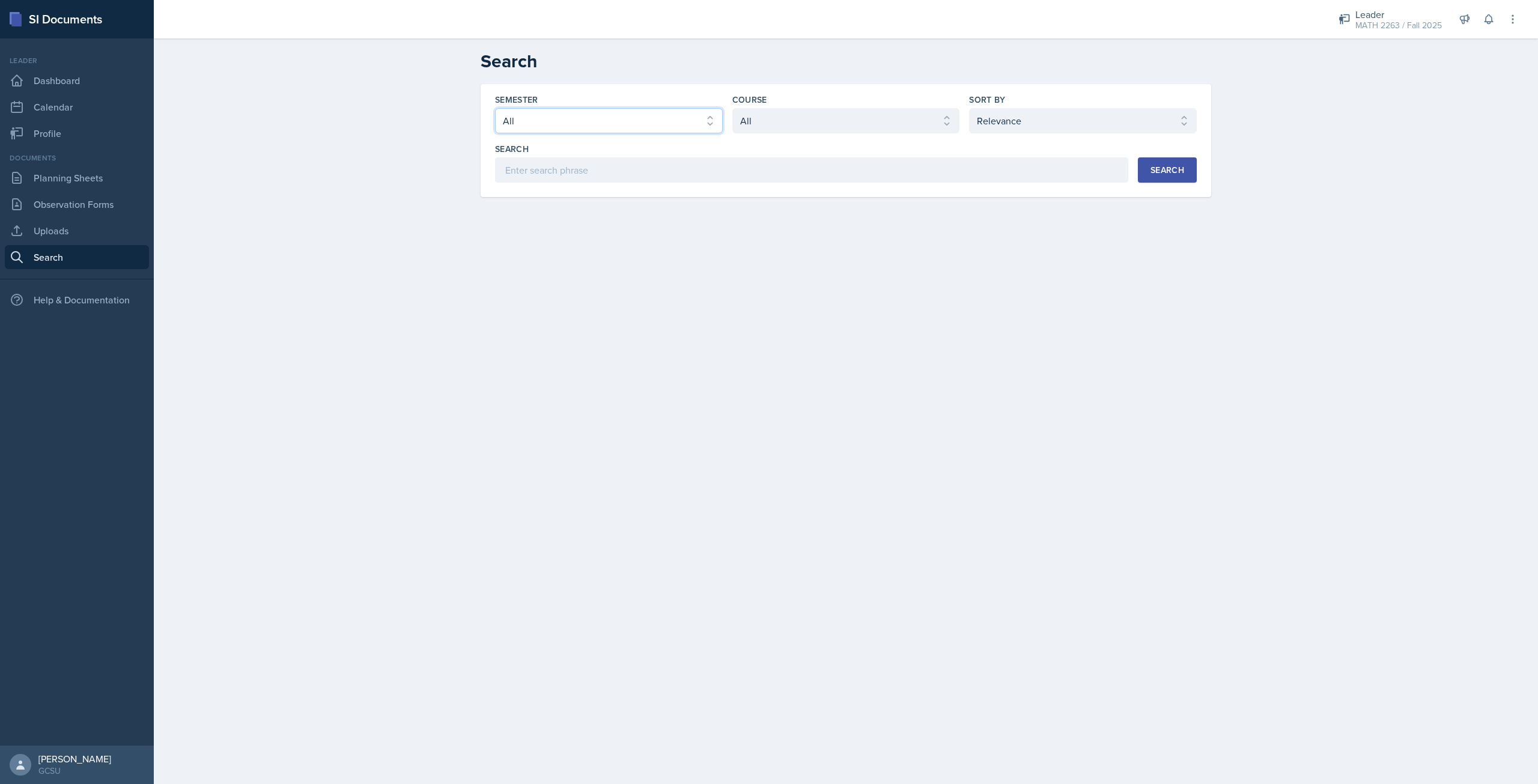
click at [610, 122] on select "Select semester All Fall 2025 Spring 2025 Fall 2024 Spring 2024 Fall 2023 Sprin…" at bounding box center [609, 120] width 228 height 25
select select "986fdc3e-2246-4ffd-9cb8-78666de4ebed"
click at [495, 108] on select "Select semester All Fall 2025 Spring 2025 Fall 2024 Spring 2024 Fall 2023 Sprin…" at bounding box center [609, 120] width 228 height 25
click at [850, 124] on select "Select course All ACCT 3101 ACCT 3102 ASTR 1000 BIOL 1100 BIOL 1107 BIOL 1108 B…" at bounding box center [846, 120] width 228 height 25
click at [732, 108] on select "Select course All ACCT 3101 ACCT 3102 ASTR 1000 BIOL 1100 BIOL 1107 BIOL 1108 B…" at bounding box center [846, 120] width 228 height 25
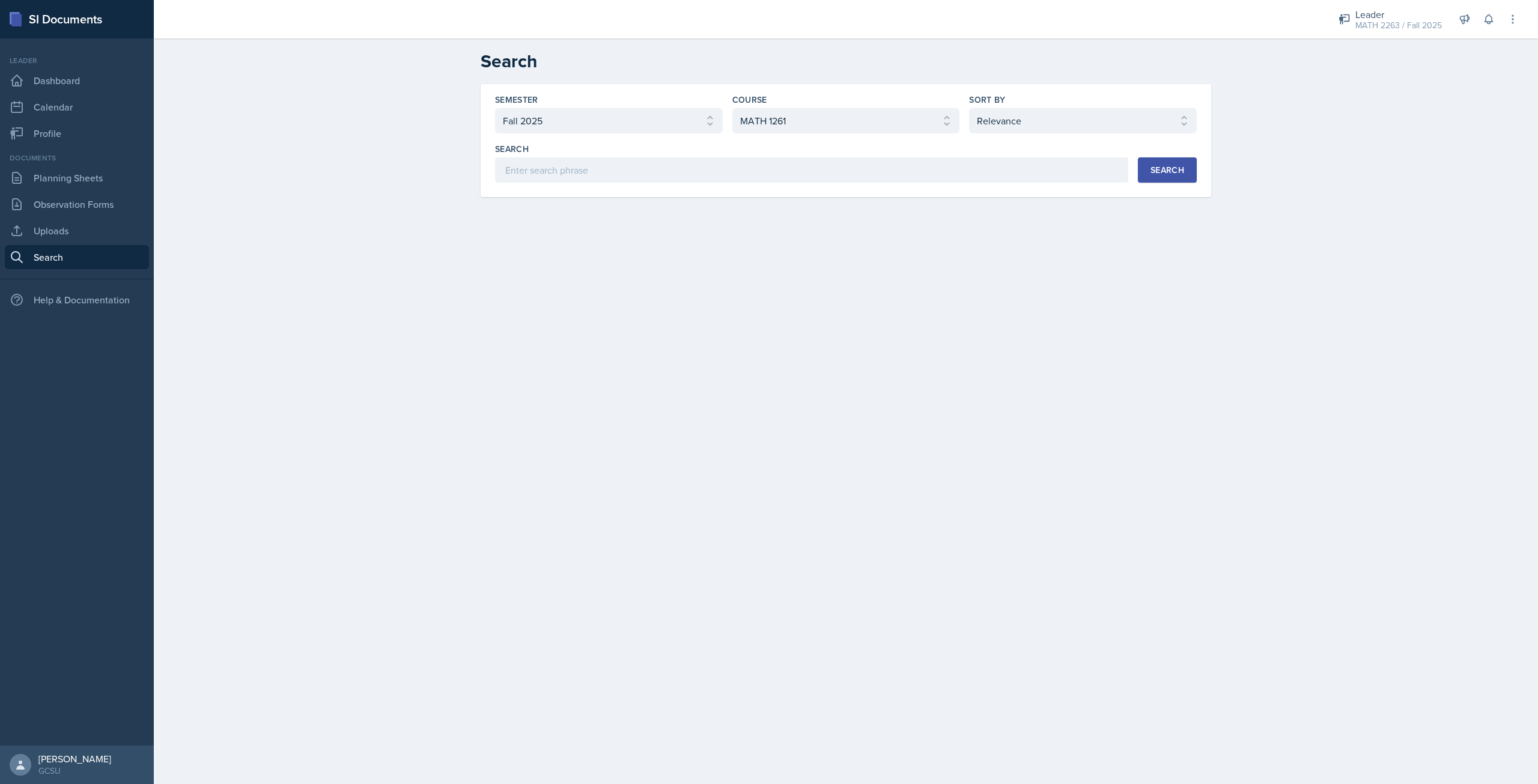
click at [1165, 165] on div "Search" at bounding box center [1167, 170] width 33 height 10
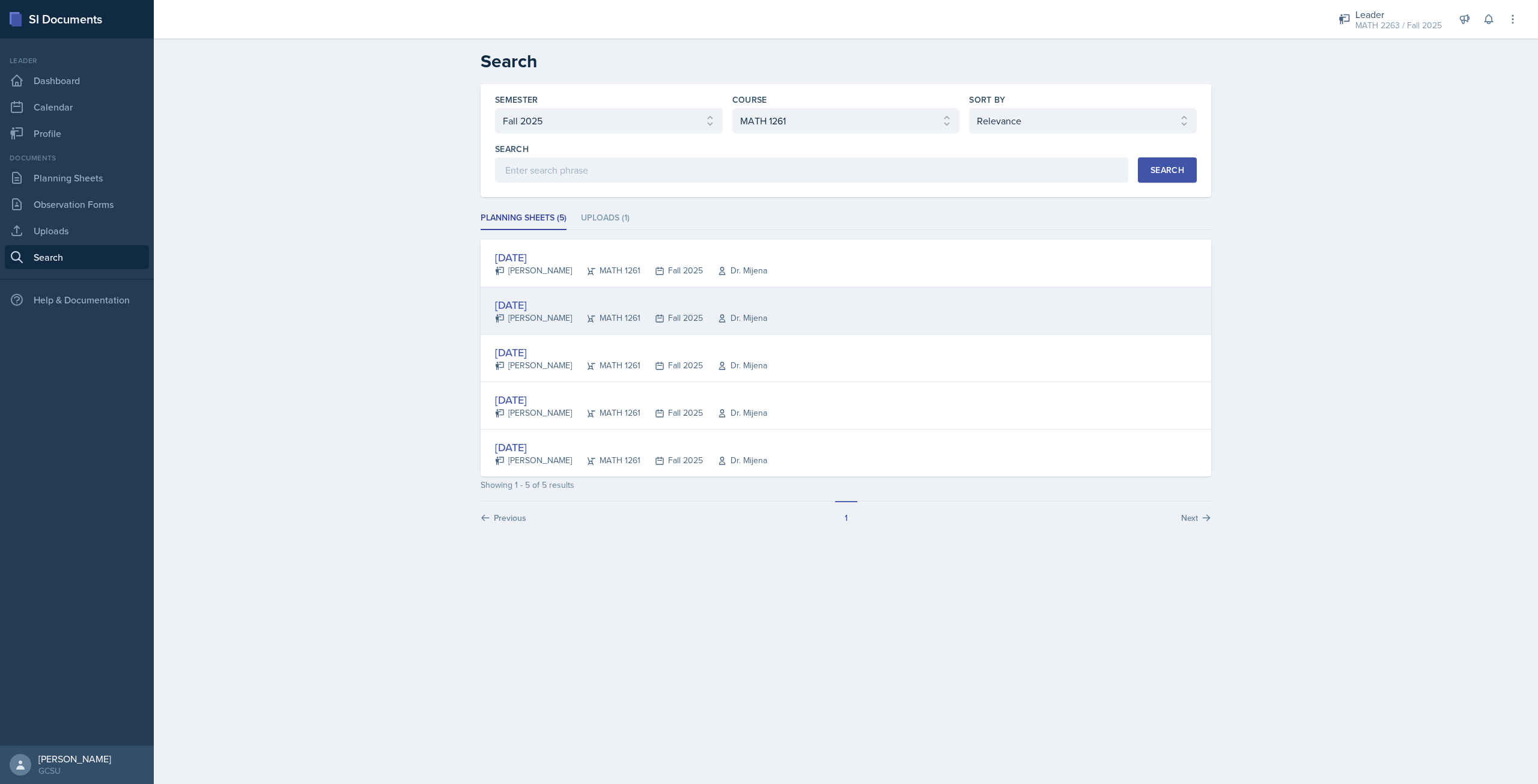
click at [561, 308] on div "[DATE]" at bounding box center [631, 304] width 272 height 16
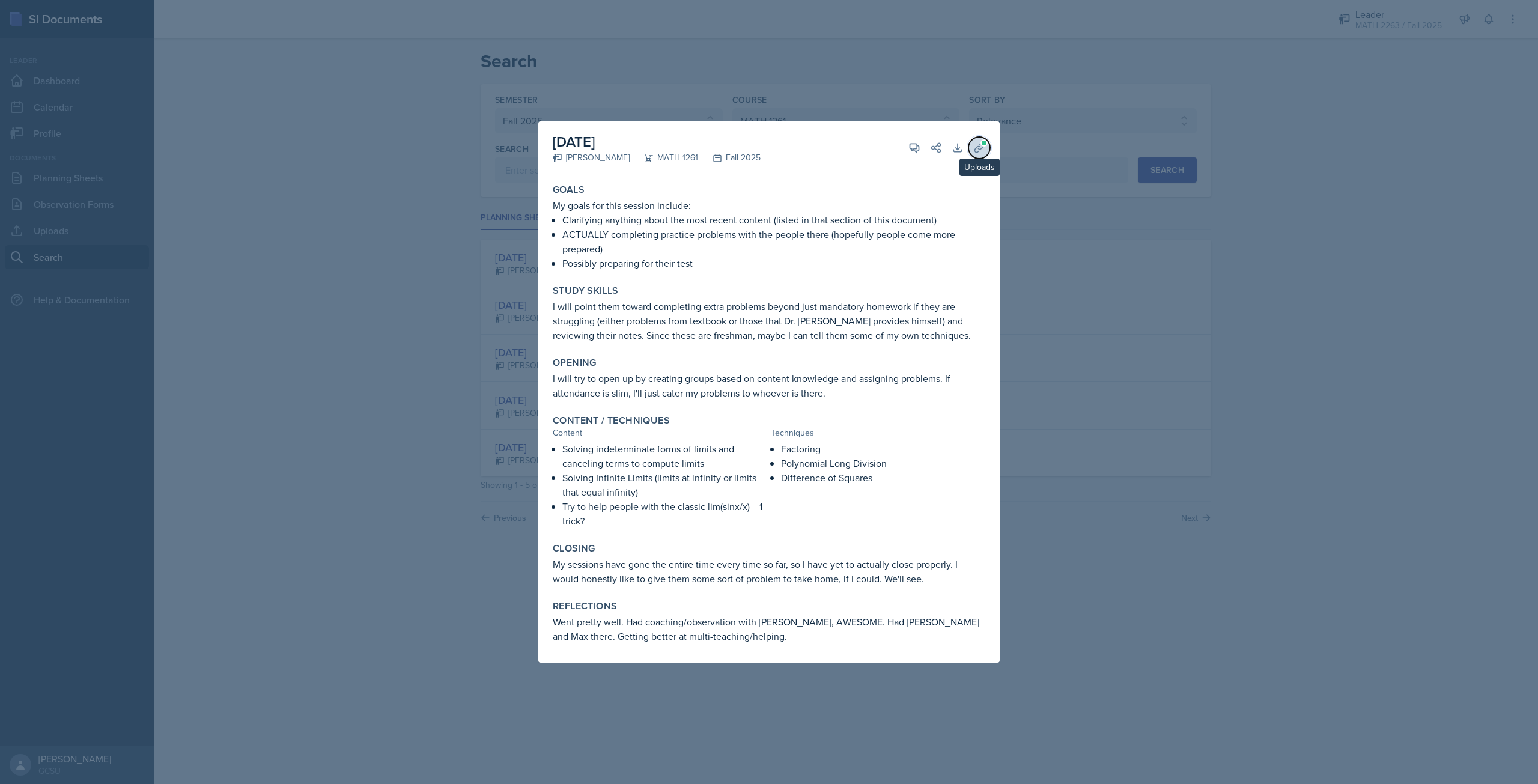
click at [978, 145] on icon at bounding box center [979, 147] width 12 height 12
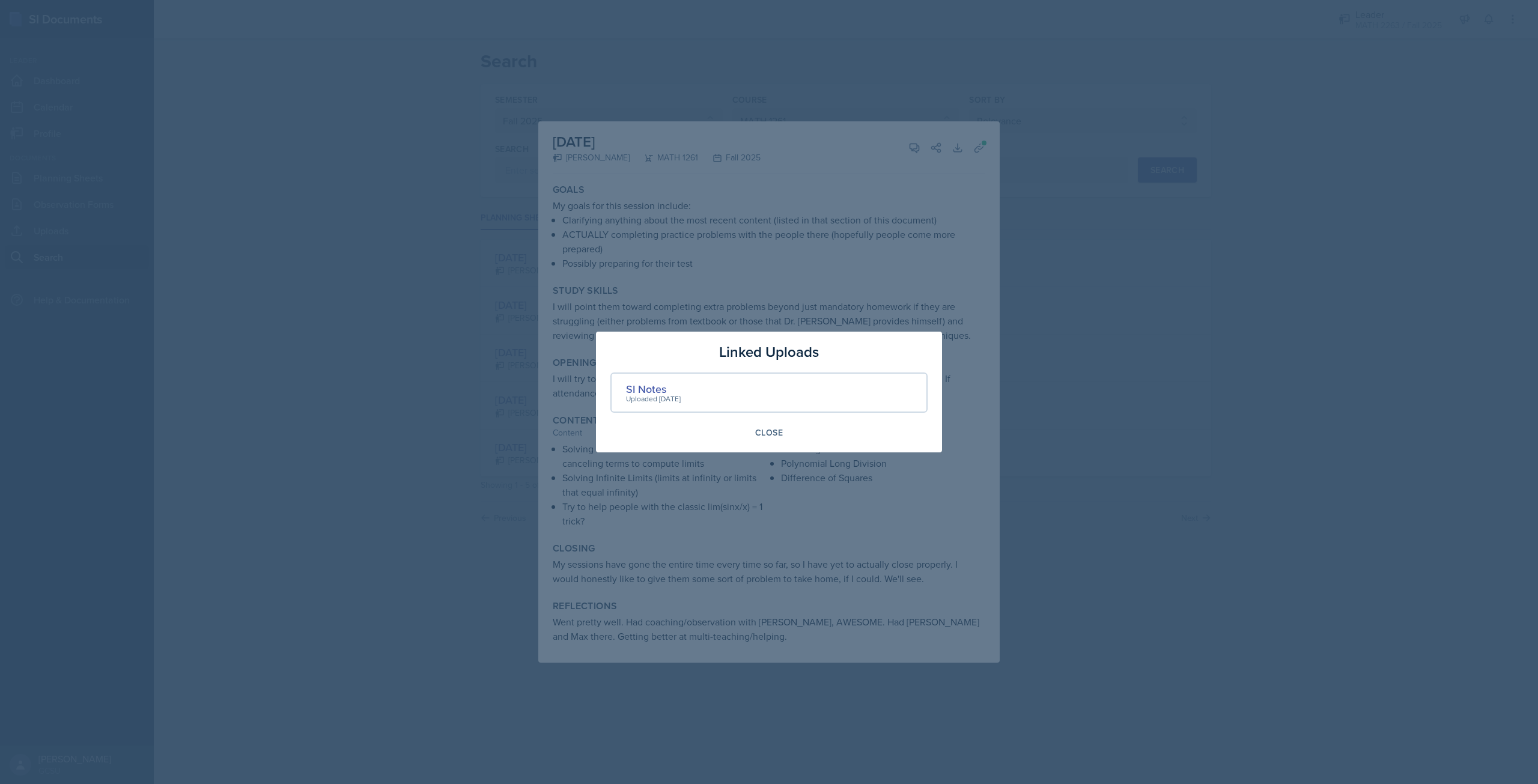
click at [1095, 296] on div at bounding box center [769, 392] width 1538 height 784
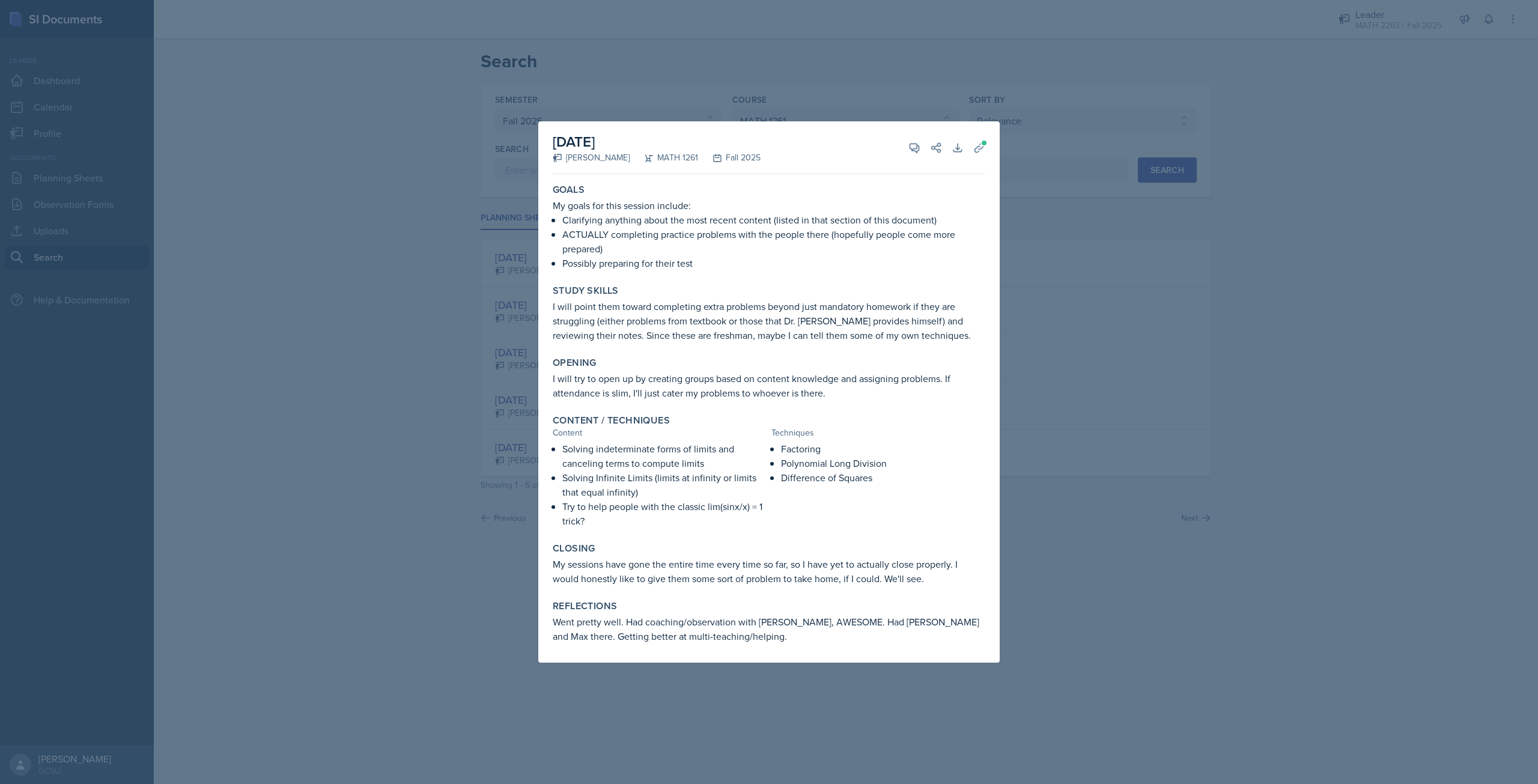
click at [1083, 308] on div at bounding box center [769, 392] width 1538 height 784
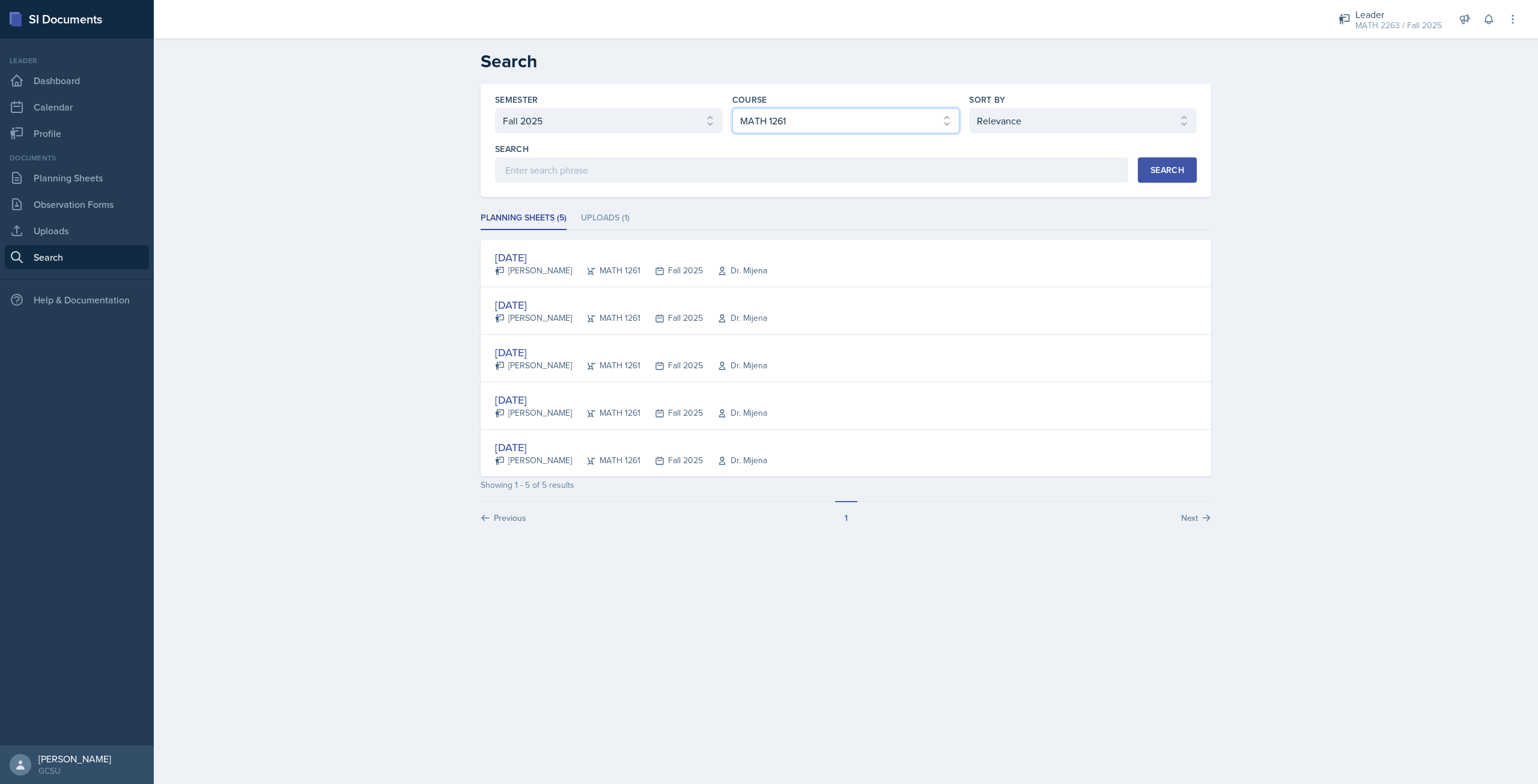
click at [759, 127] on select "Select course All ACCT 3101 ACCT 3102 ASTR 1000 BIOL 1100 BIOL 1107 BIOL 1108 B…" at bounding box center [846, 120] width 228 height 25
select select "0f5718e1-b2e4-4c10-acc4-71a11479364b"
click at [732, 108] on select "Select course All ACCT 3101 ACCT 3102 ASTR 1000 BIOL 1100 BIOL 1107 BIOL 1108 B…" at bounding box center [846, 120] width 228 height 25
click at [1143, 178] on button "Search" at bounding box center [1167, 169] width 59 height 25
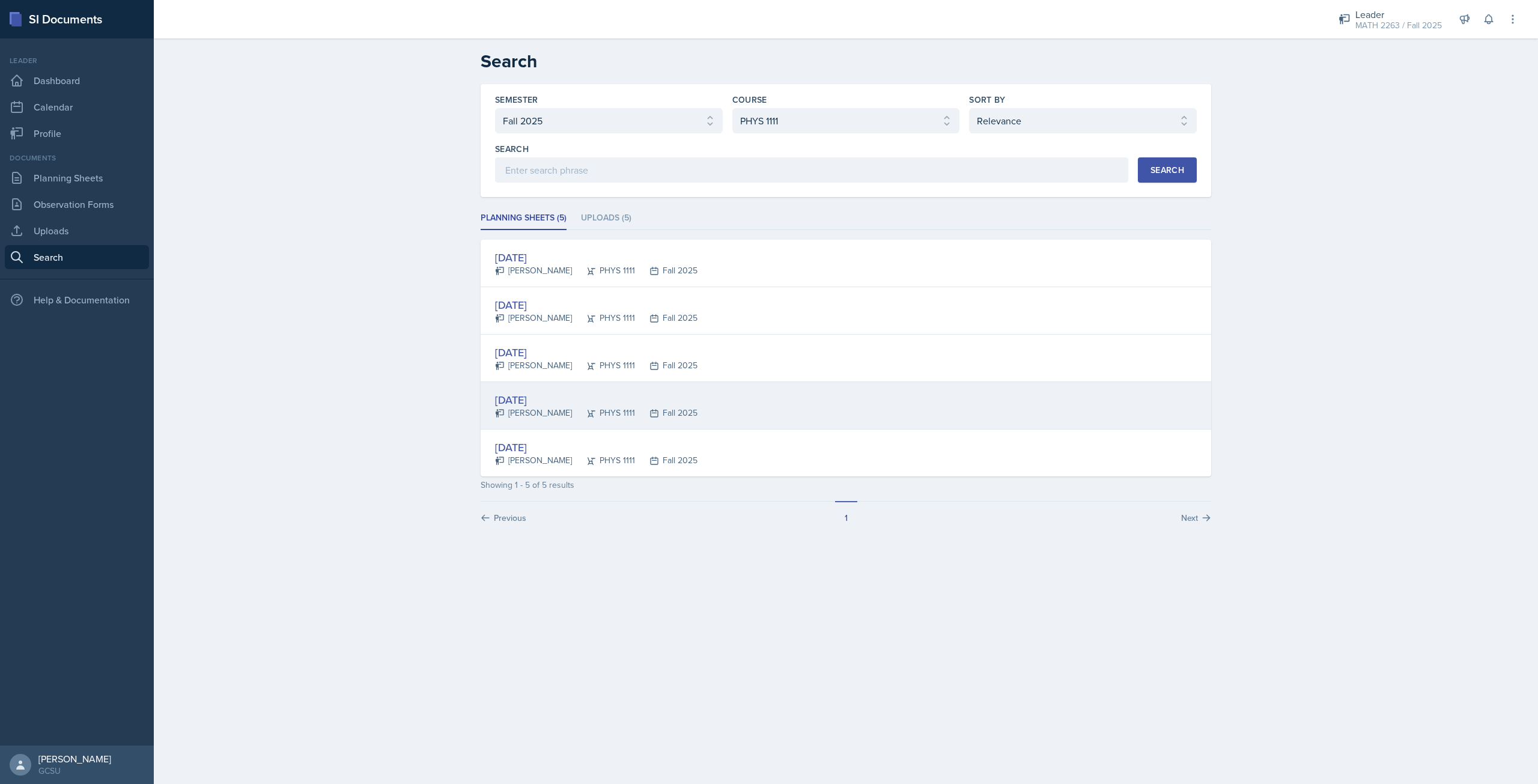
click at [561, 395] on div "[DATE]" at bounding box center [596, 399] width 203 height 16
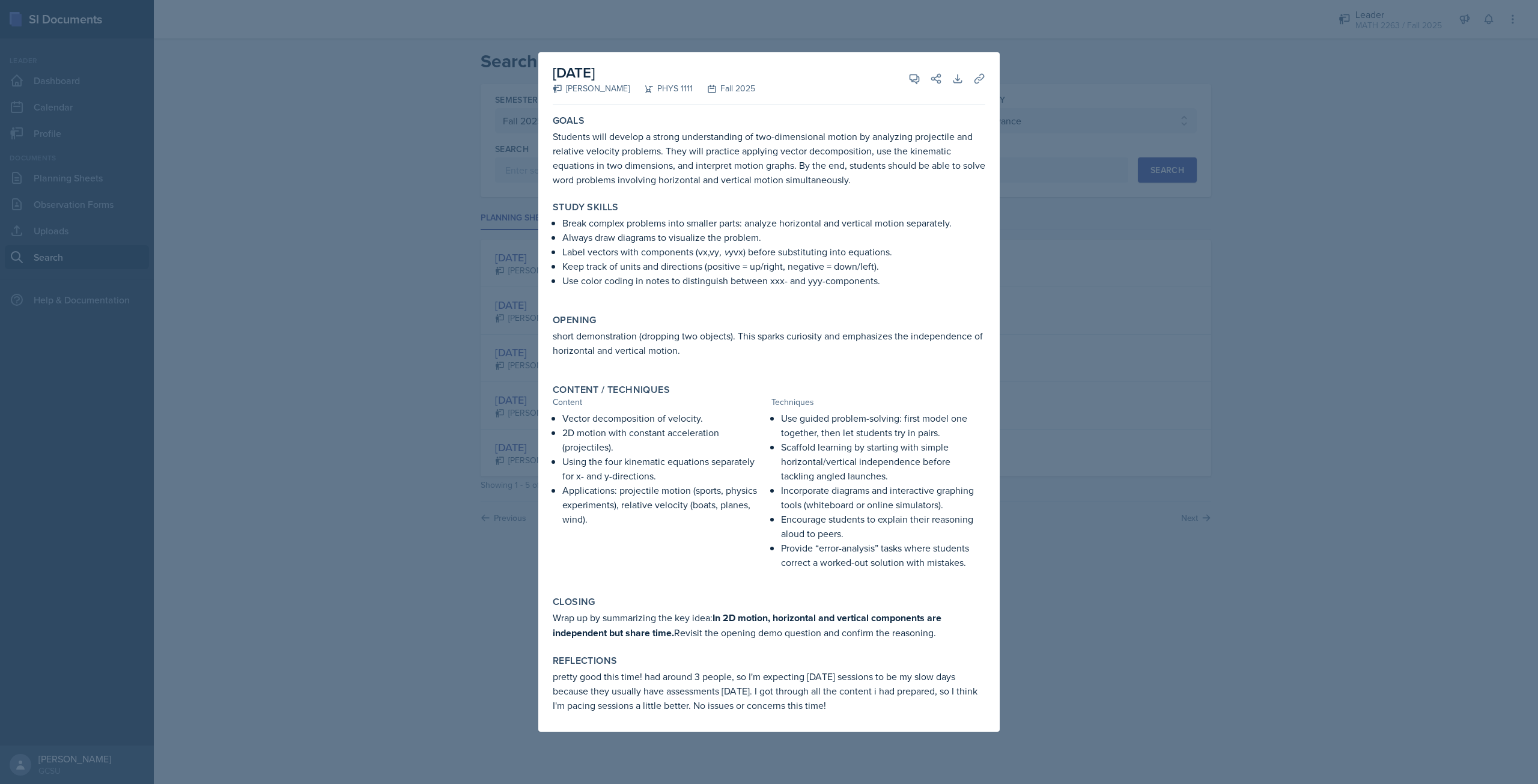
click at [1164, 304] on div at bounding box center [769, 392] width 1538 height 784
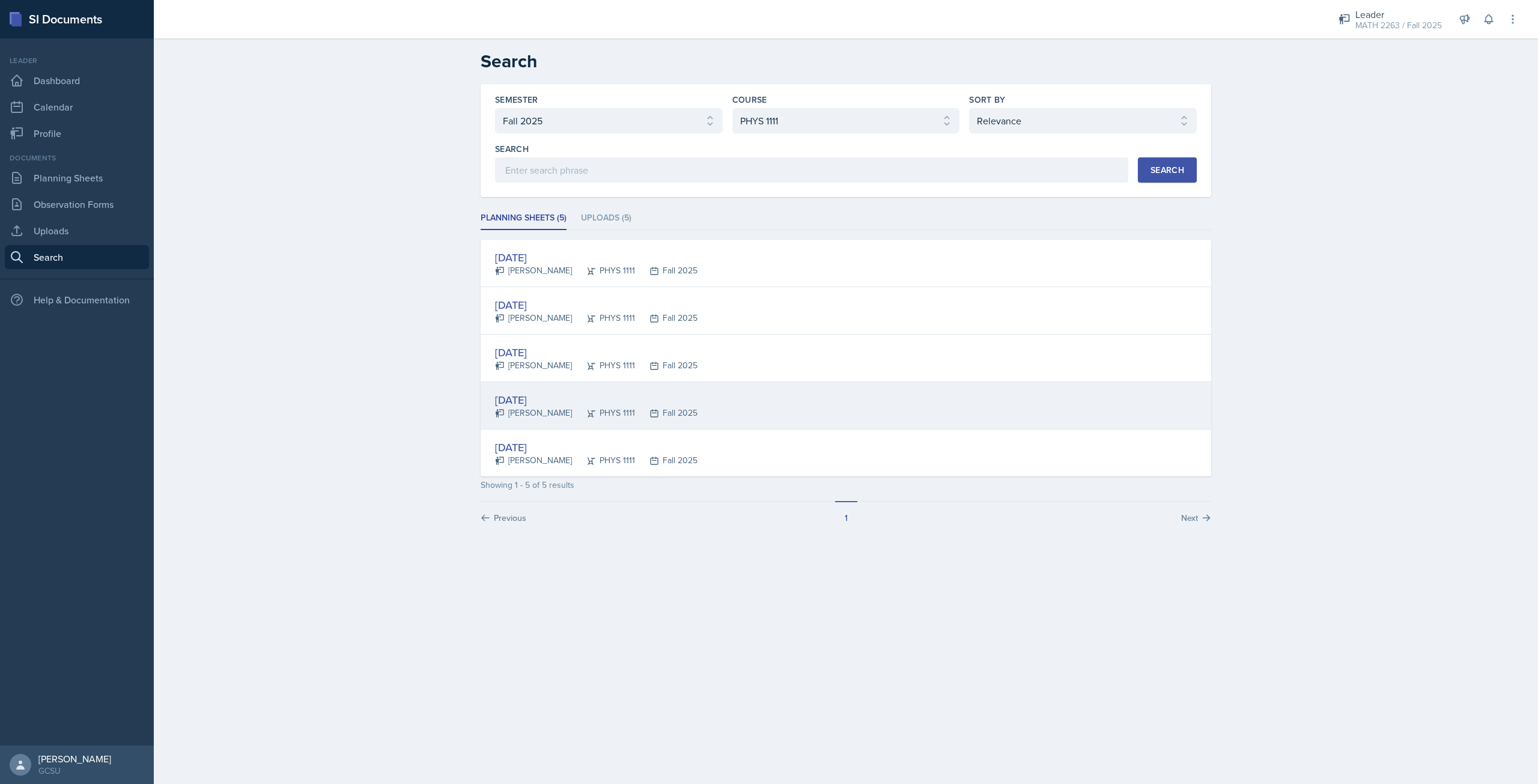
click at [548, 402] on div "[DATE]" at bounding box center [596, 399] width 203 height 16
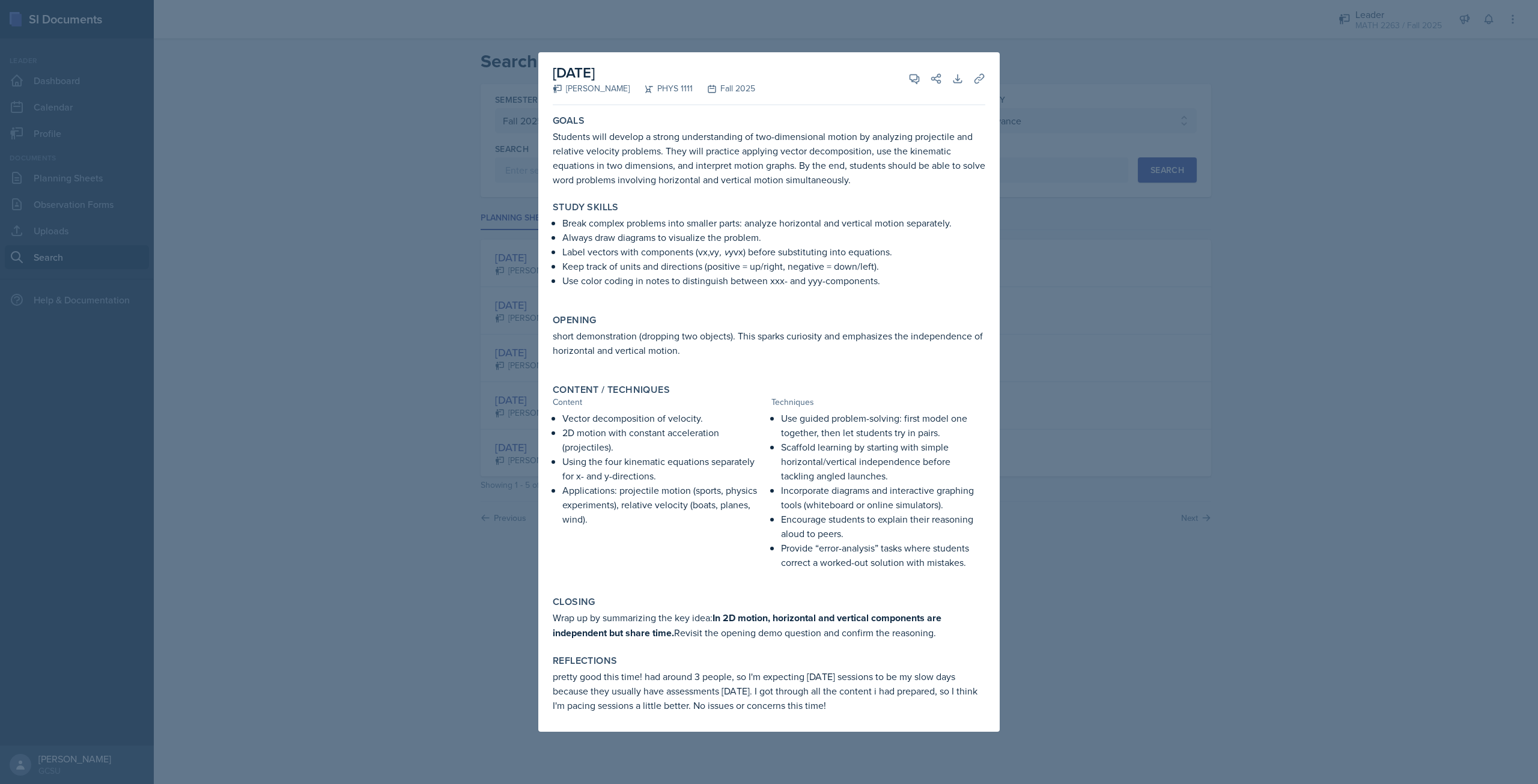
click at [437, 382] on div at bounding box center [769, 392] width 1538 height 784
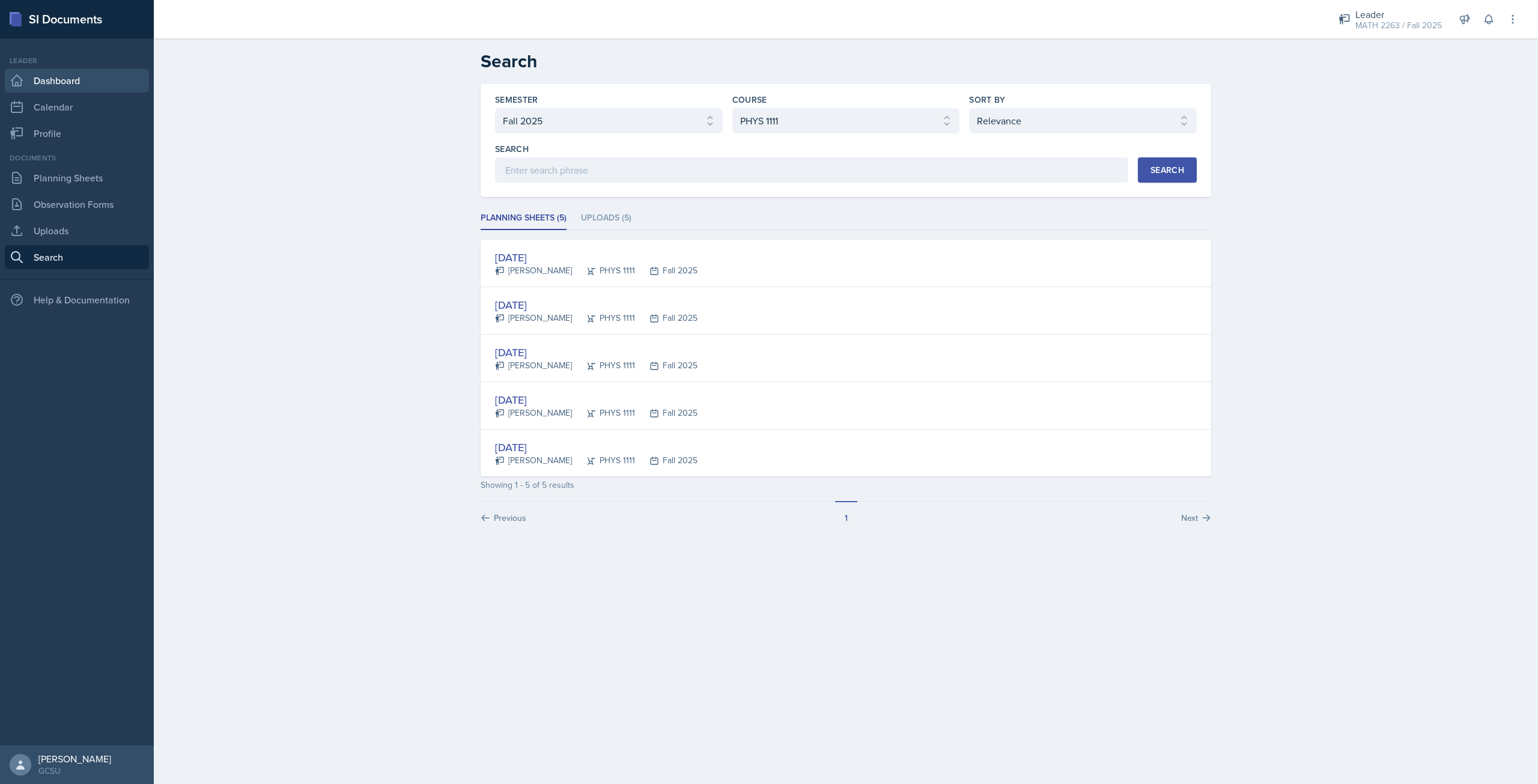
click at [74, 80] on link "Dashboard" at bounding box center [77, 80] width 144 height 24
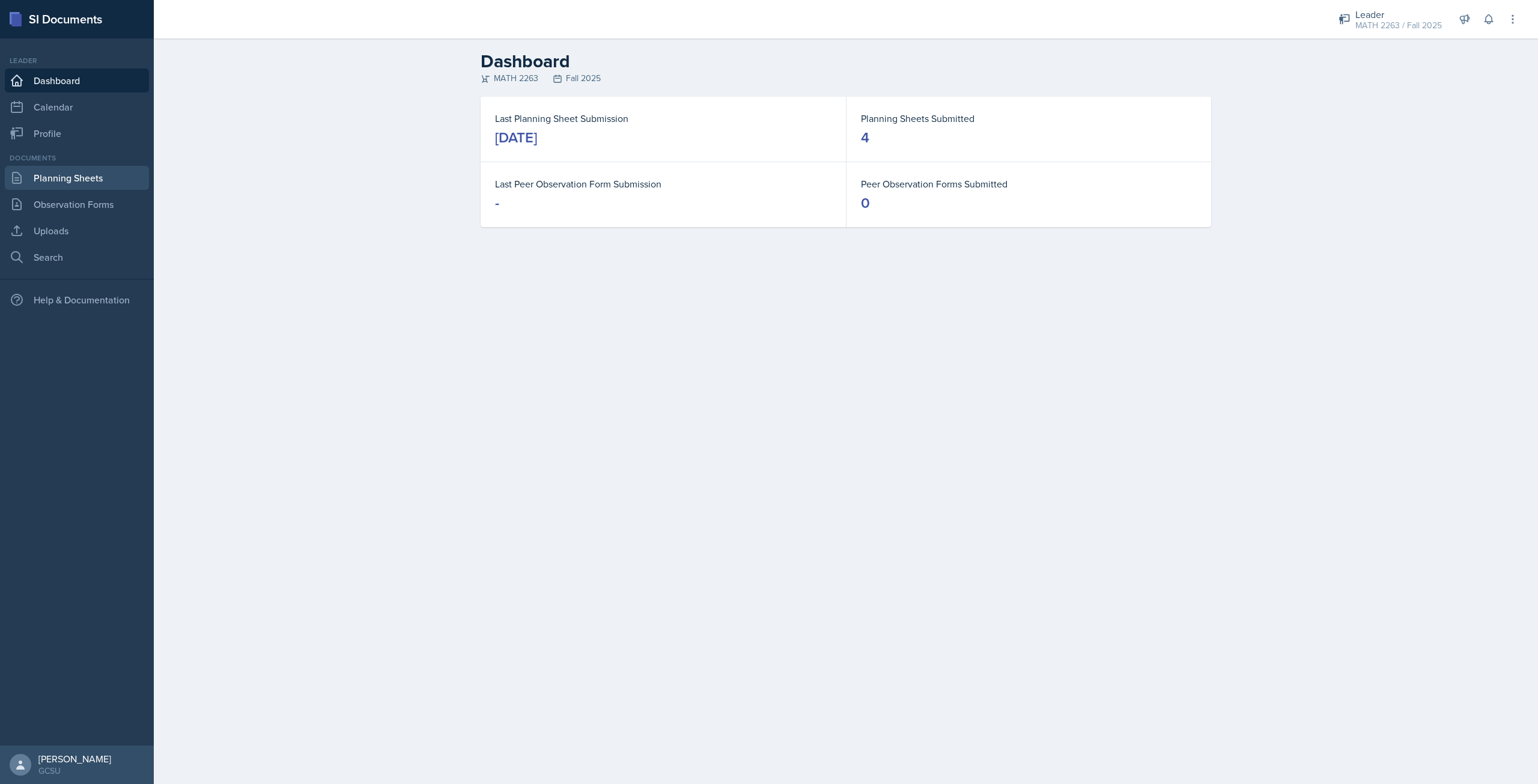
click at [97, 181] on link "Planning Sheets" at bounding box center [77, 178] width 144 height 24
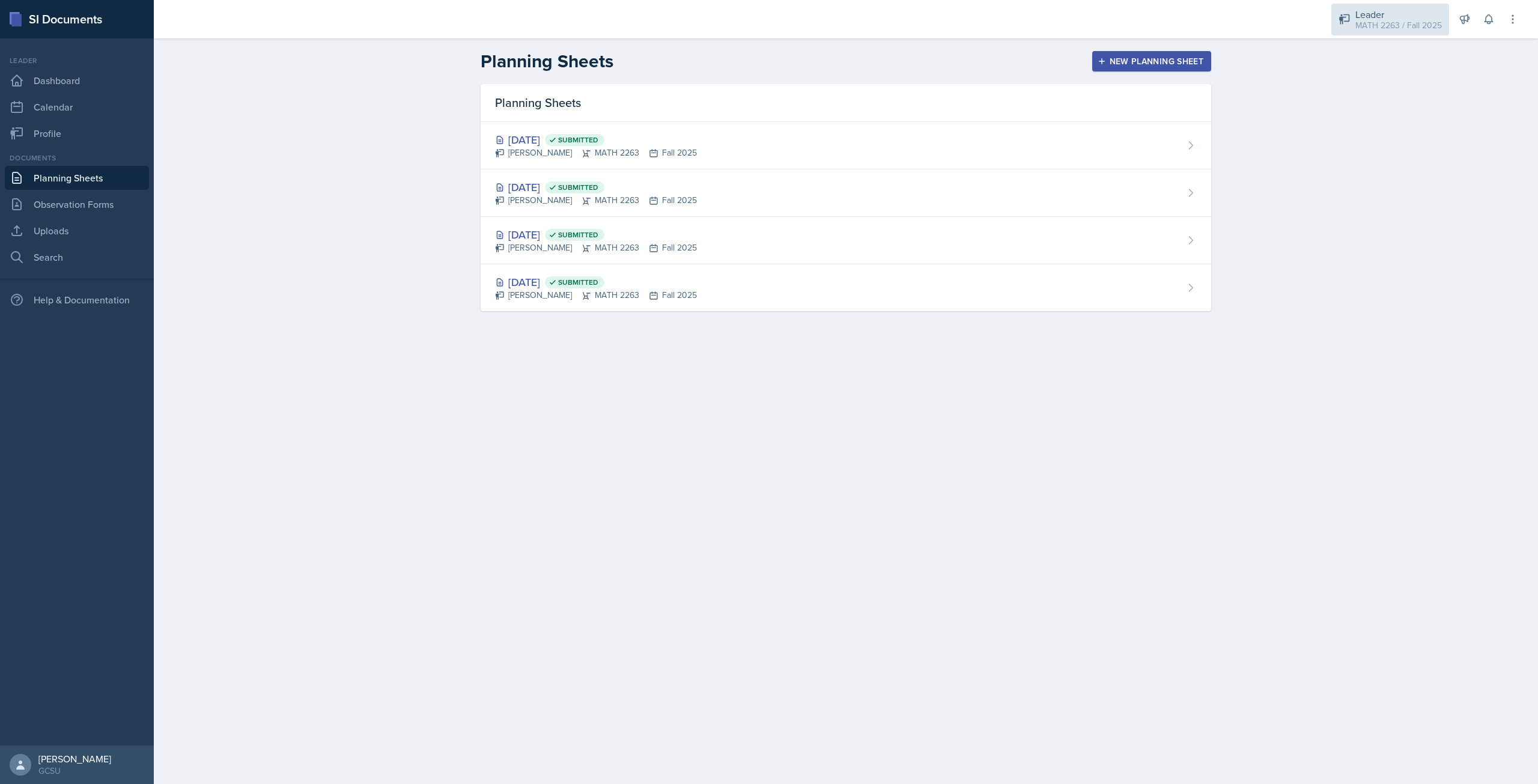
click at [1416, 14] on div "Leader" at bounding box center [1399, 14] width 87 height 14
click at [1279, 195] on div "Planning Sheets New Planning Sheet Planning Sheets Sep 8th, 2025 Submitted Asht…" at bounding box center [845, 189] width 1384 height 301
